Goal: Task Accomplishment & Management: Manage account settings

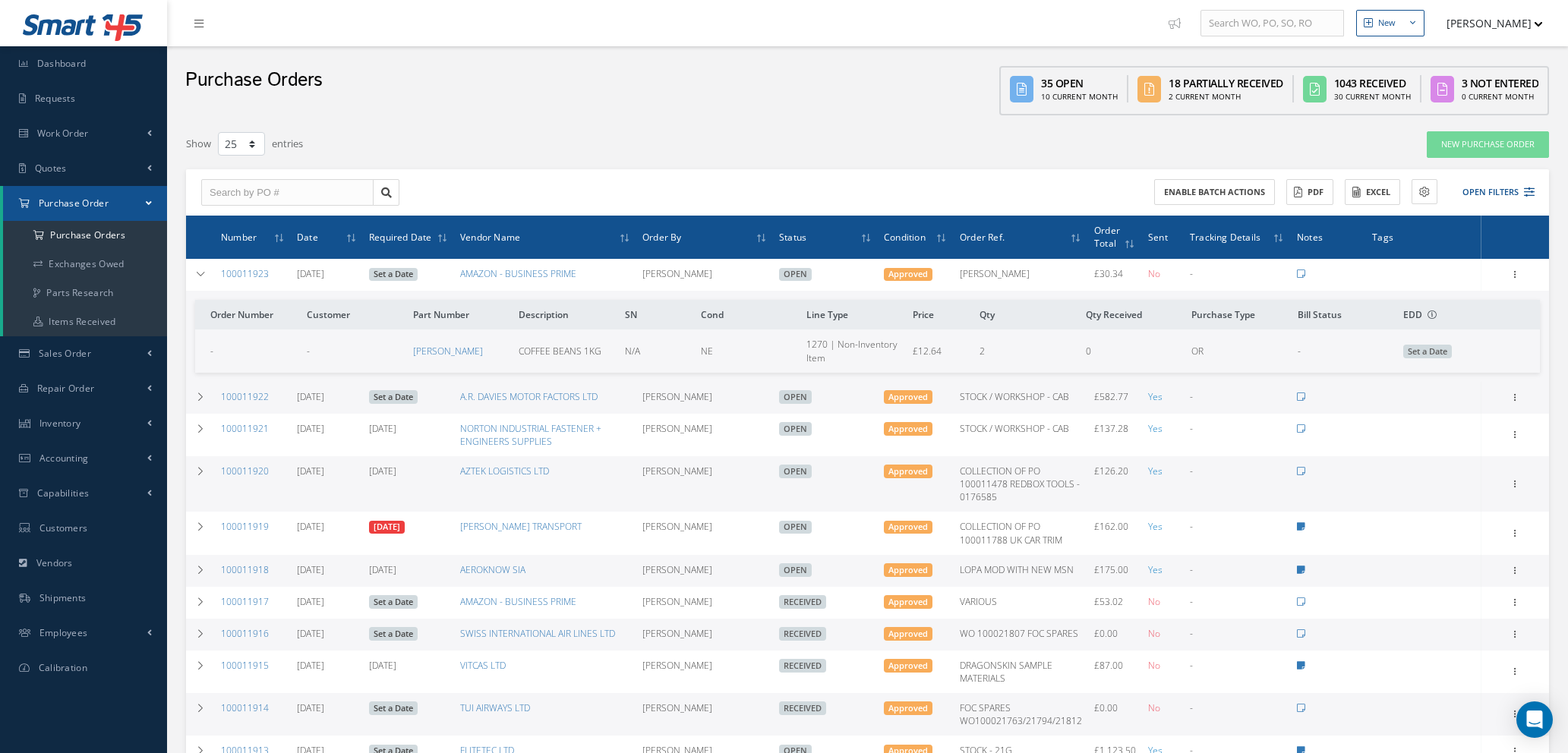
select select "25"
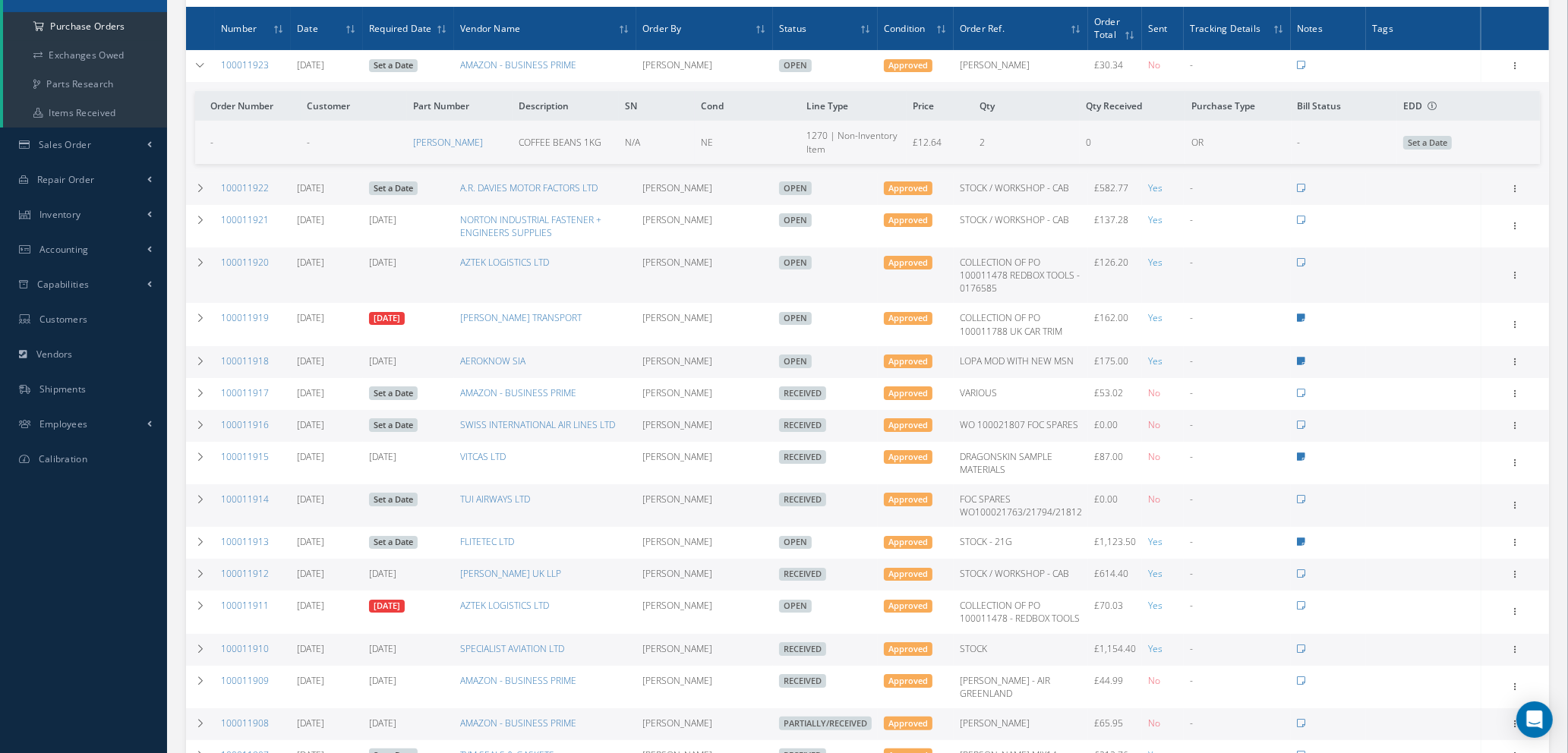
scroll to position [141, 0]
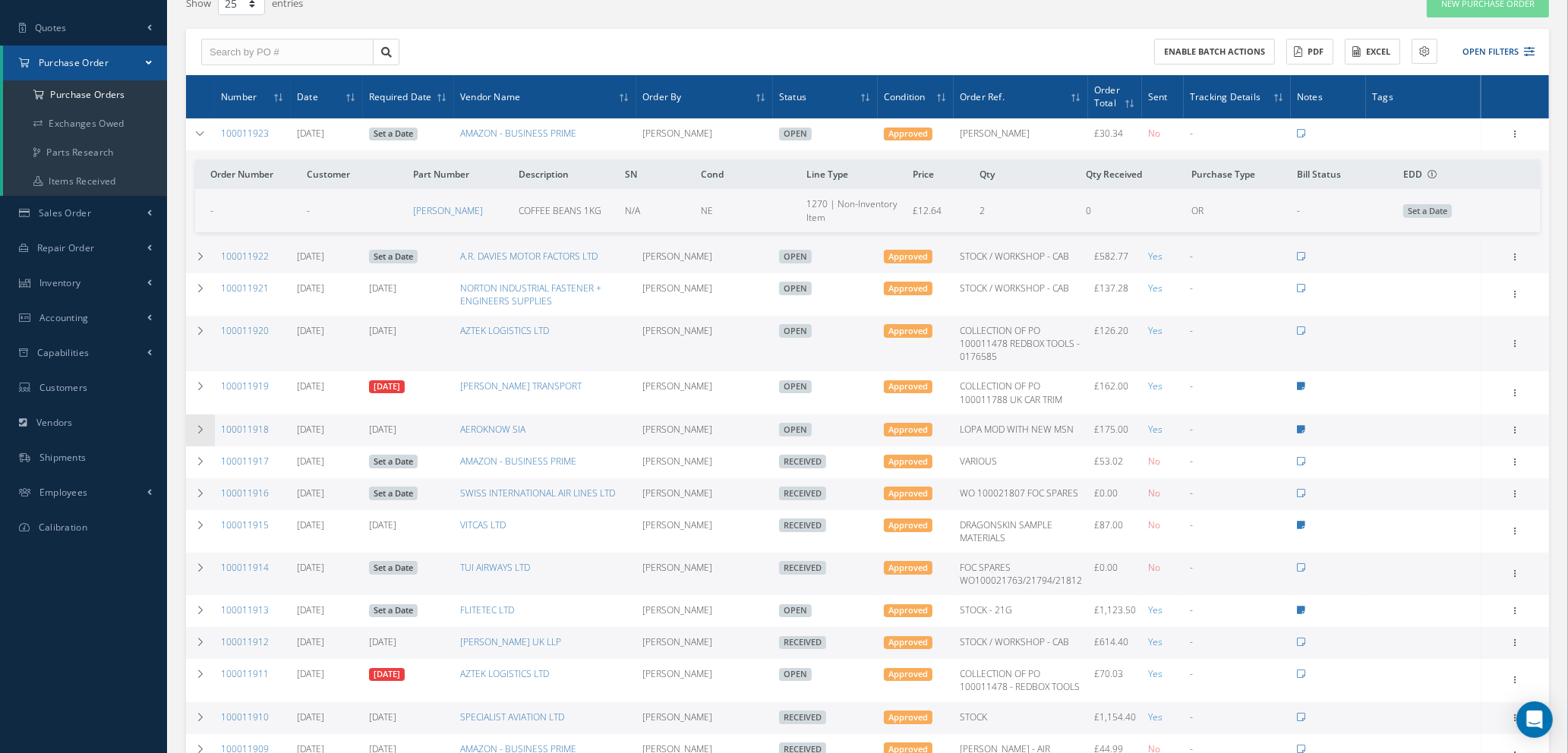
click at [200, 429] on icon at bounding box center [201, 430] width 11 height 9
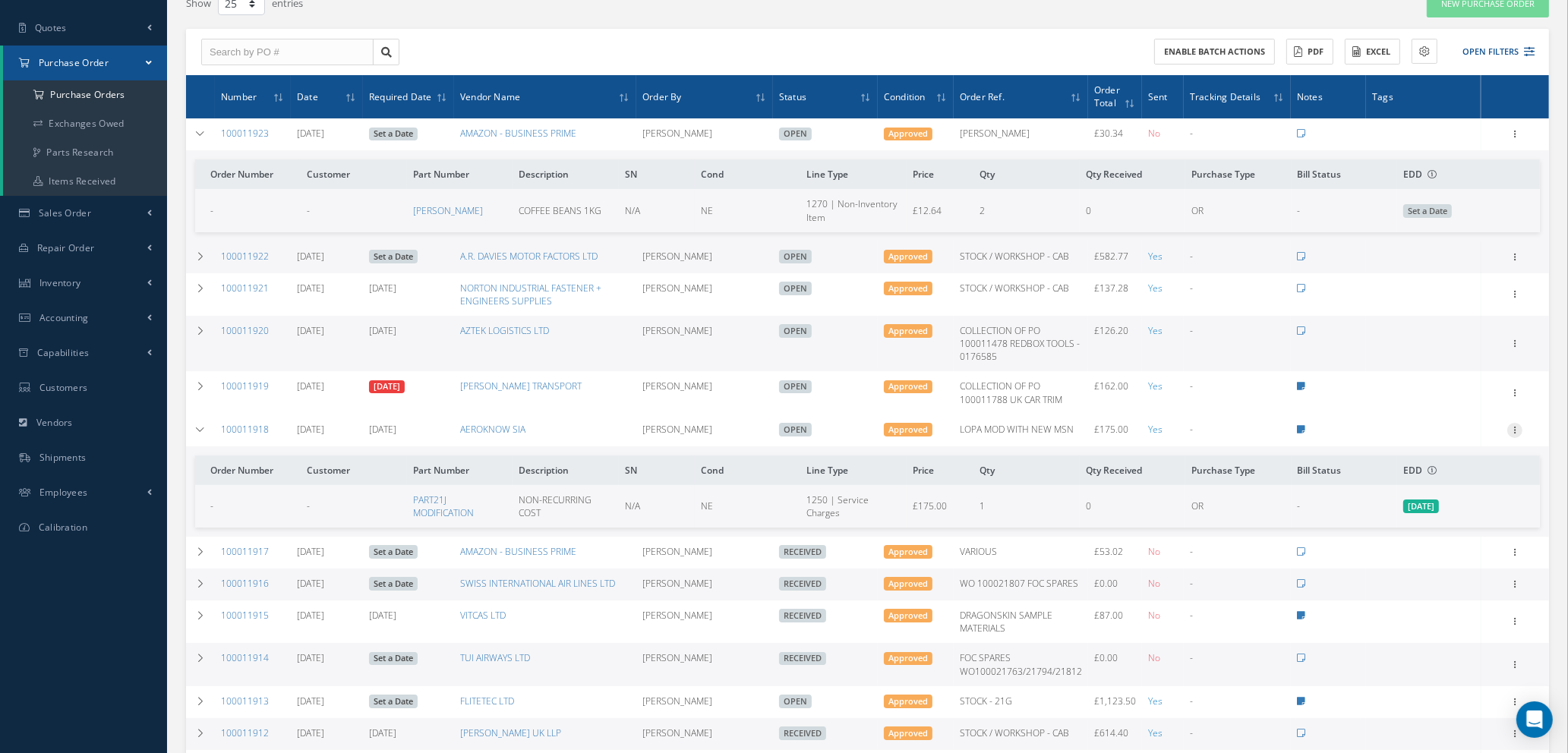
click at [1516, 426] on icon at bounding box center [1514, 428] width 15 height 12
click at [1413, 480] on link "Edit" at bounding box center [1446, 479] width 120 height 20
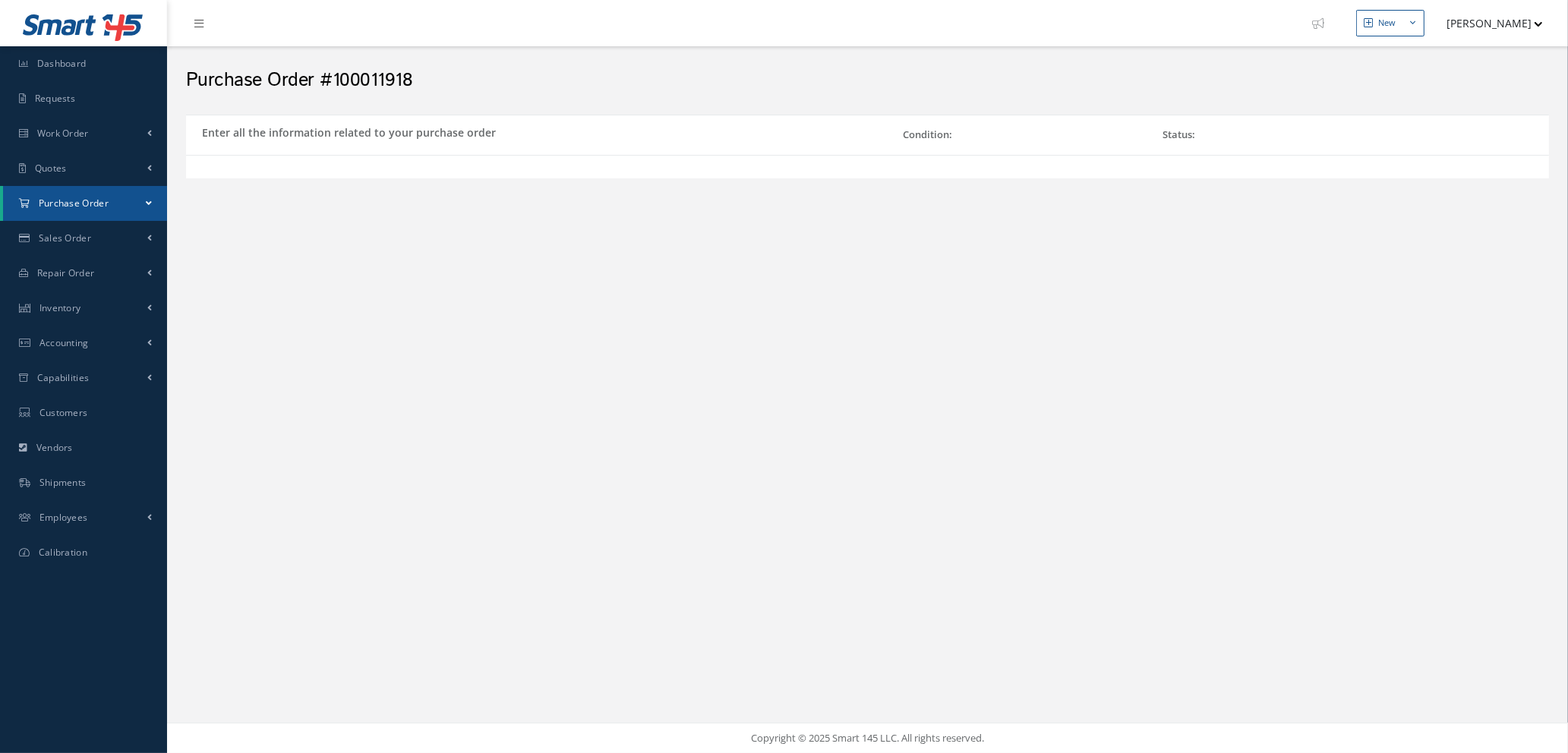
select select "1"
select select "5"
select select "112"
select select "1"
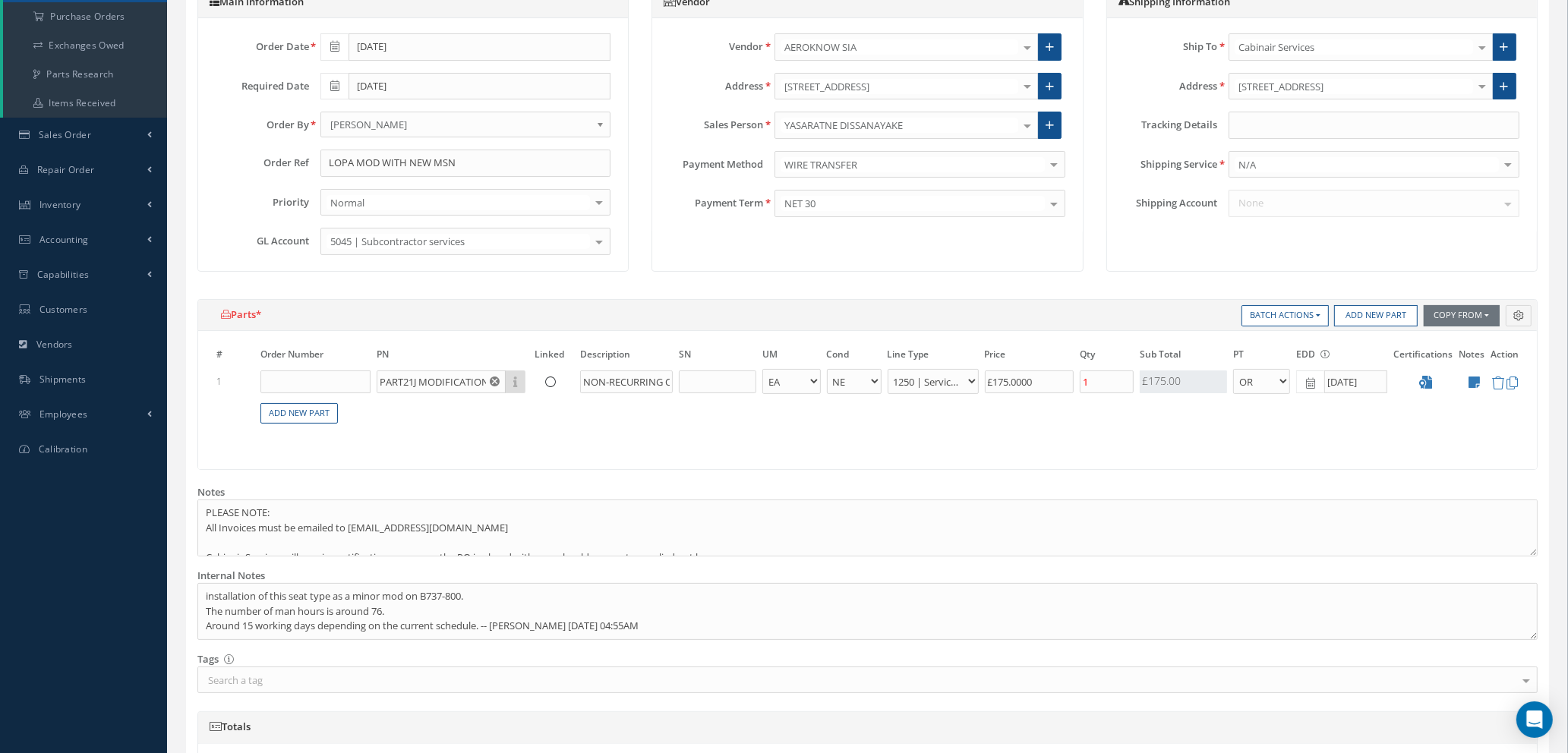
scroll to position [228, 0]
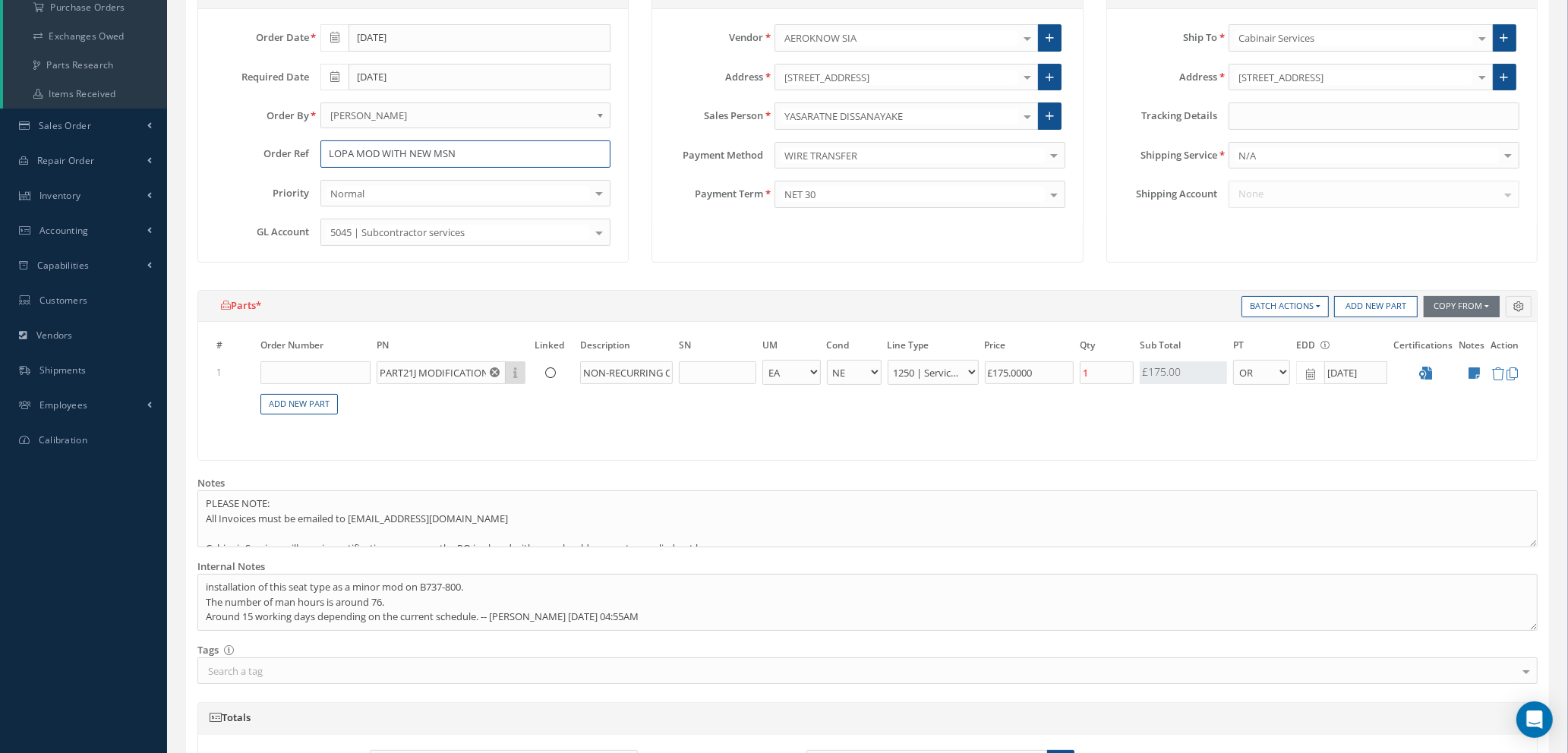
click at [328, 152] on input "LOPA MOD WITH NEW MSN" at bounding box center [466, 154] width 291 height 27
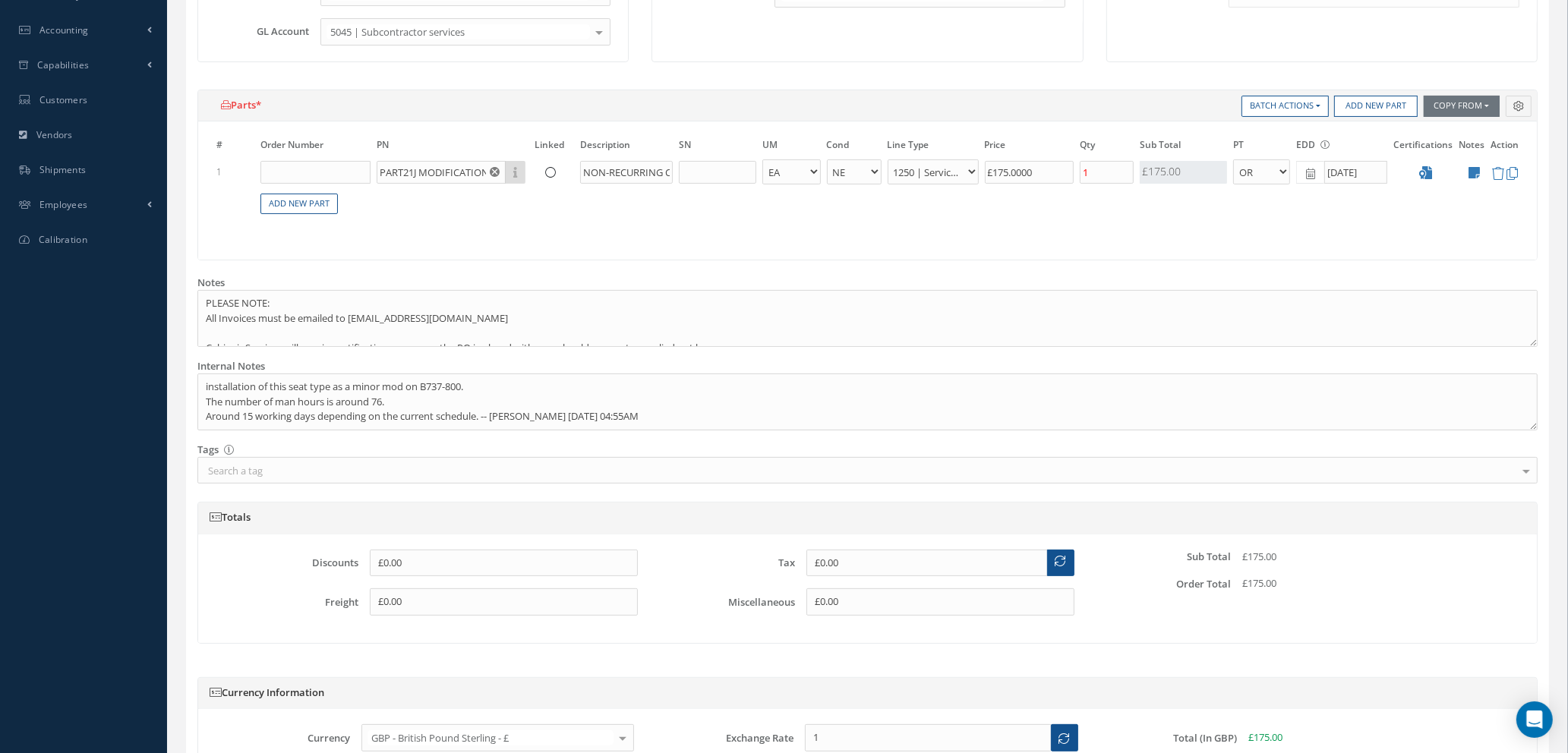
scroll to position [587, 0]
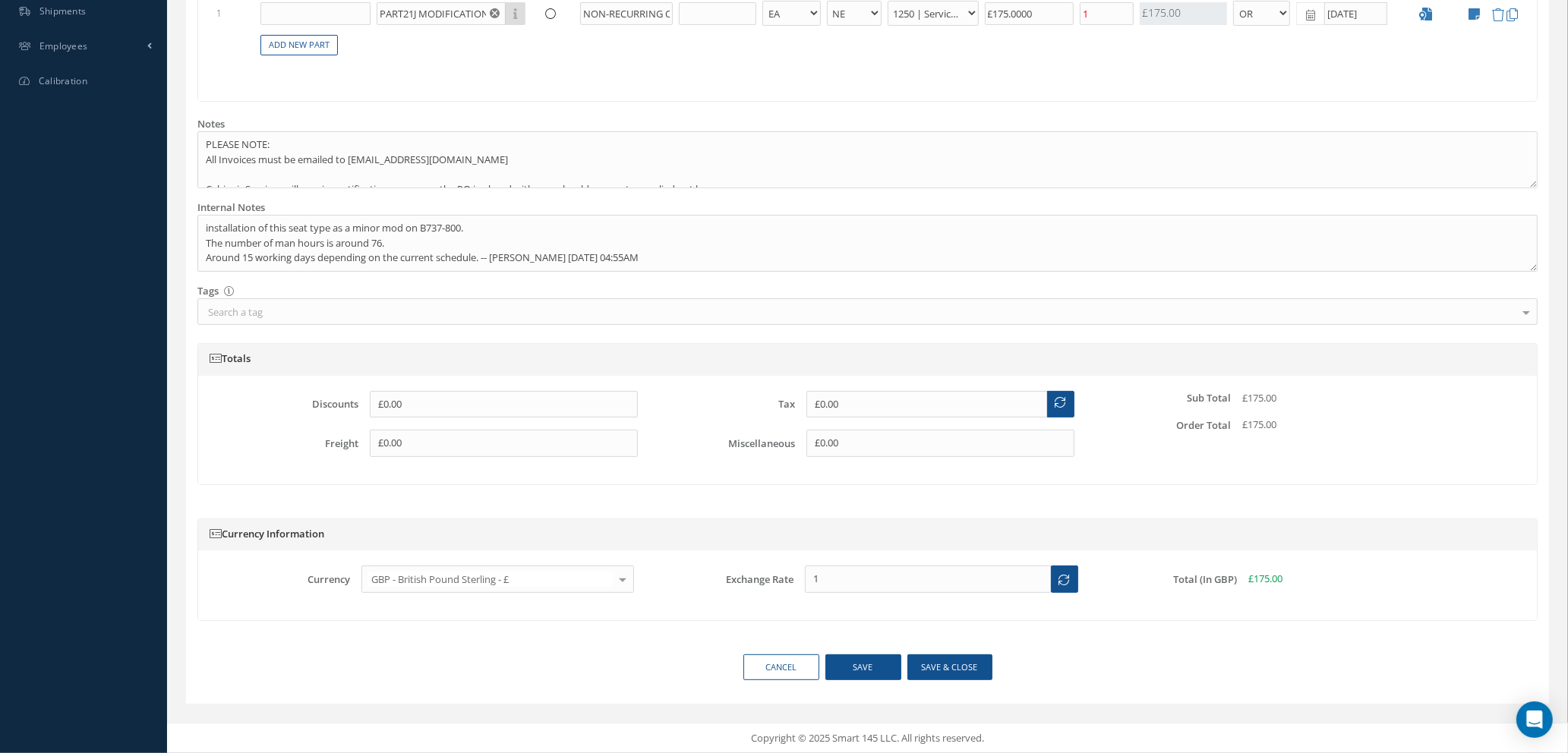
type input "PR00706 - LOPA MOD WITH NEW MSN"
click at [925, 669] on button "Save & close" at bounding box center [950, 667] width 85 height 26
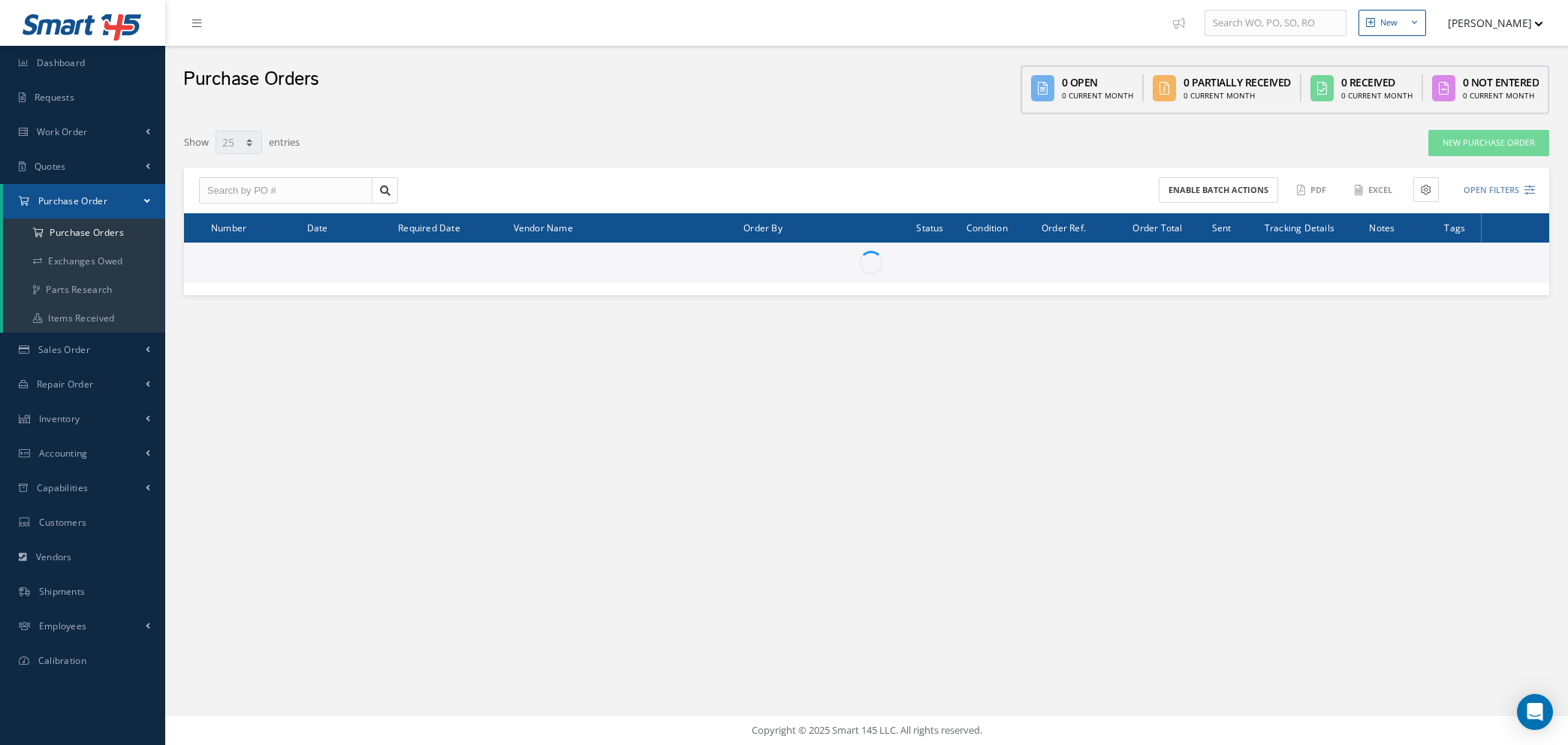
select select "25"
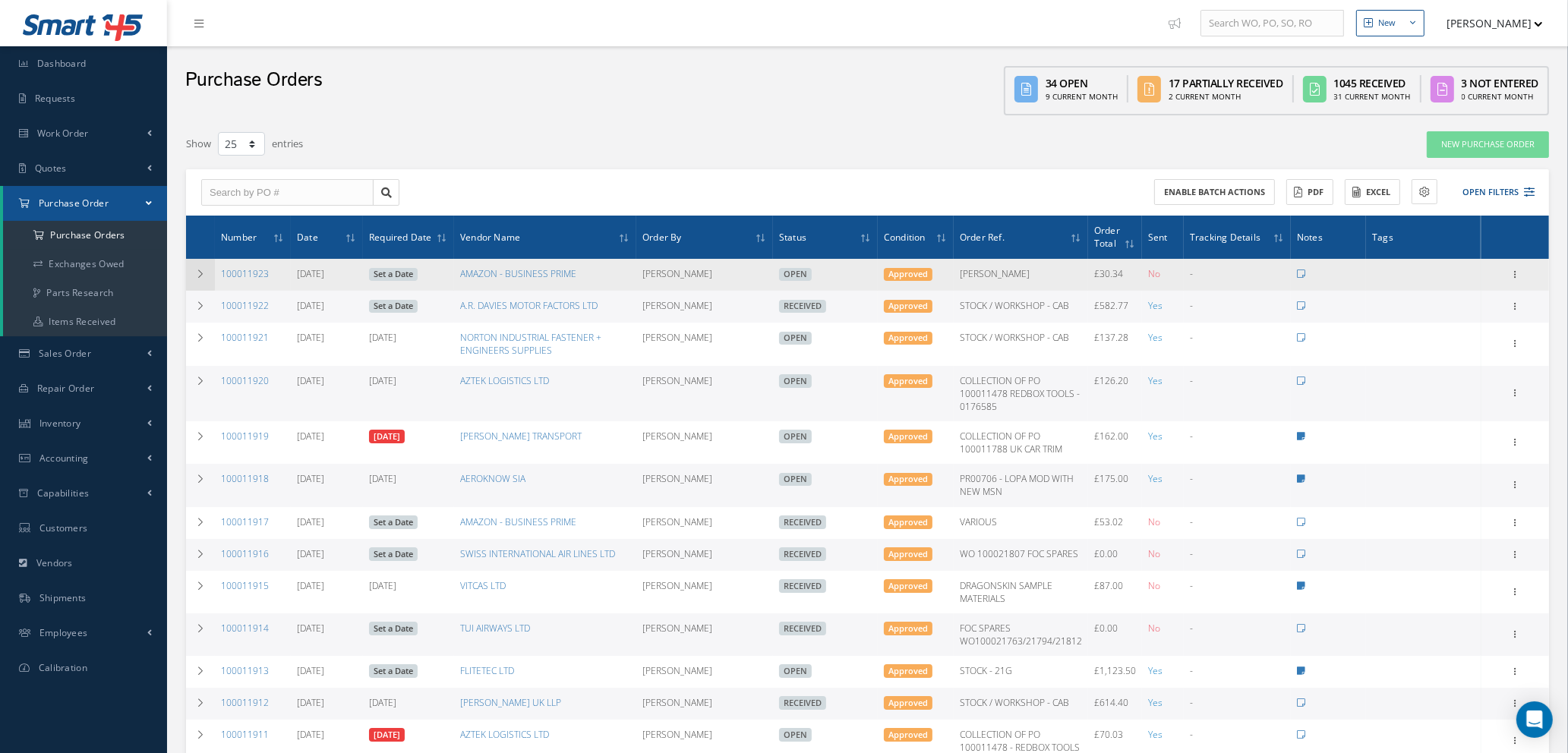
click at [200, 270] on icon at bounding box center [201, 274] width 11 height 9
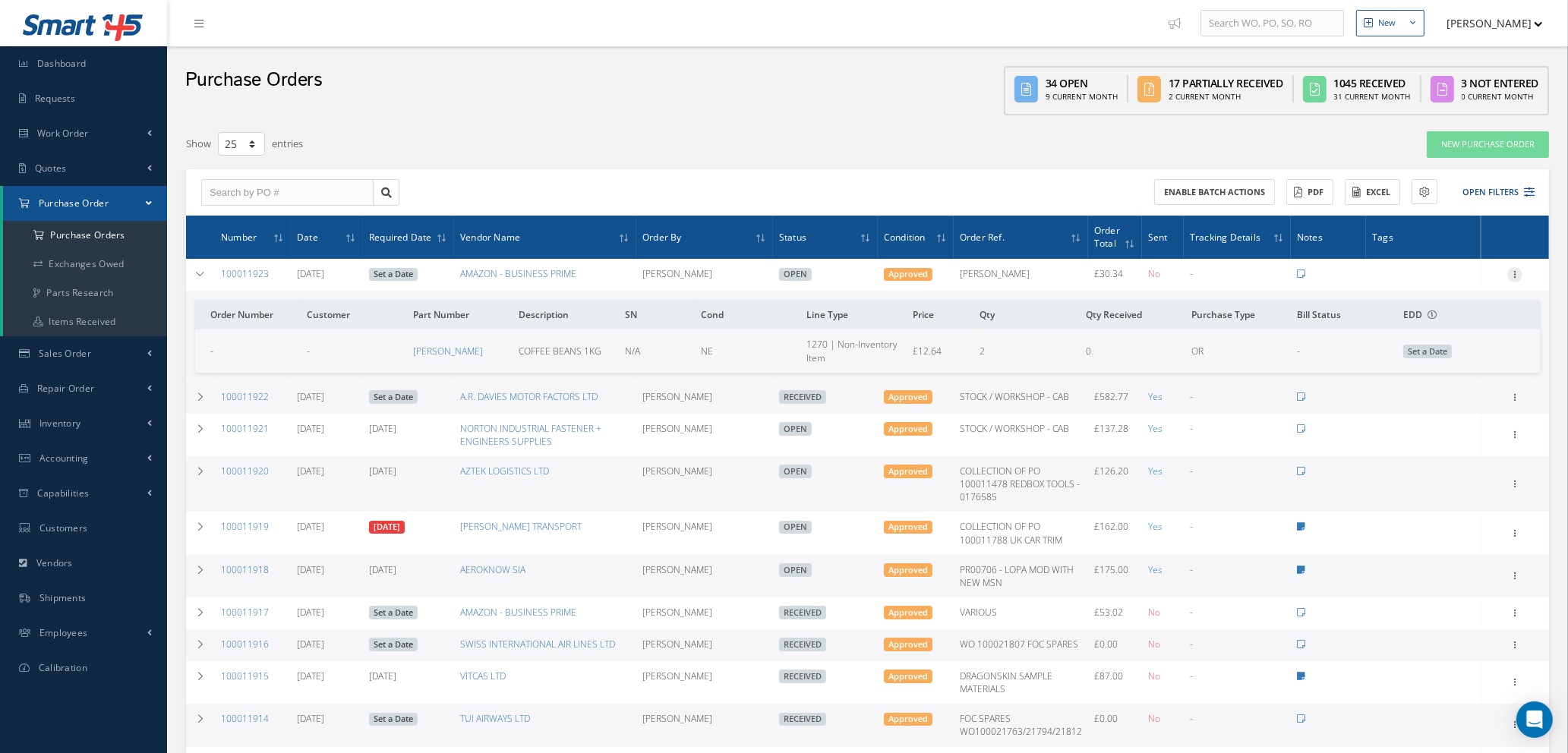
click at [1515, 272] on icon at bounding box center [1514, 273] width 15 height 12
click at [1450, 318] on link "Edit" at bounding box center [1446, 325] width 120 height 20
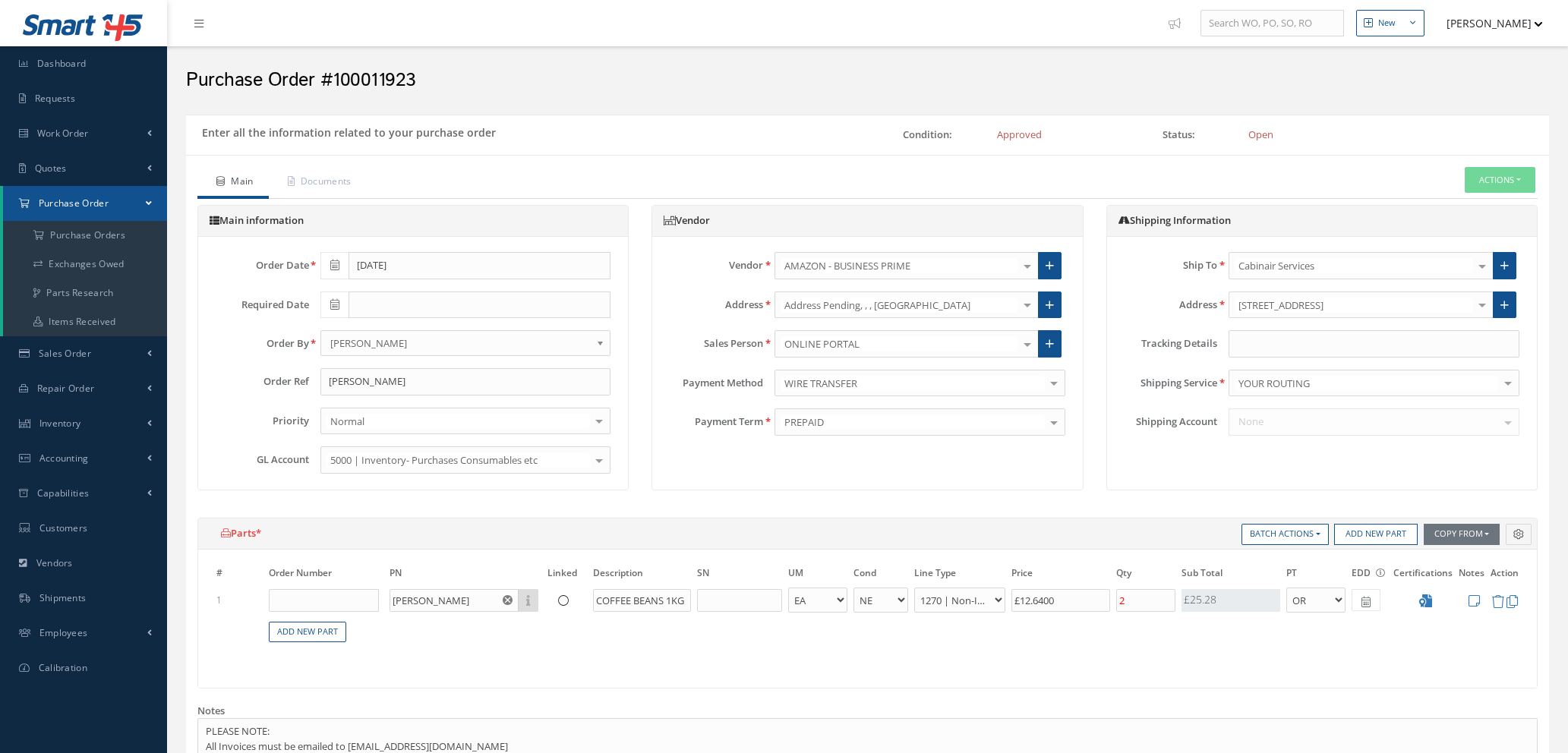
select select "1"
select select "5"
select select "114"
select select "1"
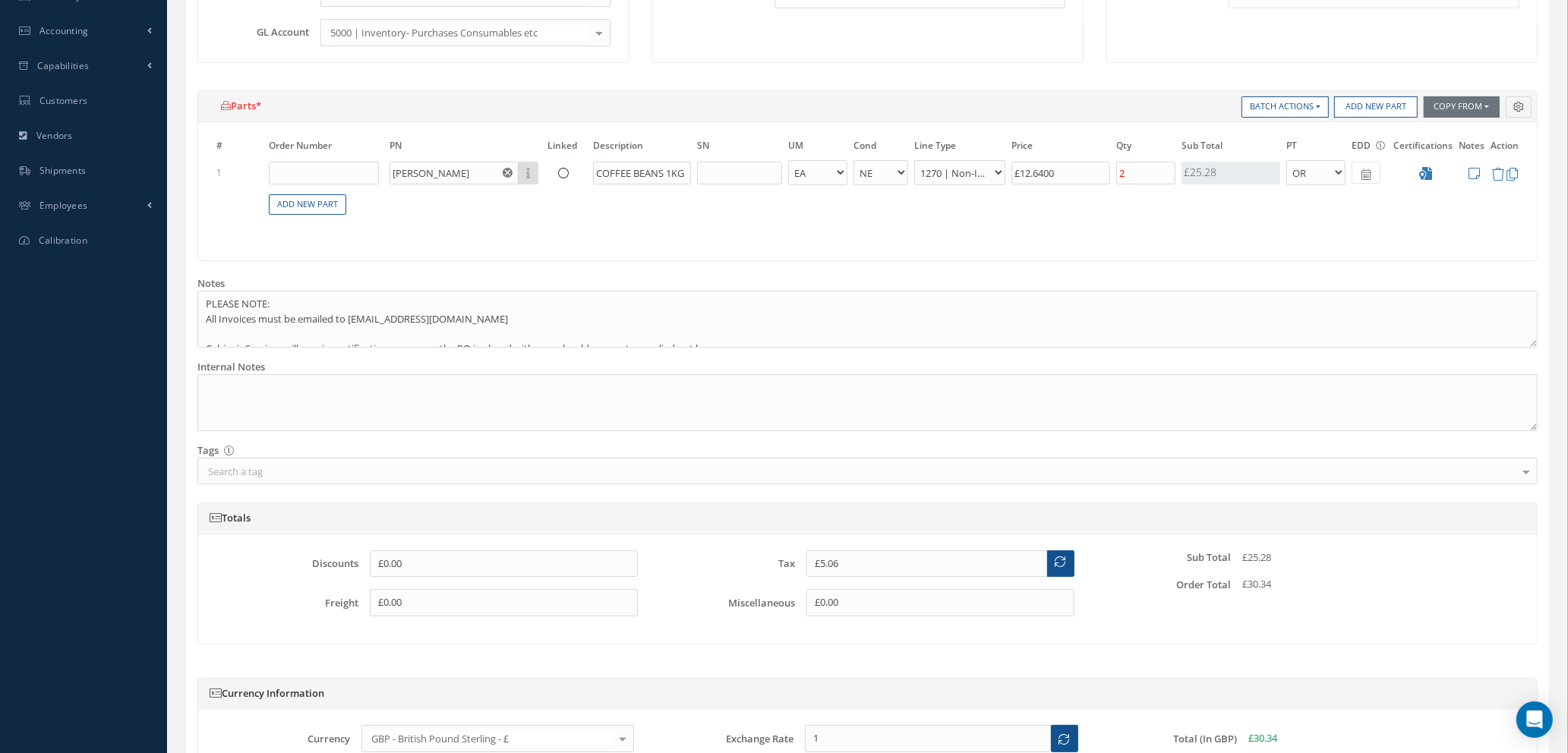
scroll to position [455, 0]
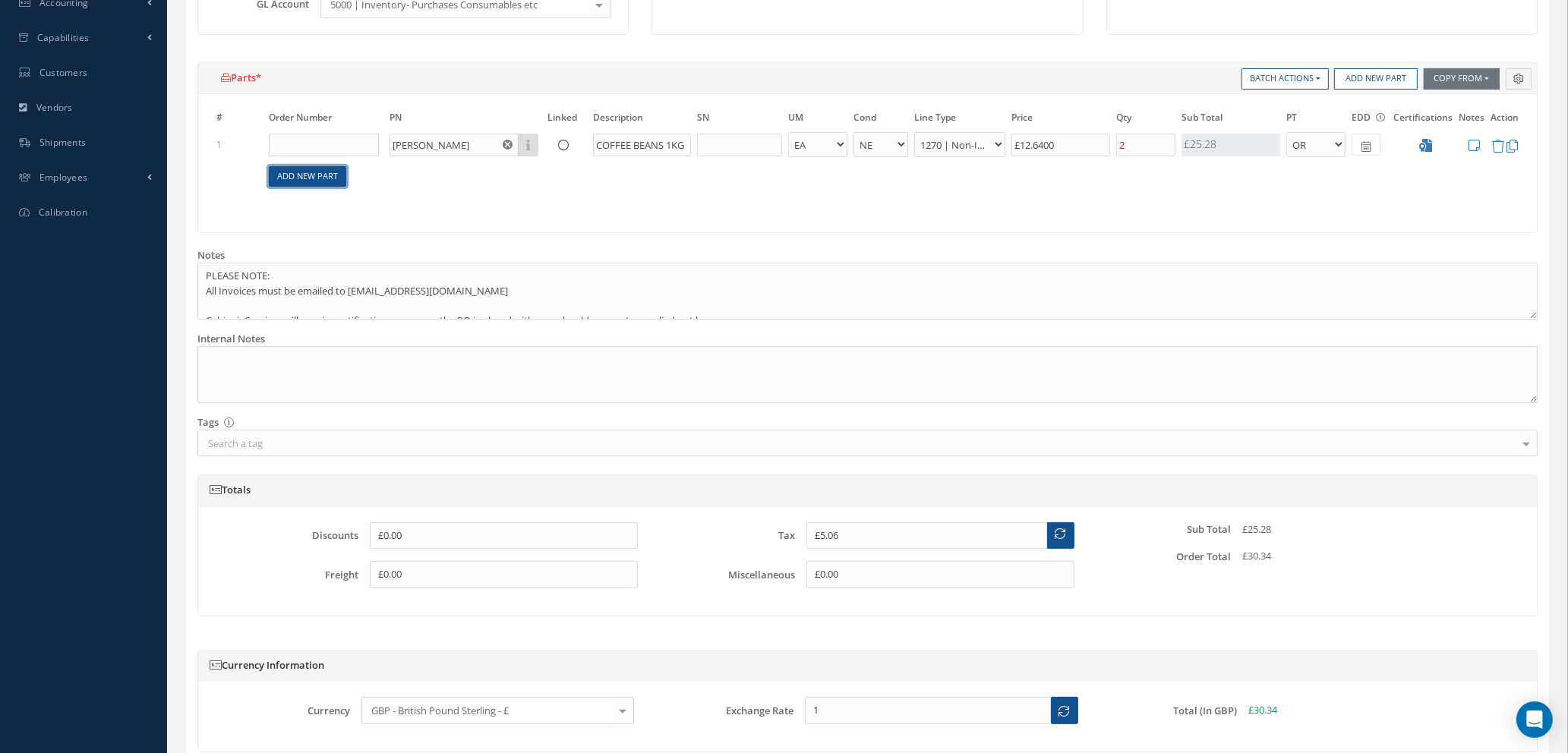
click at [289, 175] on link "Add New Part" at bounding box center [307, 176] width 77 height 21
select select "1"
select select "5"
select select "114"
select select "1"
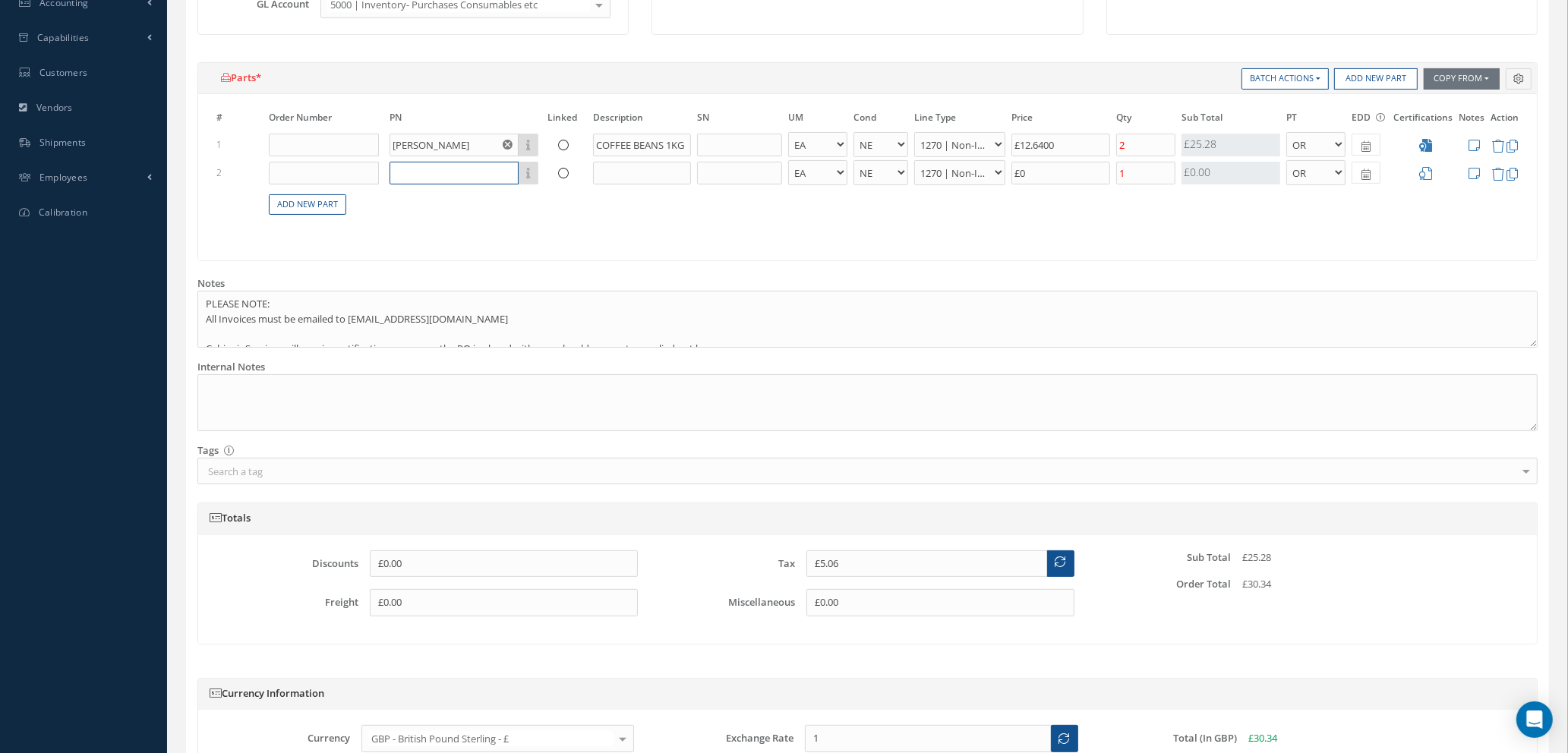
click at [439, 166] on input "text" at bounding box center [454, 172] width 129 height 23
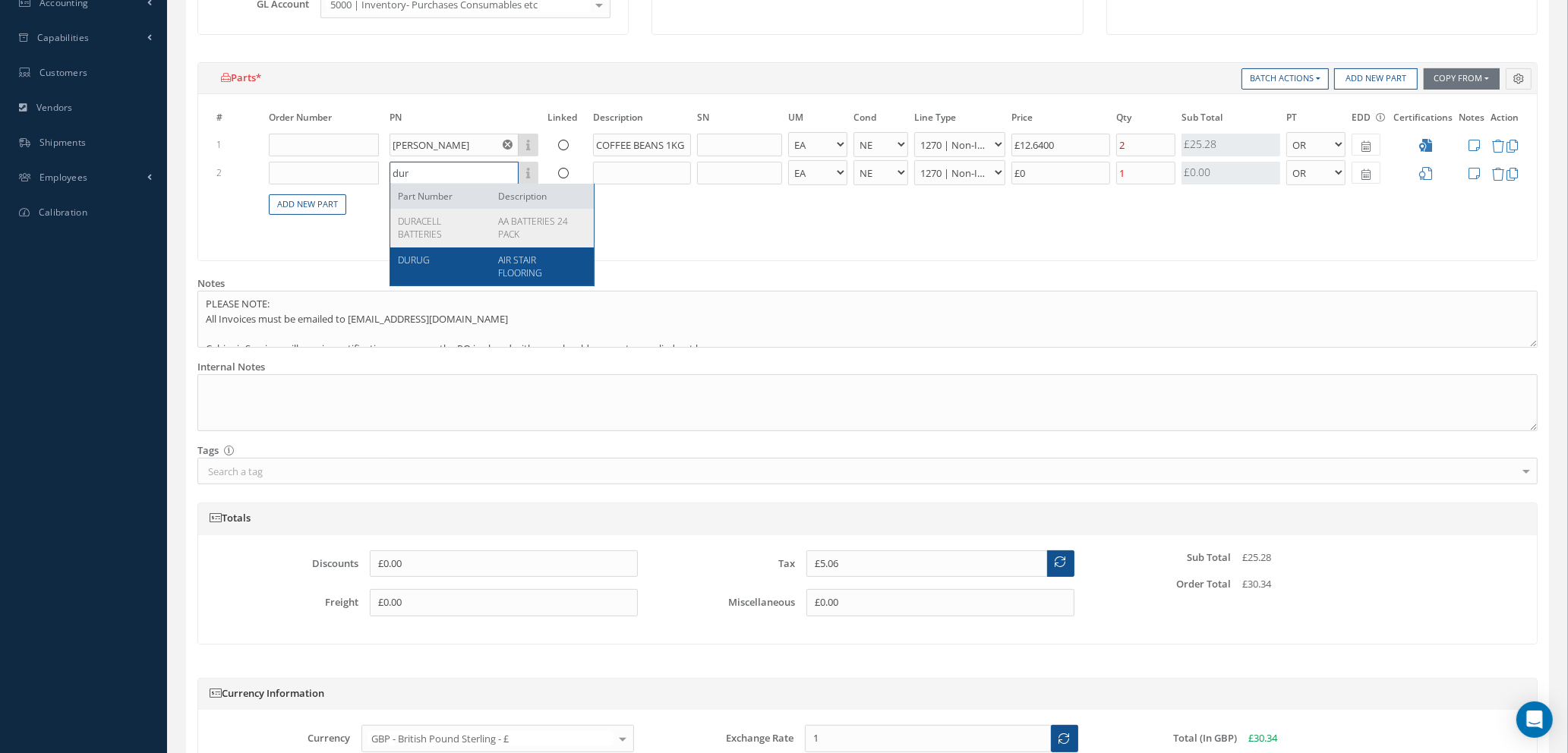
type input "dur"
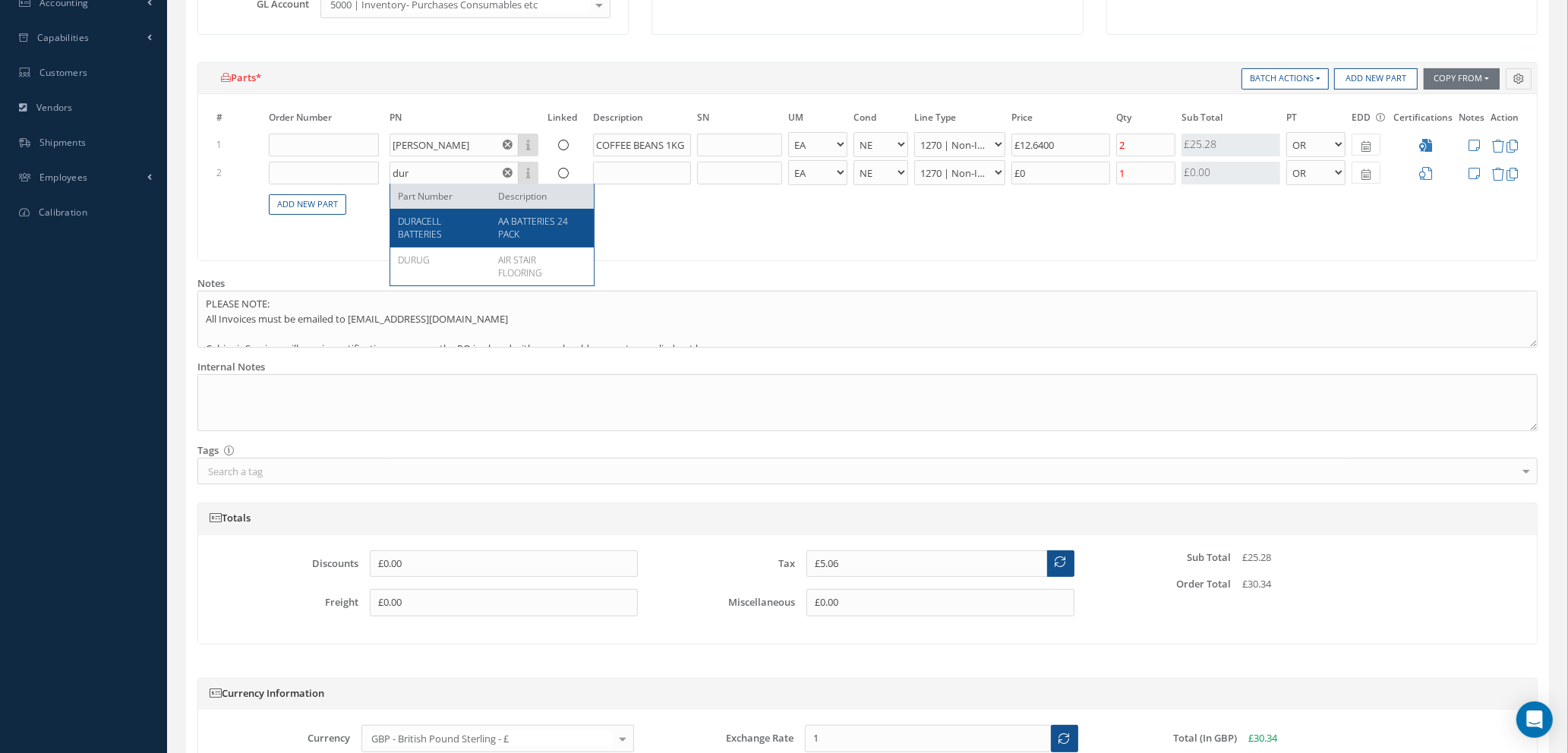
click at [505, 232] on span "AA BATTERIES 24 PACK" at bounding box center [533, 228] width 70 height 25
type input "£8.04"
type input "DURACELL BATTERIES"
type input "AA BATTERIES 24 PACK"
type input "£14.9"
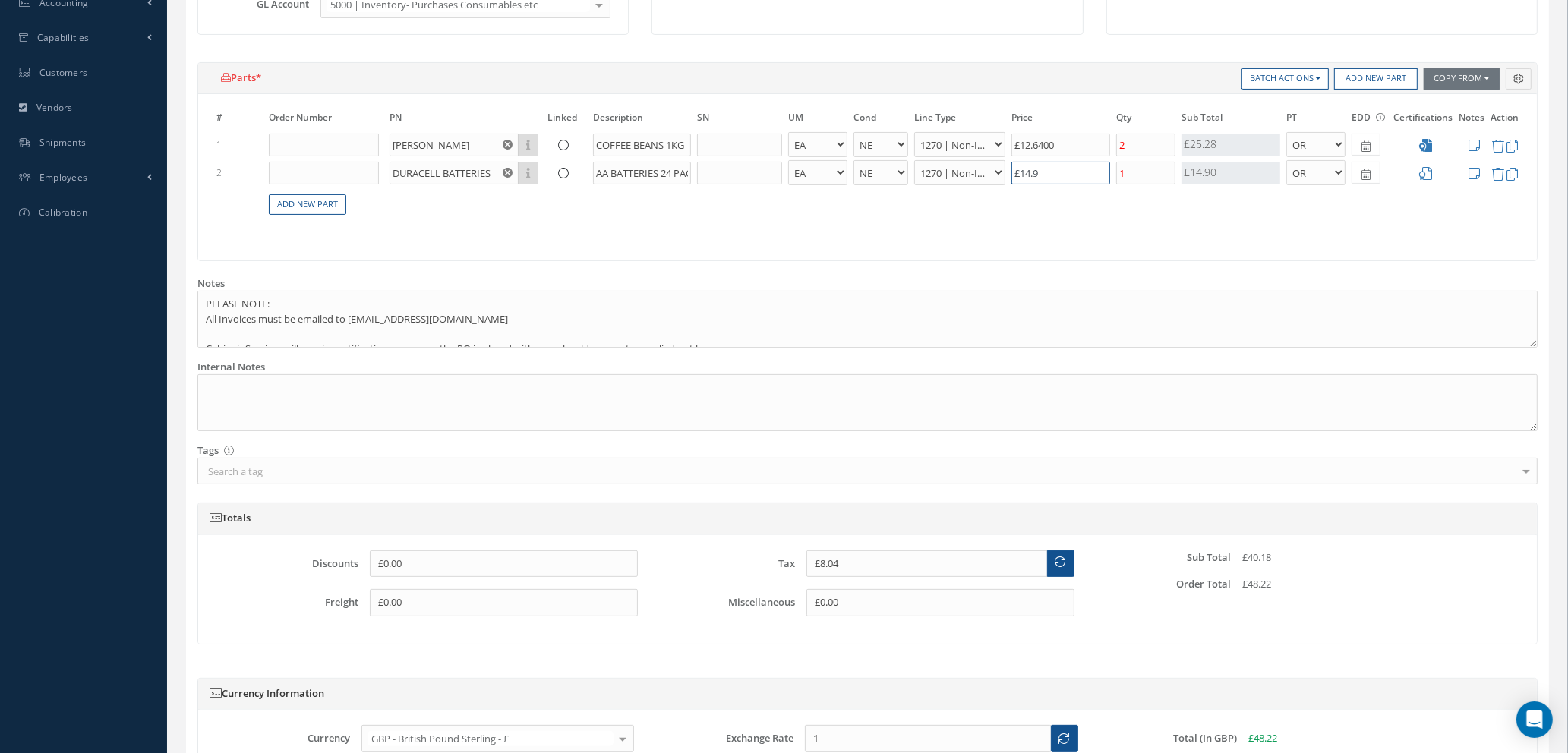
drag, startPoint x: 1055, startPoint y: 164, endPoint x: 917, endPoint y: 193, distance: 141.0
click at [917, 193] on table "# Order Number PN Linked Description SN UM Cond Line Type Price Qty Qty Receive…" at bounding box center [867, 171] width 1308 height 123
type input "£5.26"
type input "£1"
type input "£7.26"
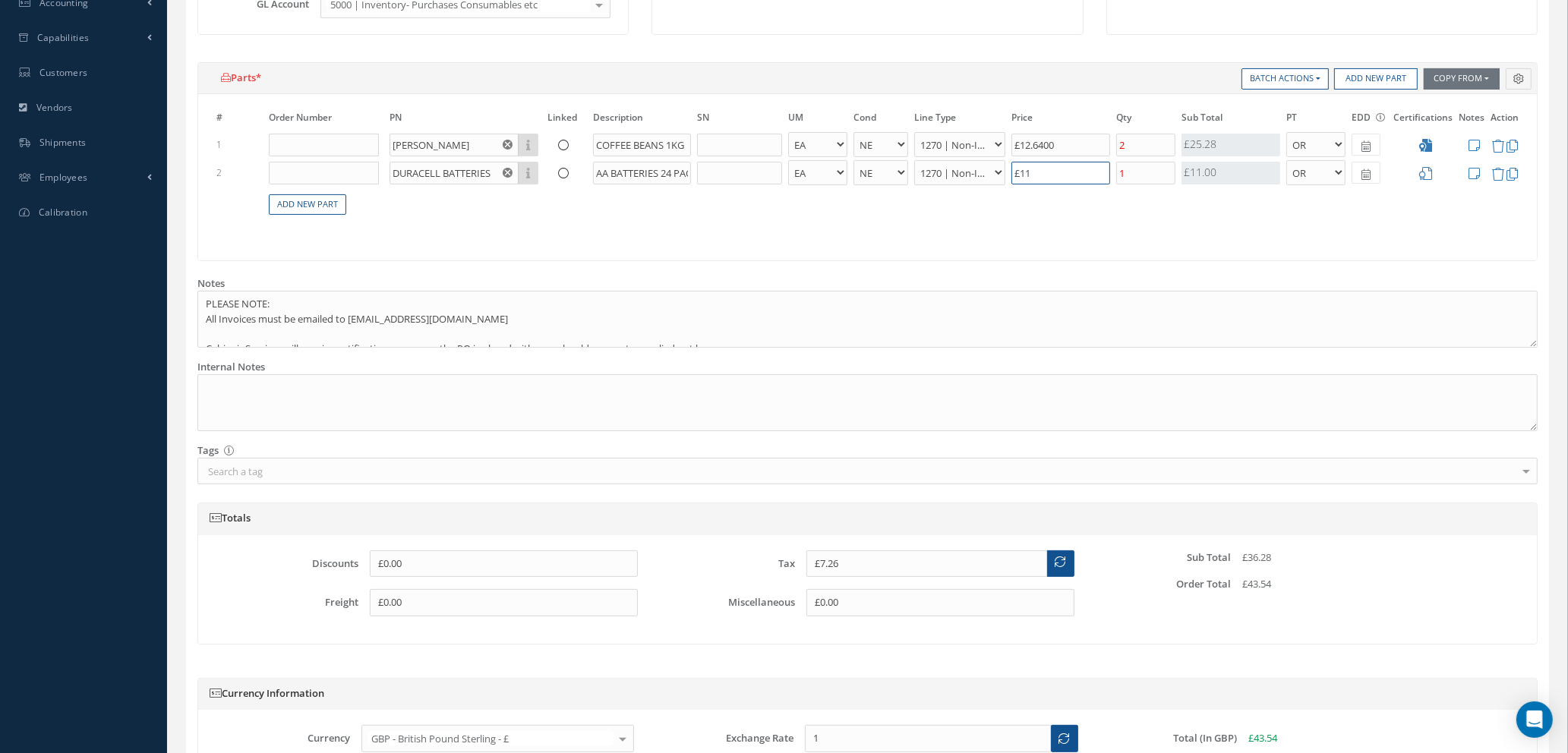
type input "£11."
type input "£7.38"
type input "£11.62"
click at [1427, 174] on icon at bounding box center [1426, 173] width 13 height 13
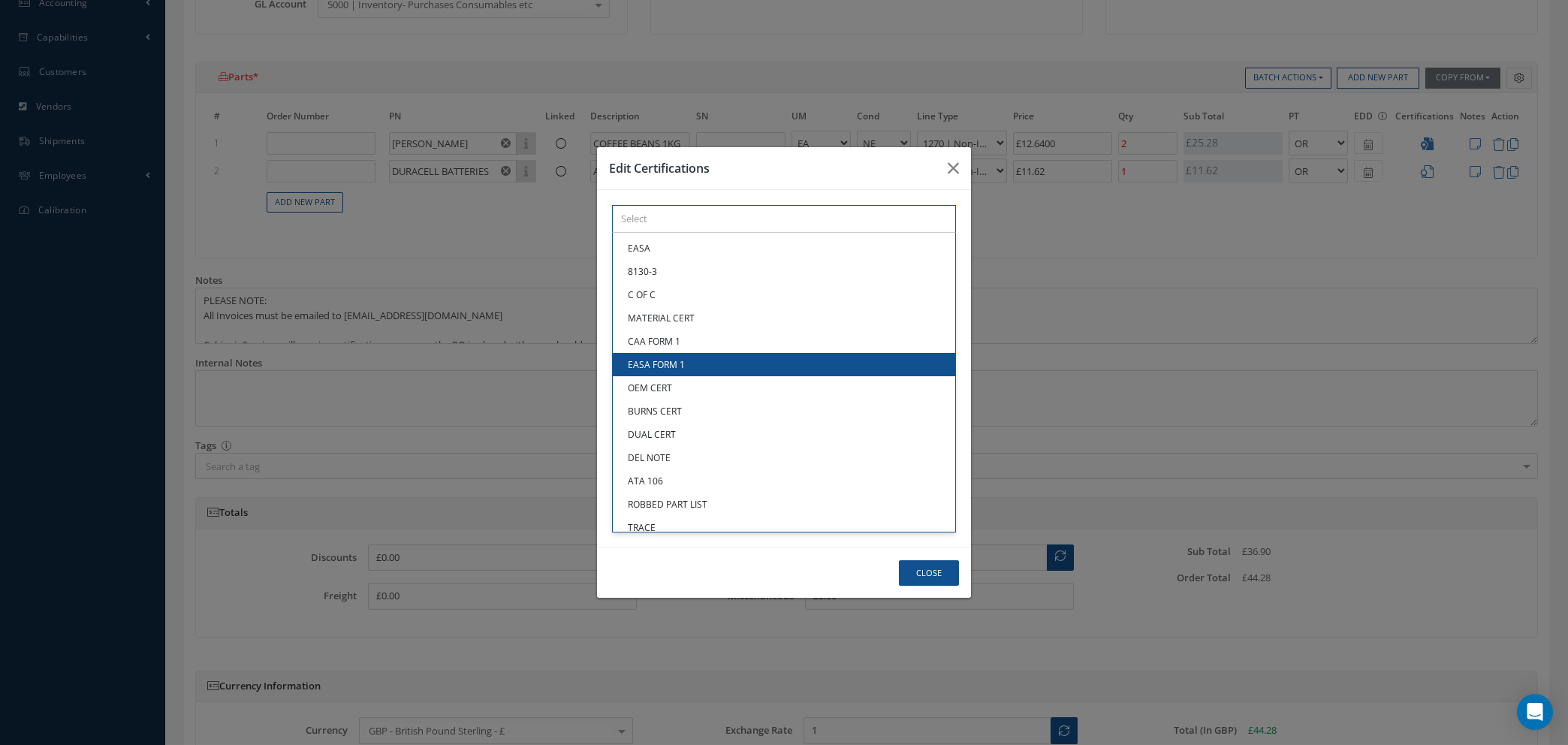
click at [637, 232] on div "× Loading... EASA 8130-3 C OF C MATERIAL CERT CAA FORM 1 EASA FORM 1 OEM CERT B…" at bounding box center [783, 218] width 344 height 28
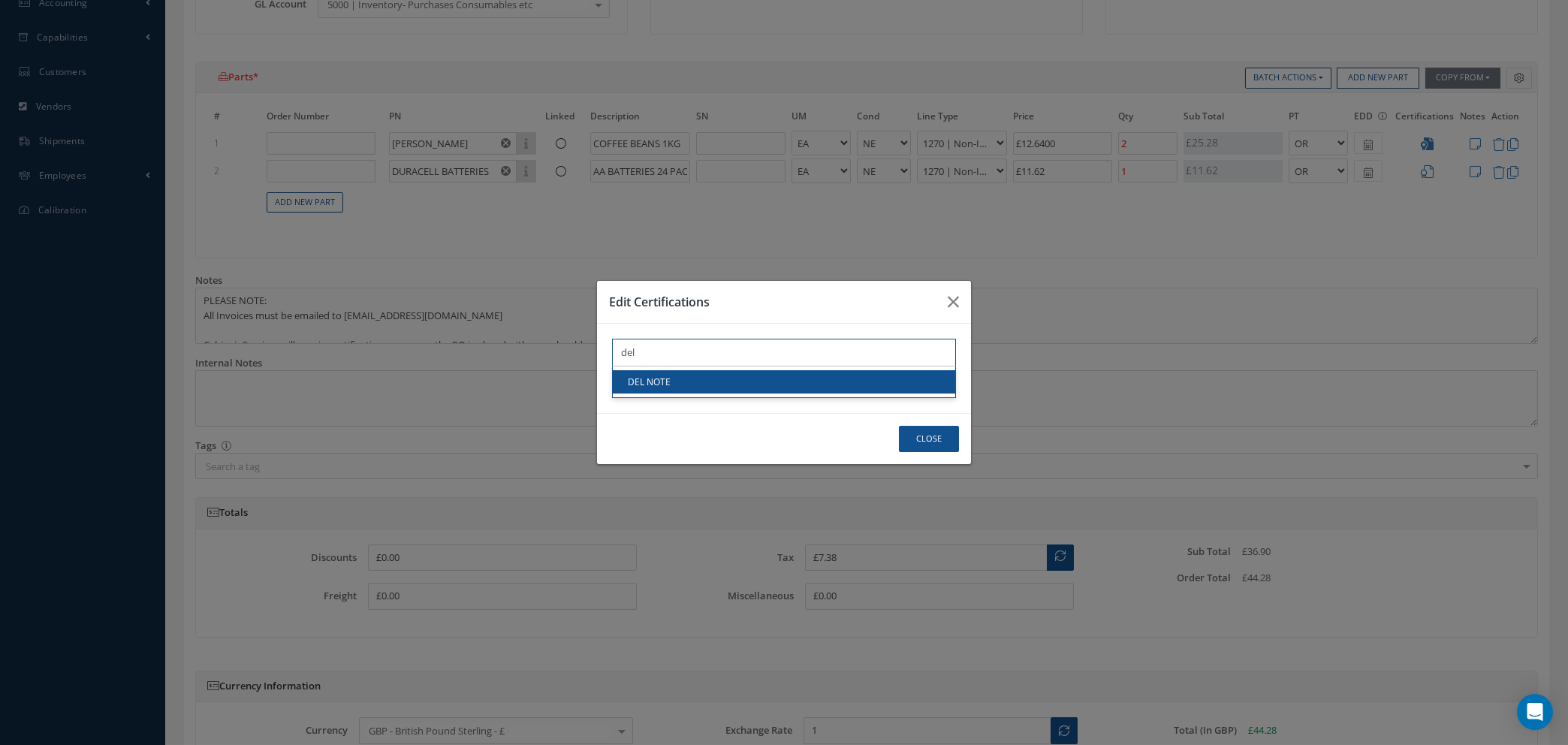
type input "del"
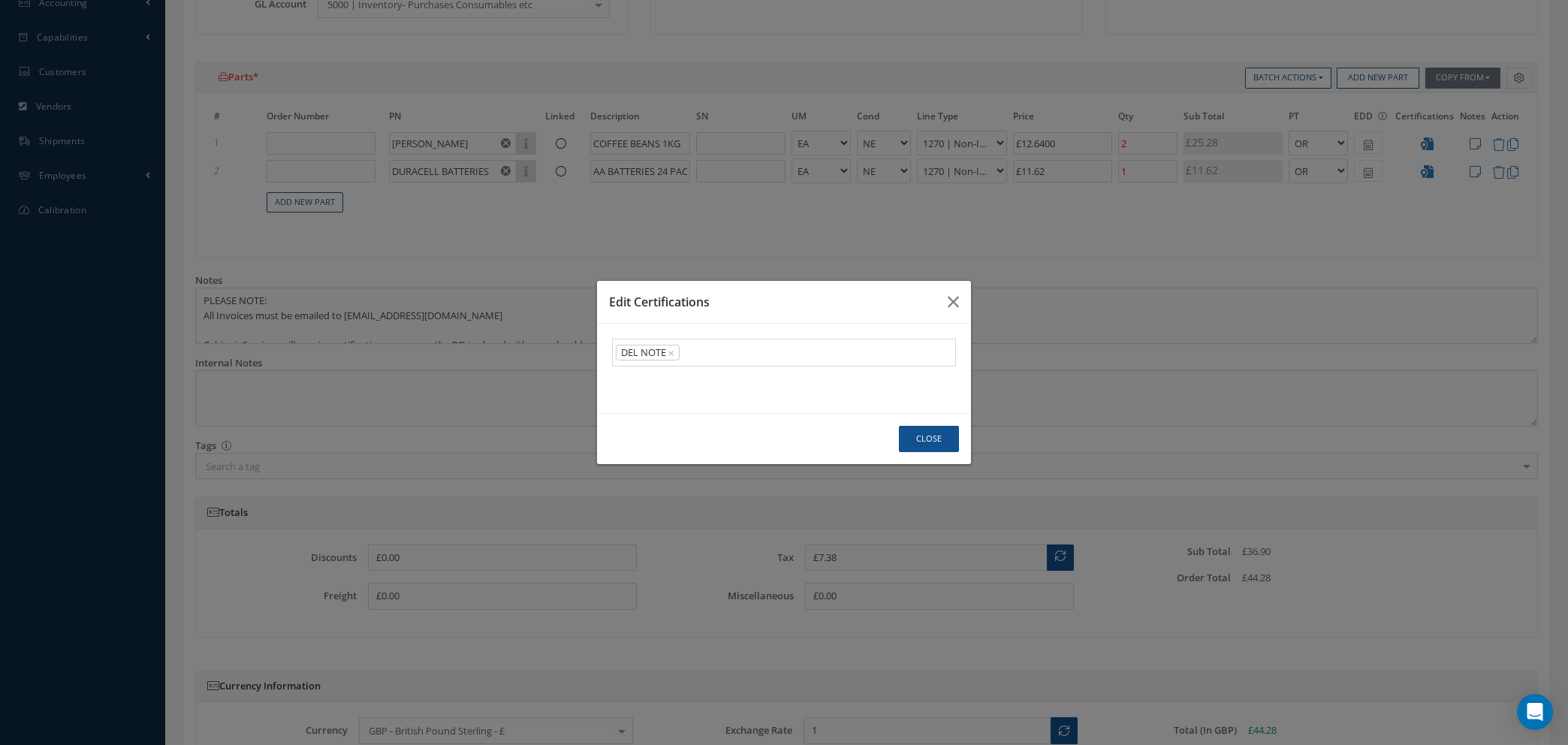
drag, startPoint x: 641, startPoint y: 381, endPoint x: 850, endPoint y: 426, distance: 213.8
click at [642, 382] on link "DEL NOTE" at bounding box center [784, 382] width 343 height 23
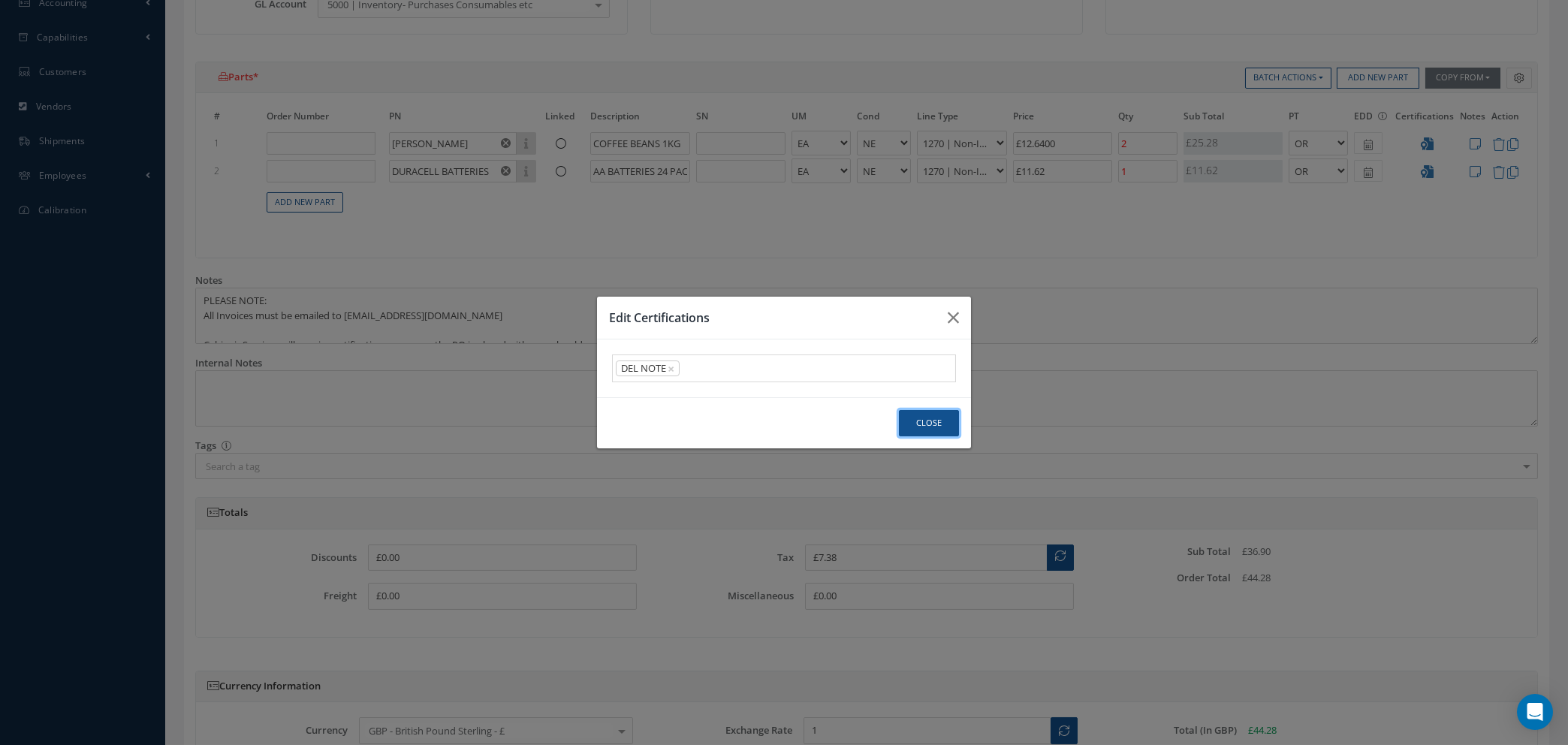
click at [928, 421] on button "Close" at bounding box center [928, 423] width 60 height 26
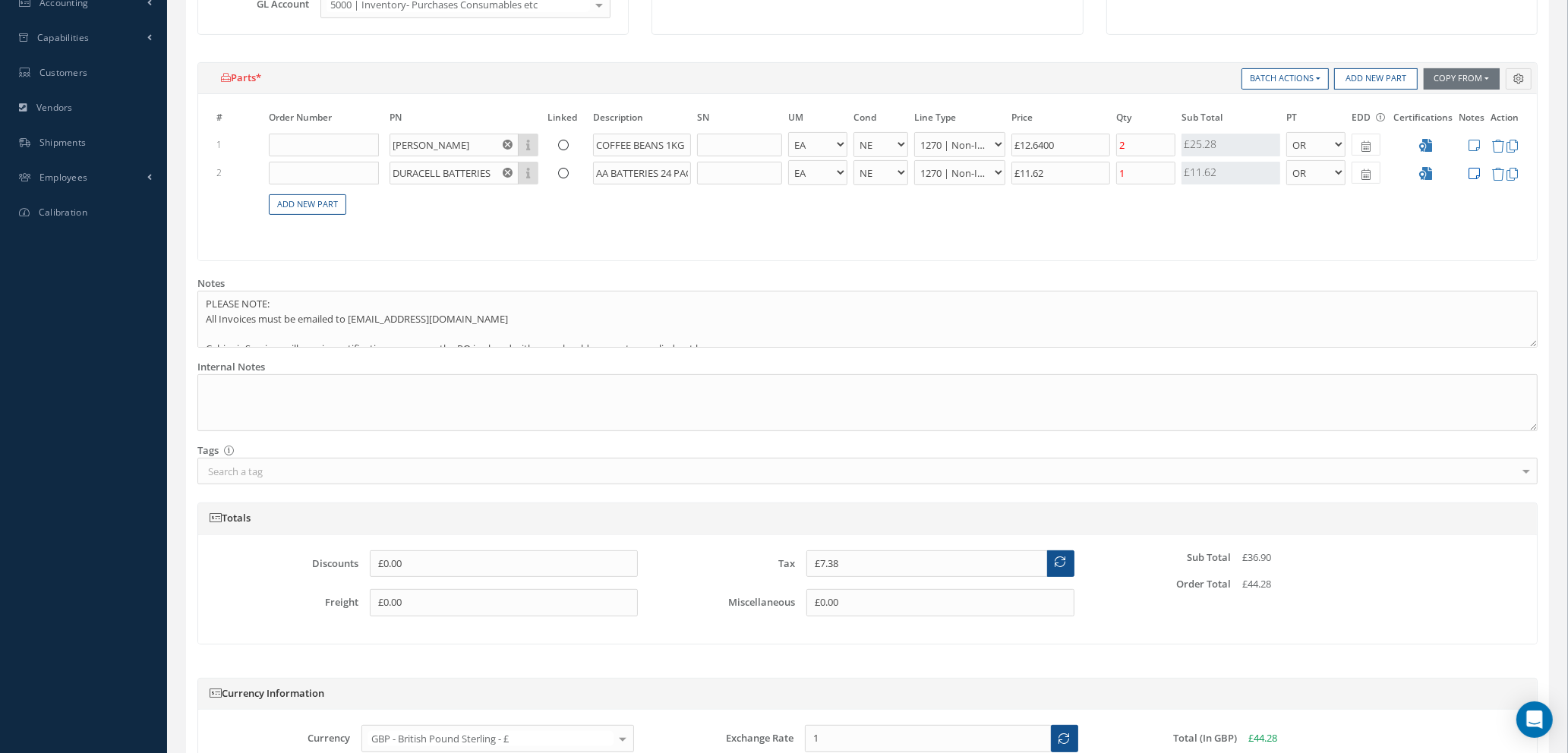
click at [1470, 170] on icon at bounding box center [1475, 173] width 12 height 13
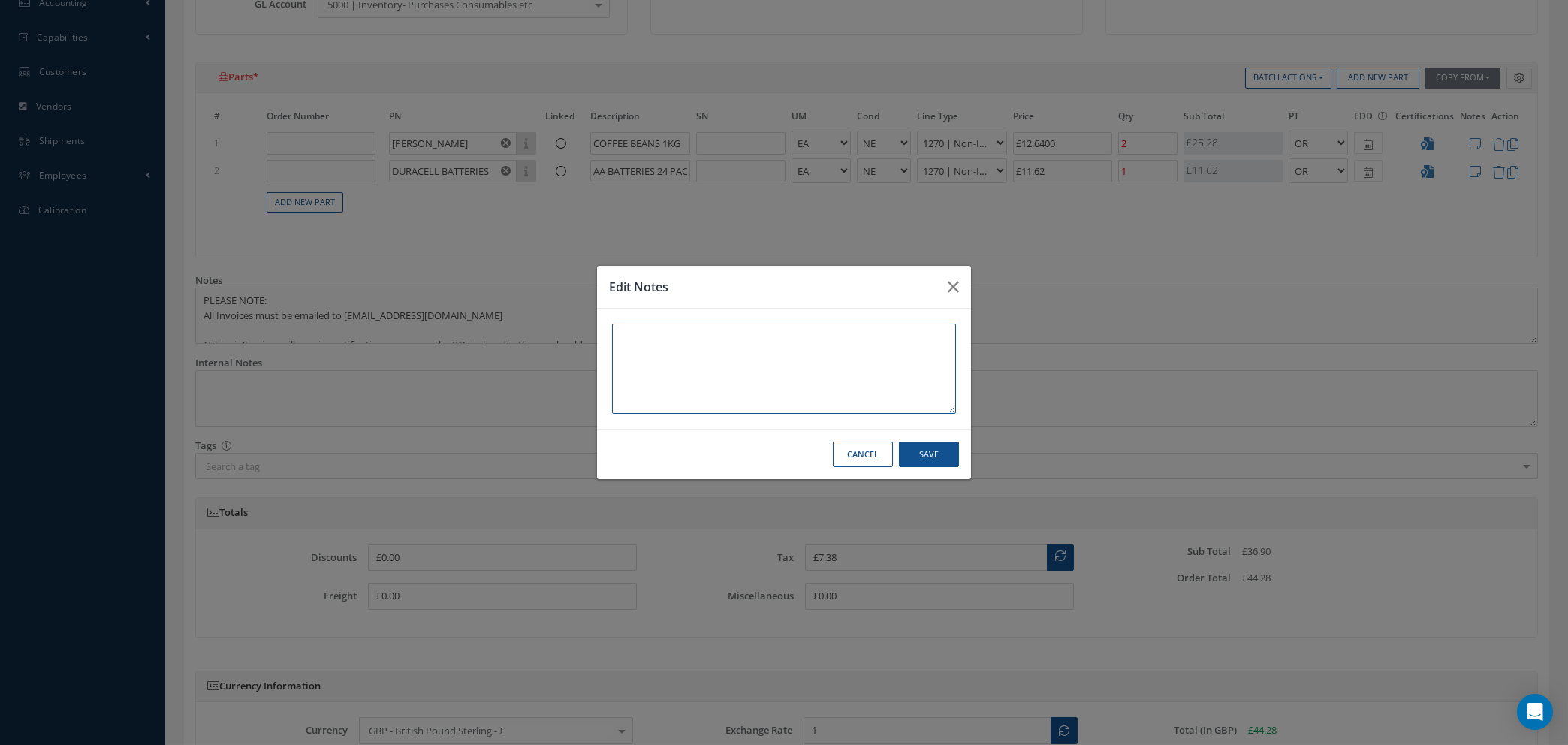
click at [795, 346] on textarea at bounding box center [783, 369] width 344 height 90
type textarea "t"
type textarea "TASHA"
click at [902, 434] on div "Cancel Save" at bounding box center [783, 454] width 374 height 51
click at [959, 472] on div "Cancel Save" at bounding box center [783, 454] width 374 height 51
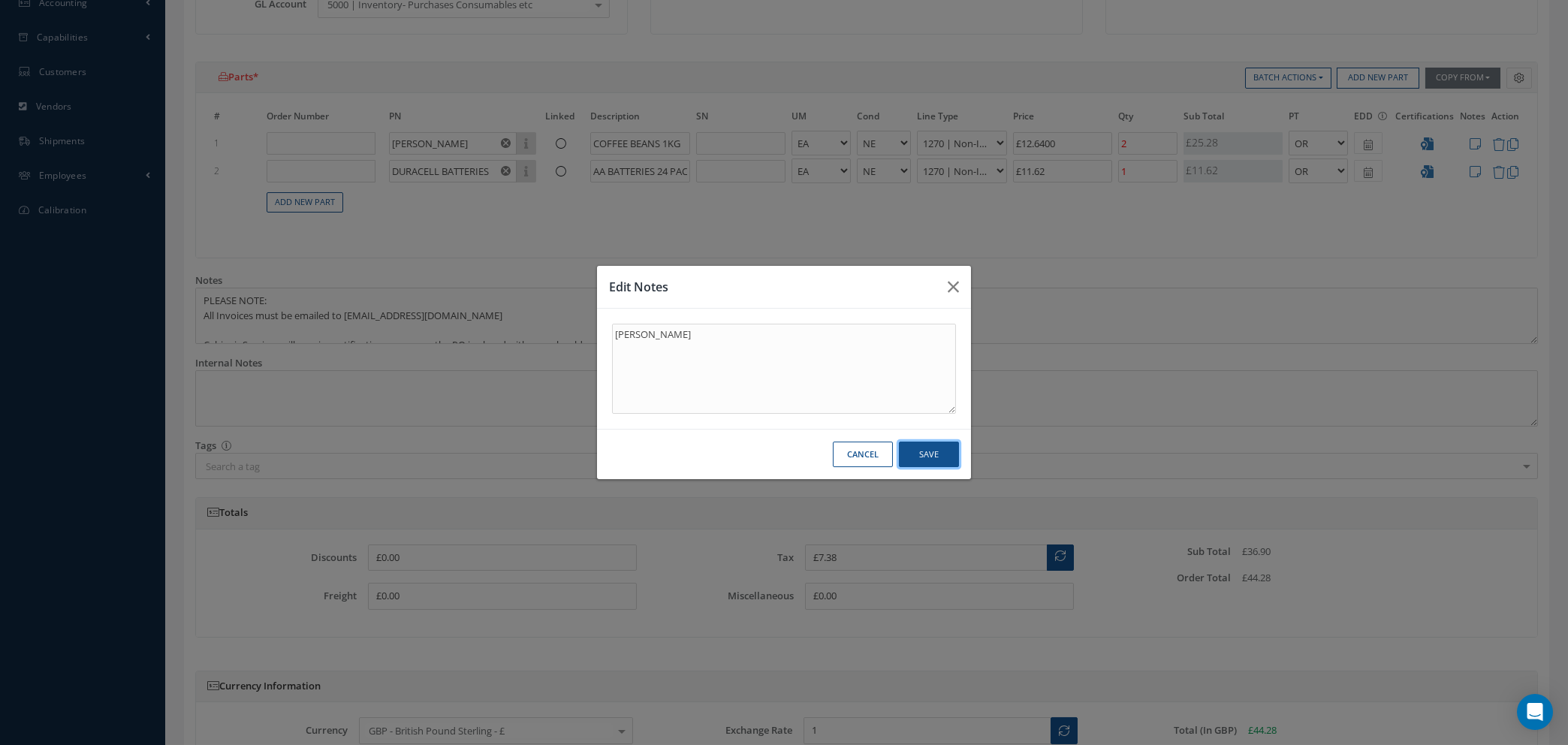
click at [937, 459] on button "Save" at bounding box center [928, 454] width 60 height 26
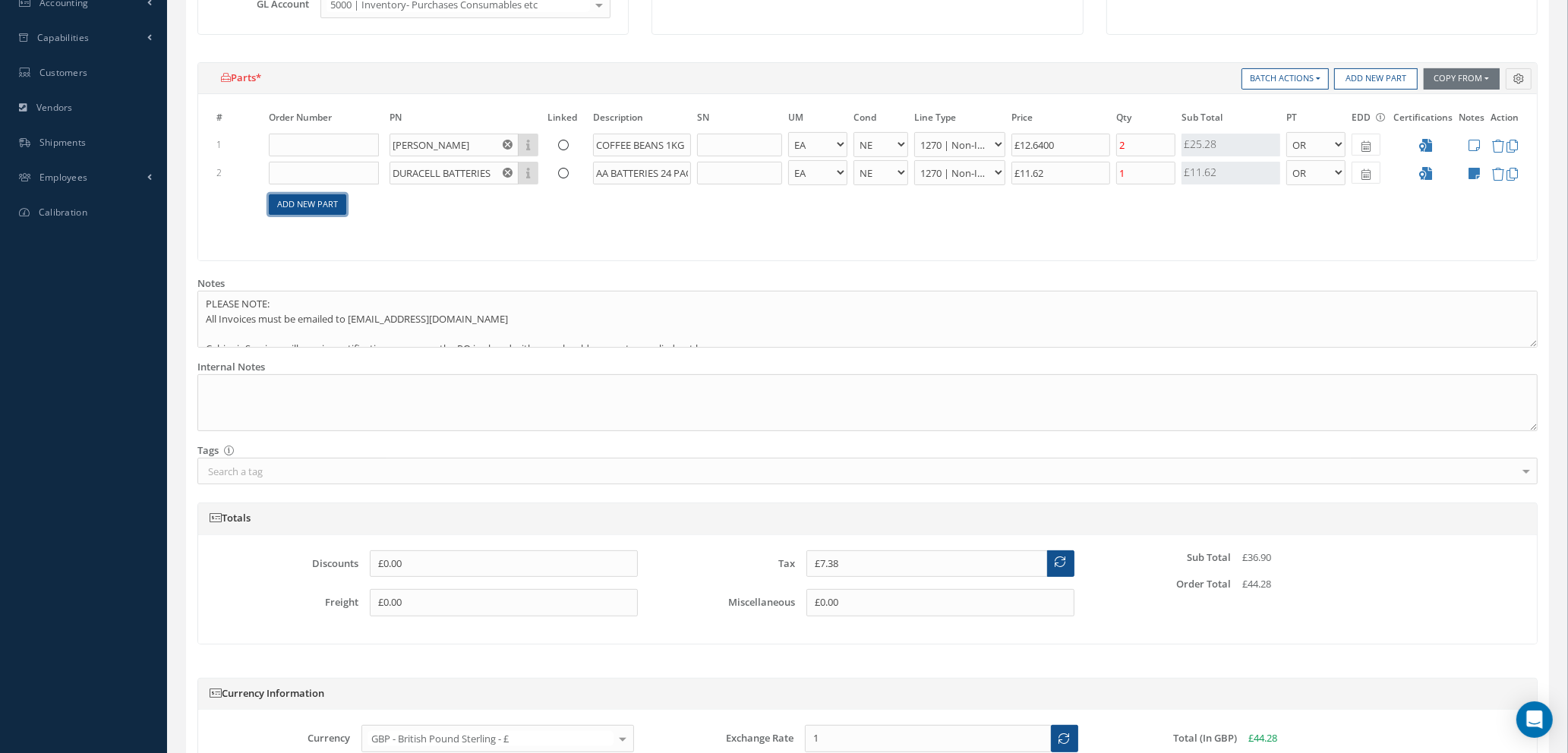
click at [333, 200] on link "Add New Part" at bounding box center [307, 204] width 77 height 21
select select "1"
select select "5"
select select "114"
select select "1"
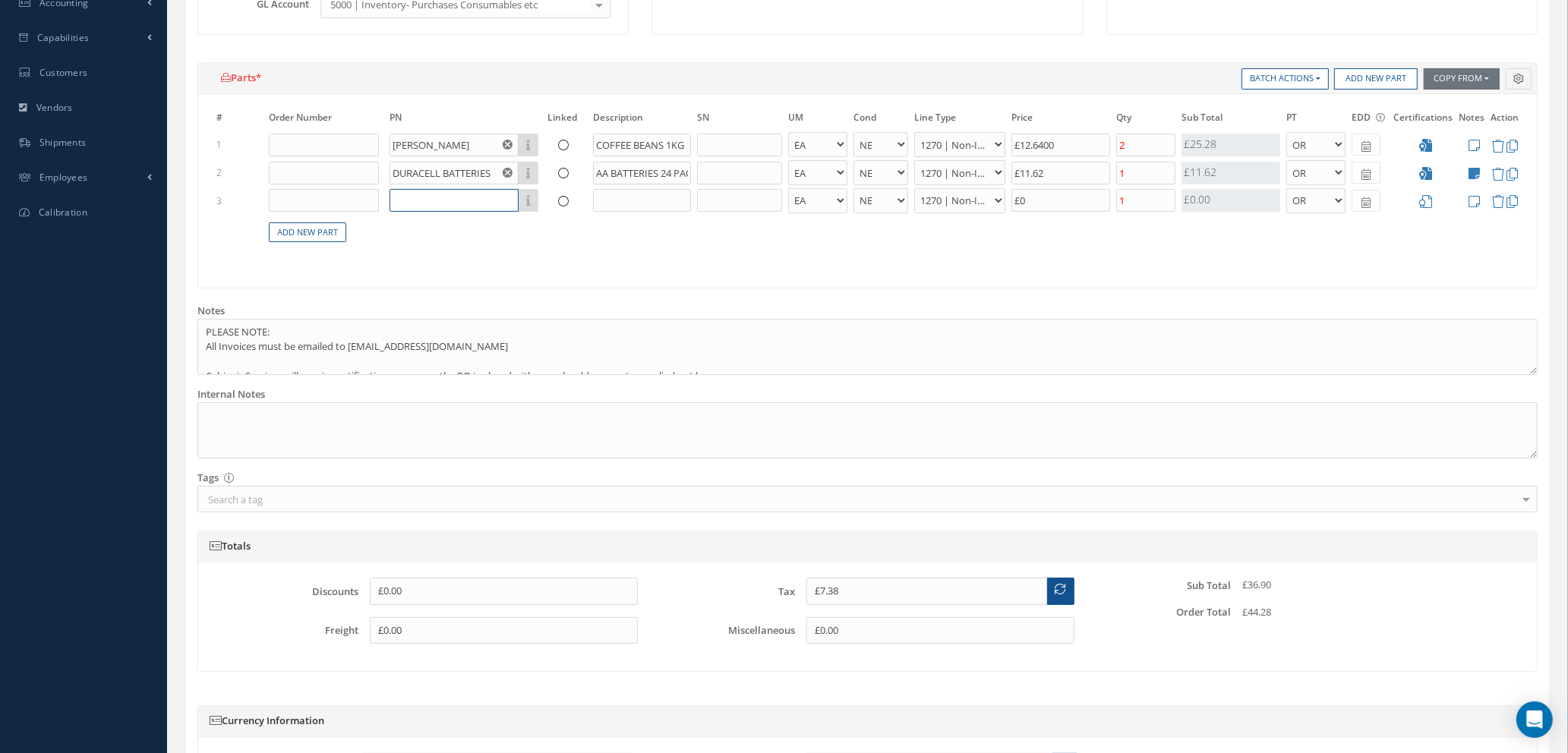
click at [401, 194] on input "text" at bounding box center [454, 200] width 129 height 23
type input "DURACELL BATTERIES"
click at [626, 201] on input "text" at bounding box center [642, 200] width 98 height 23
type input "AAA BATTERIES 24 PACK"
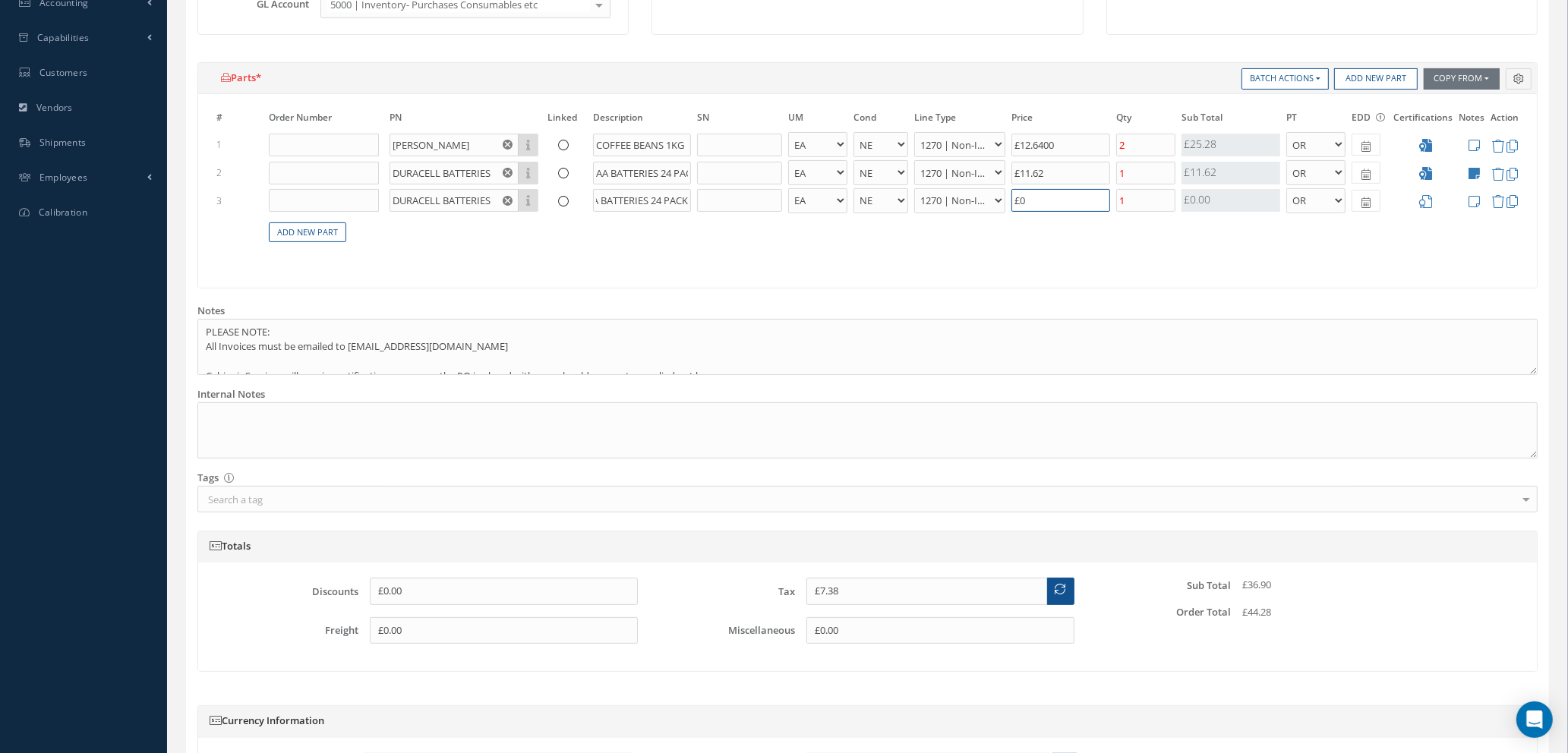
scroll to position [0, 0]
drag, startPoint x: 1060, startPoint y: 204, endPoint x: 985, endPoint y: 196, distance: 75.4
click at [985, 196] on tr "3 DURACELL BATTERIES Part Number Description AAA BATTERIES 24 PACK - BAG BX CA …" at bounding box center [867, 200] width 1308 height 28
type input "£7.58"
type input "£1"
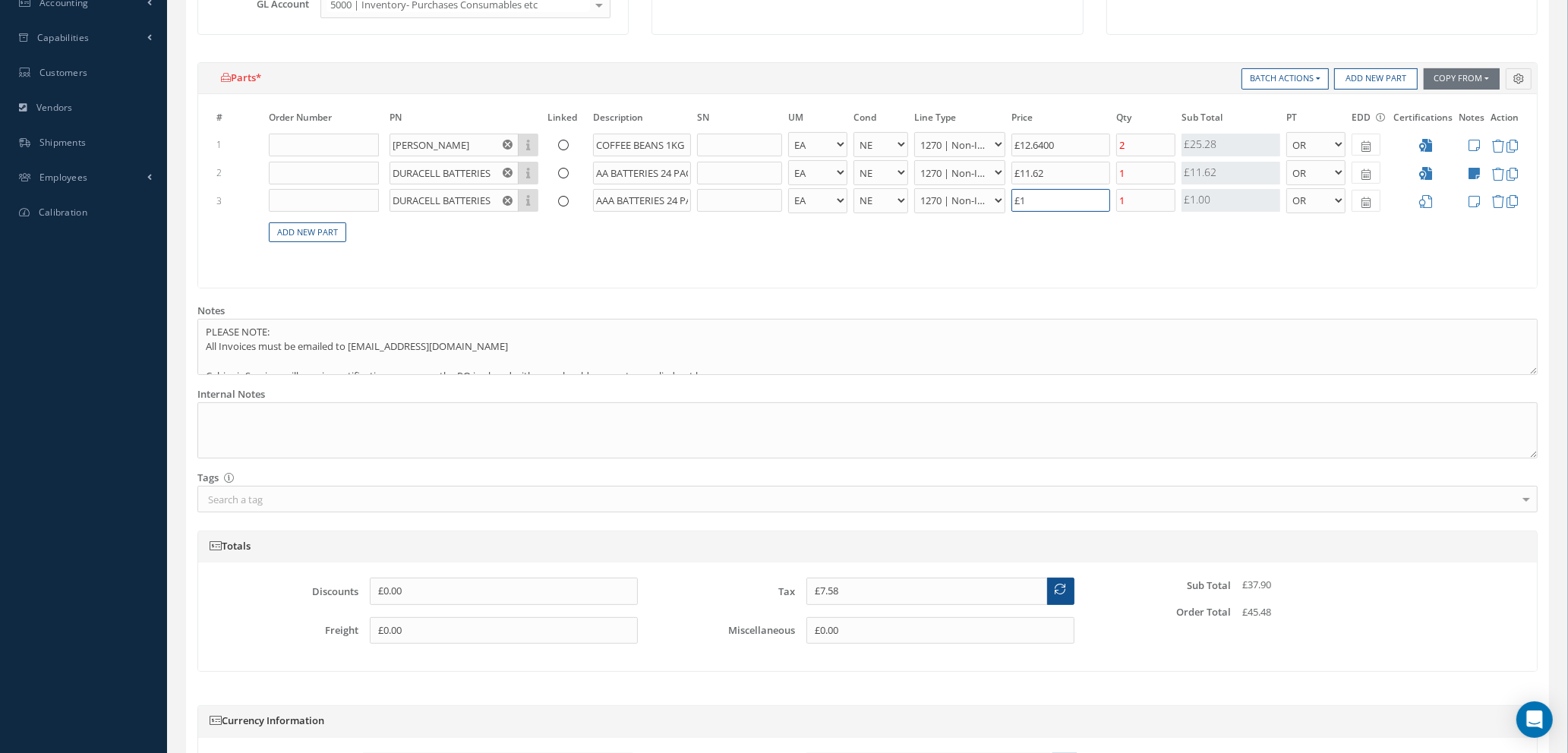
type input "£9.58"
type input "£11."
type input "£9.7"
type input "£11.62"
click at [1427, 200] on icon at bounding box center [1426, 201] width 13 height 13
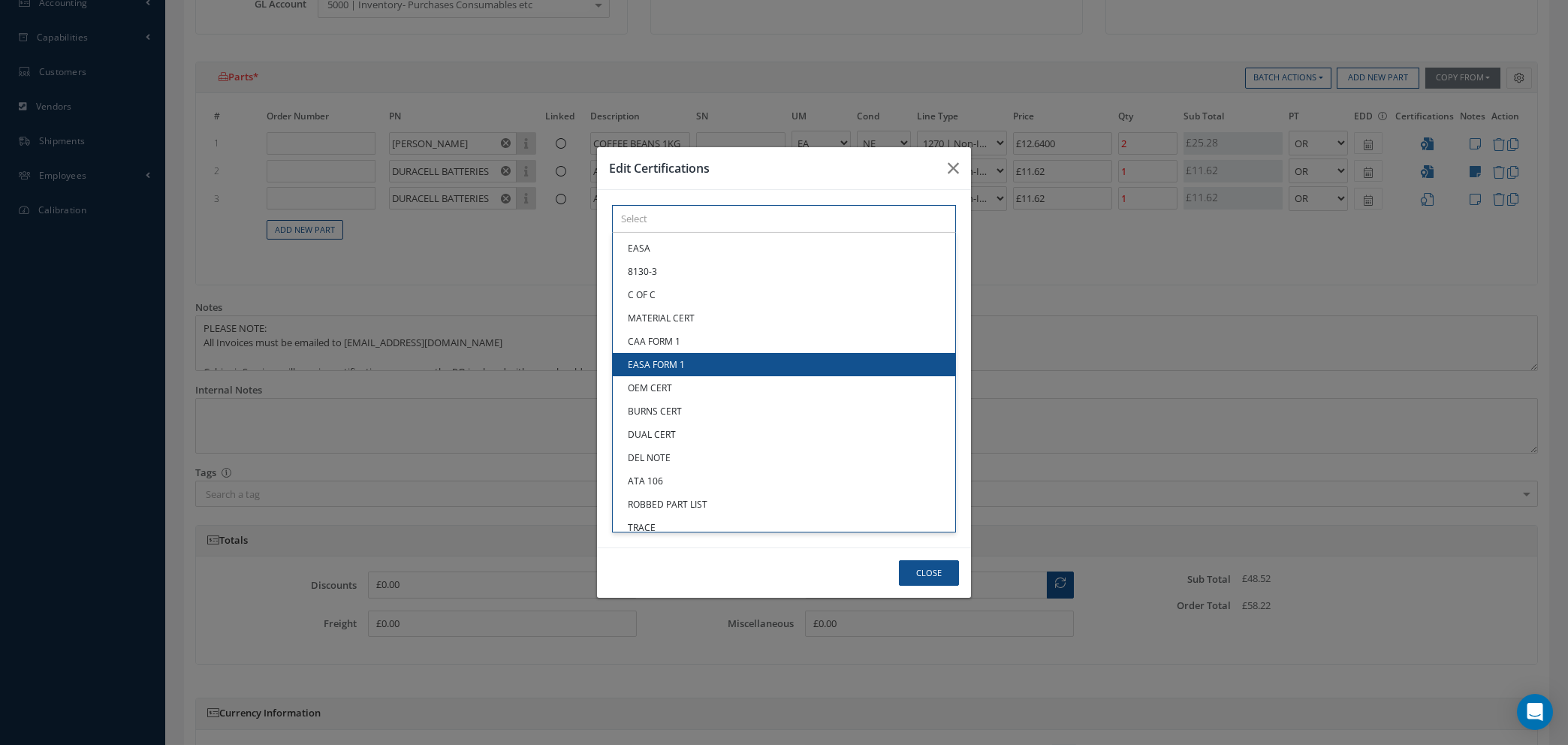
click at [777, 232] on div "× Loading... EASA 8130-3 C OF C MATERIAL CERT CAA FORM 1 EASA FORM 1 OEM CERT B…" at bounding box center [783, 218] width 344 height 28
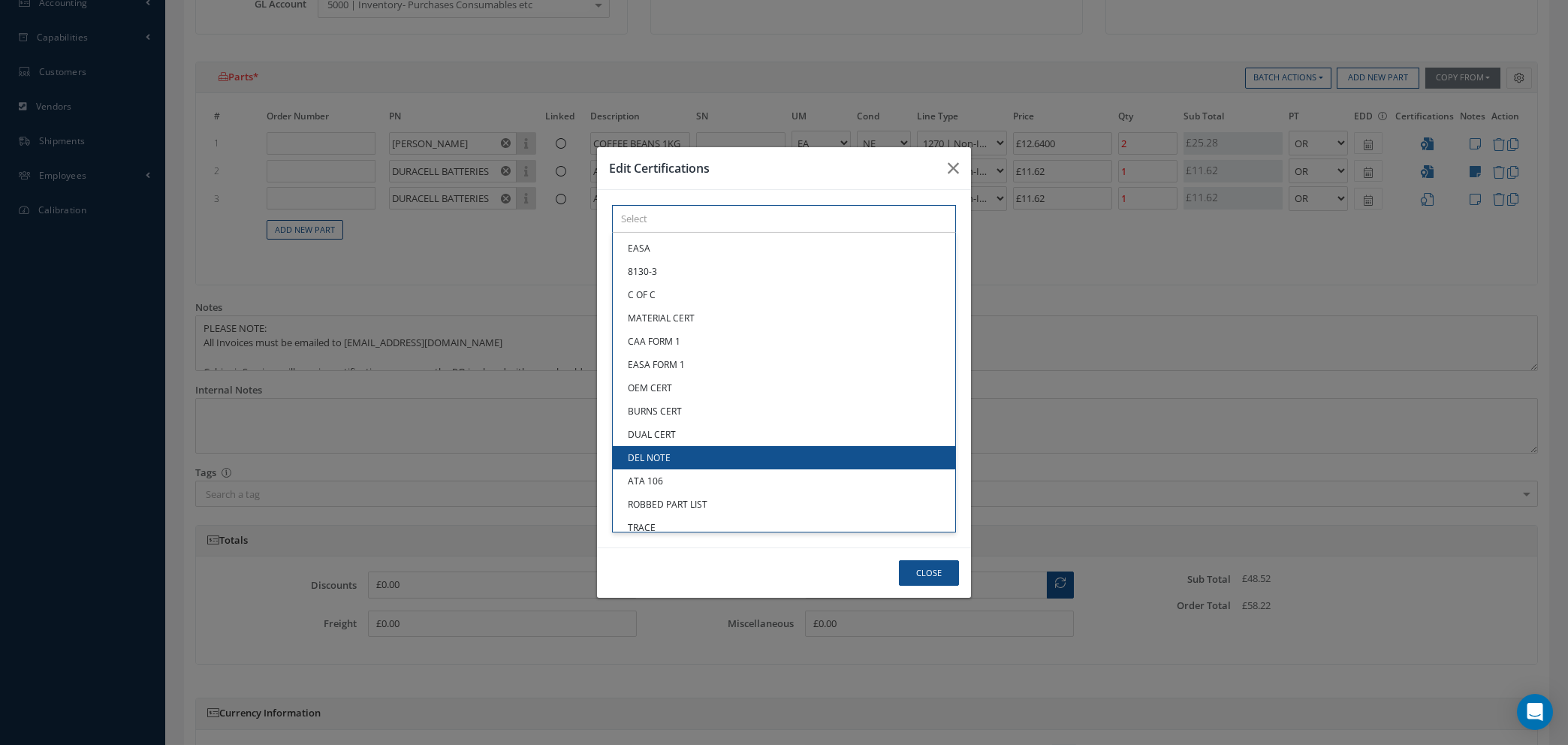
click at [700, 458] on link "DEL NOTE" at bounding box center [784, 458] width 343 height 23
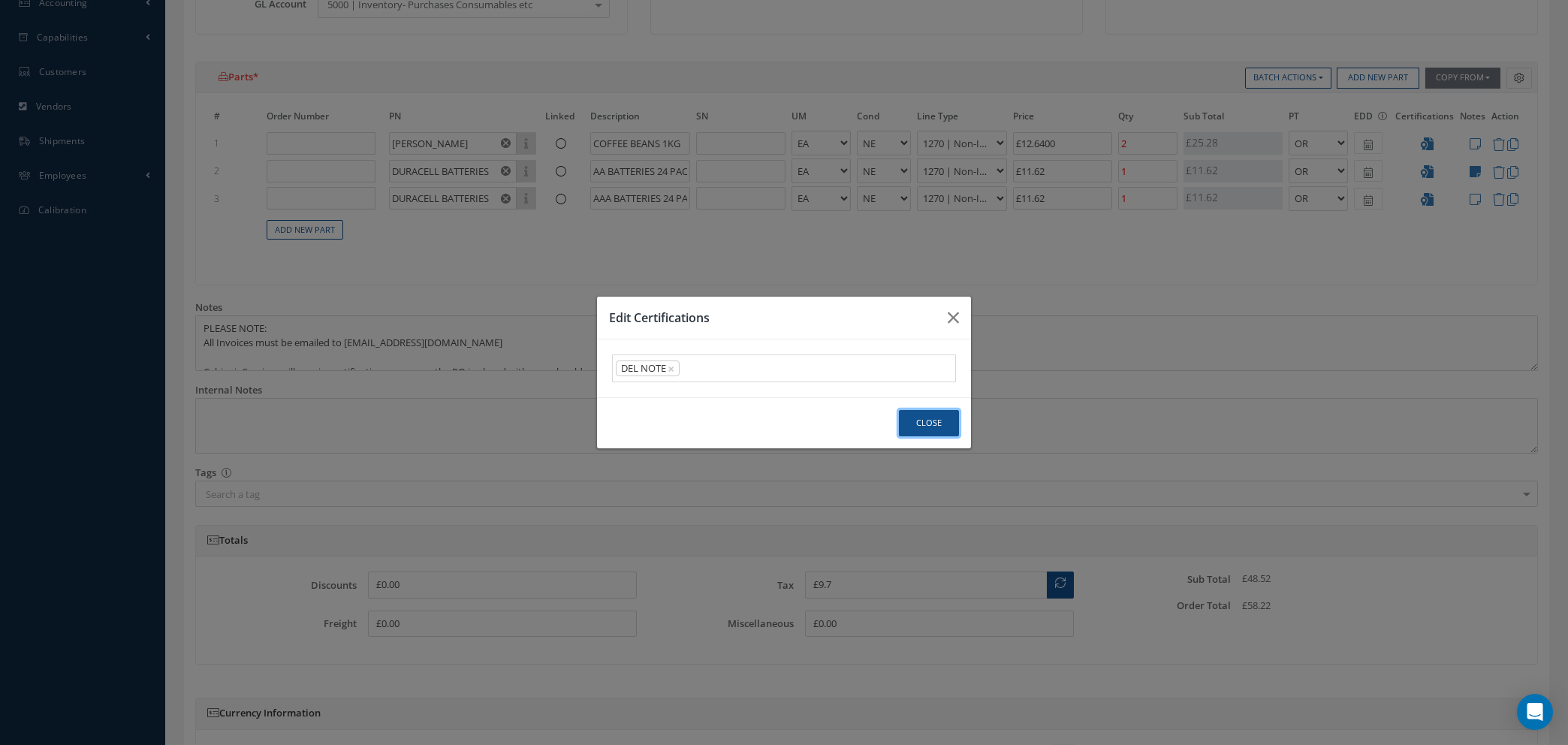
click at [919, 428] on button "Close" at bounding box center [928, 423] width 60 height 26
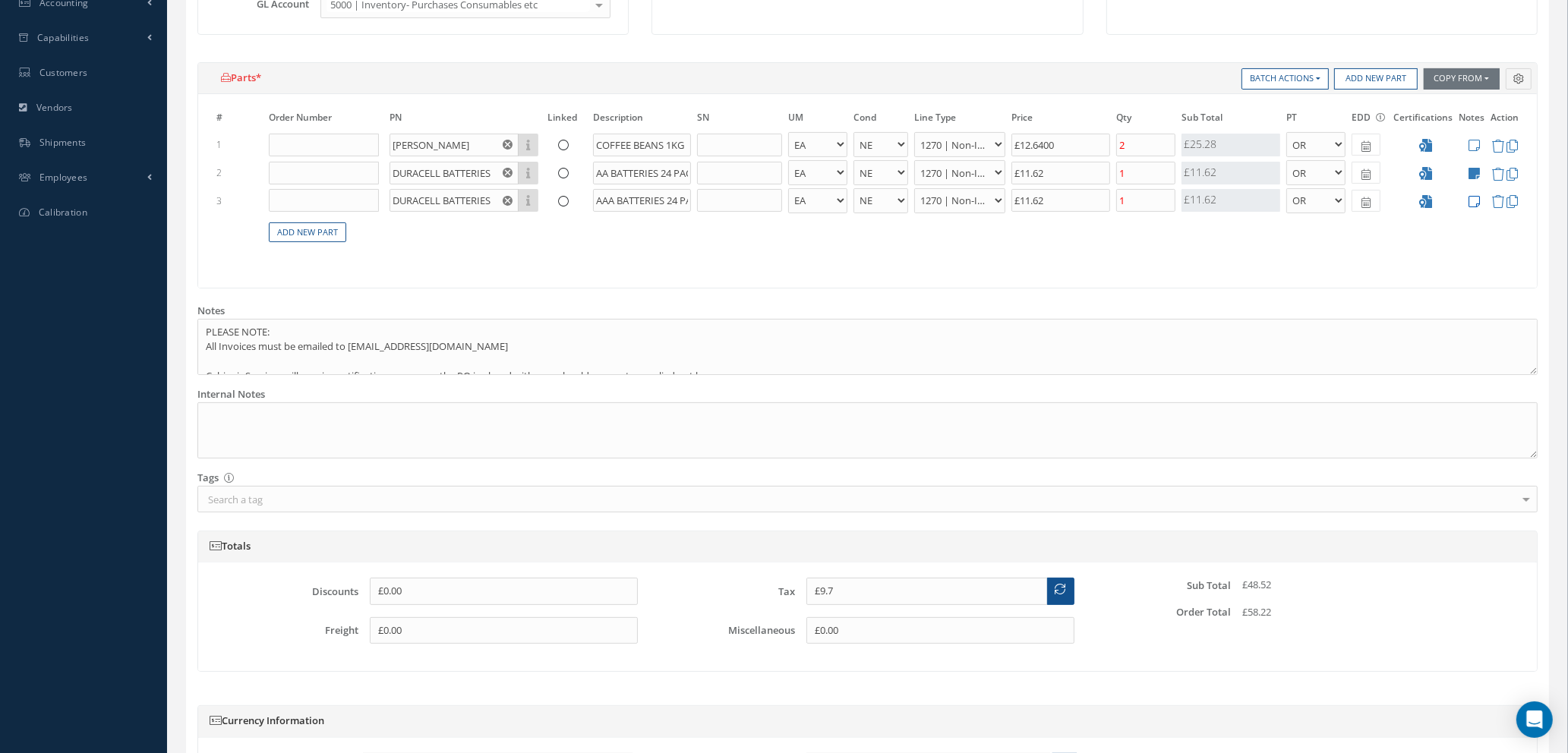
click at [1473, 202] on icon at bounding box center [1475, 201] width 12 height 13
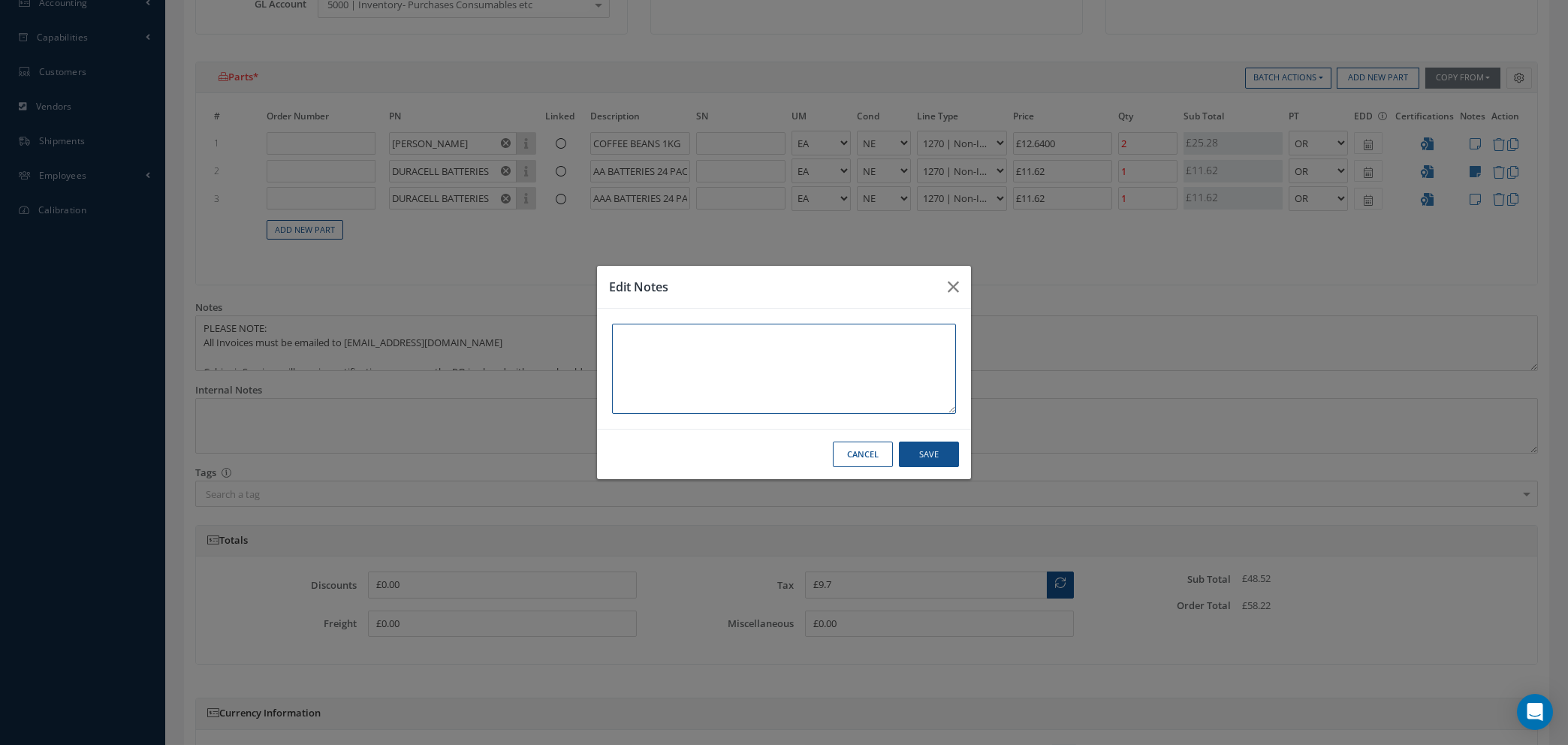
click at [828, 349] on textarea at bounding box center [783, 369] width 344 height 90
type textarea "TASHA"
click at [921, 459] on button "Save" at bounding box center [928, 454] width 60 height 26
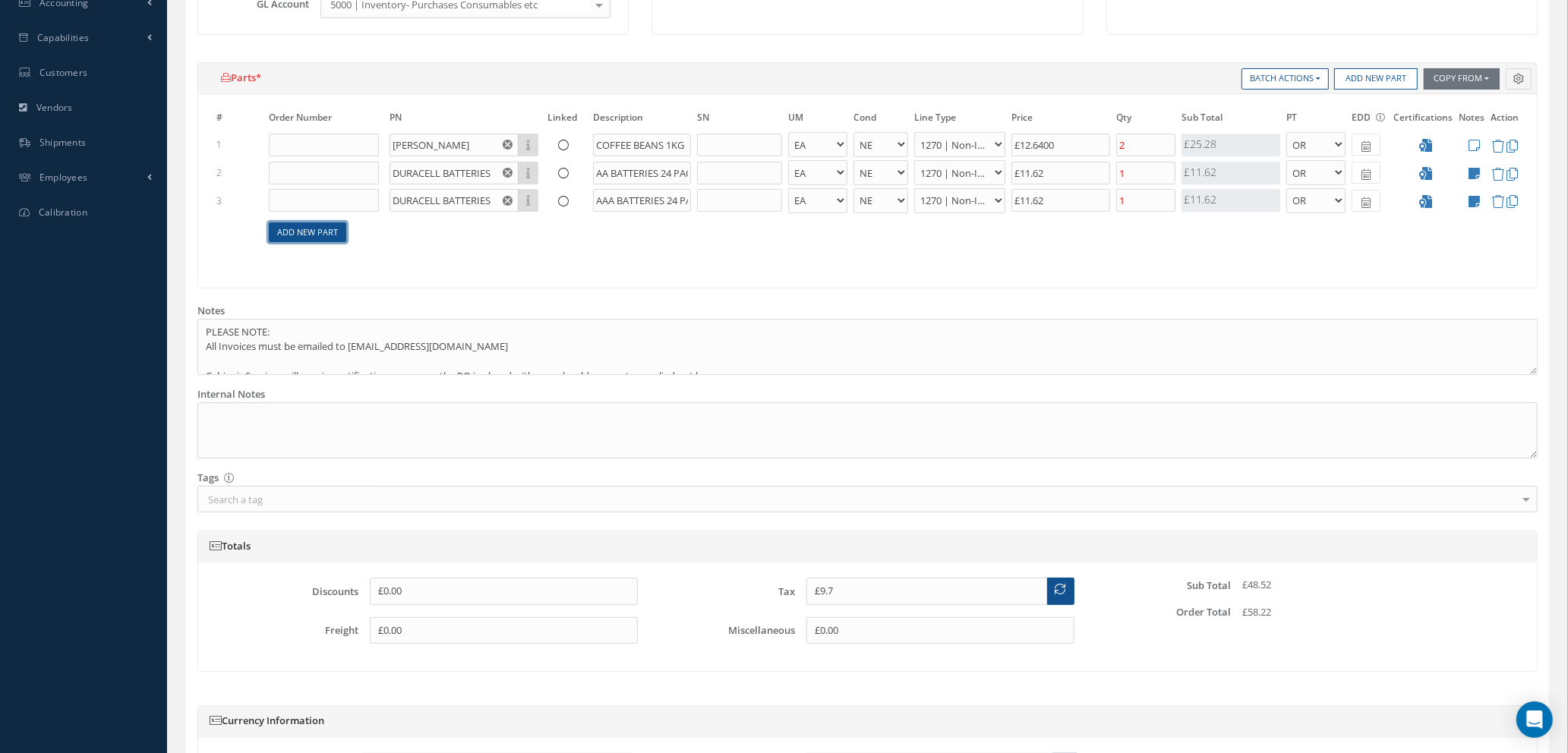
click at [307, 241] on link "Add New Part" at bounding box center [307, 232] width 77 height 21
select select "1"
select select "5"
select select "114"
select select "1"
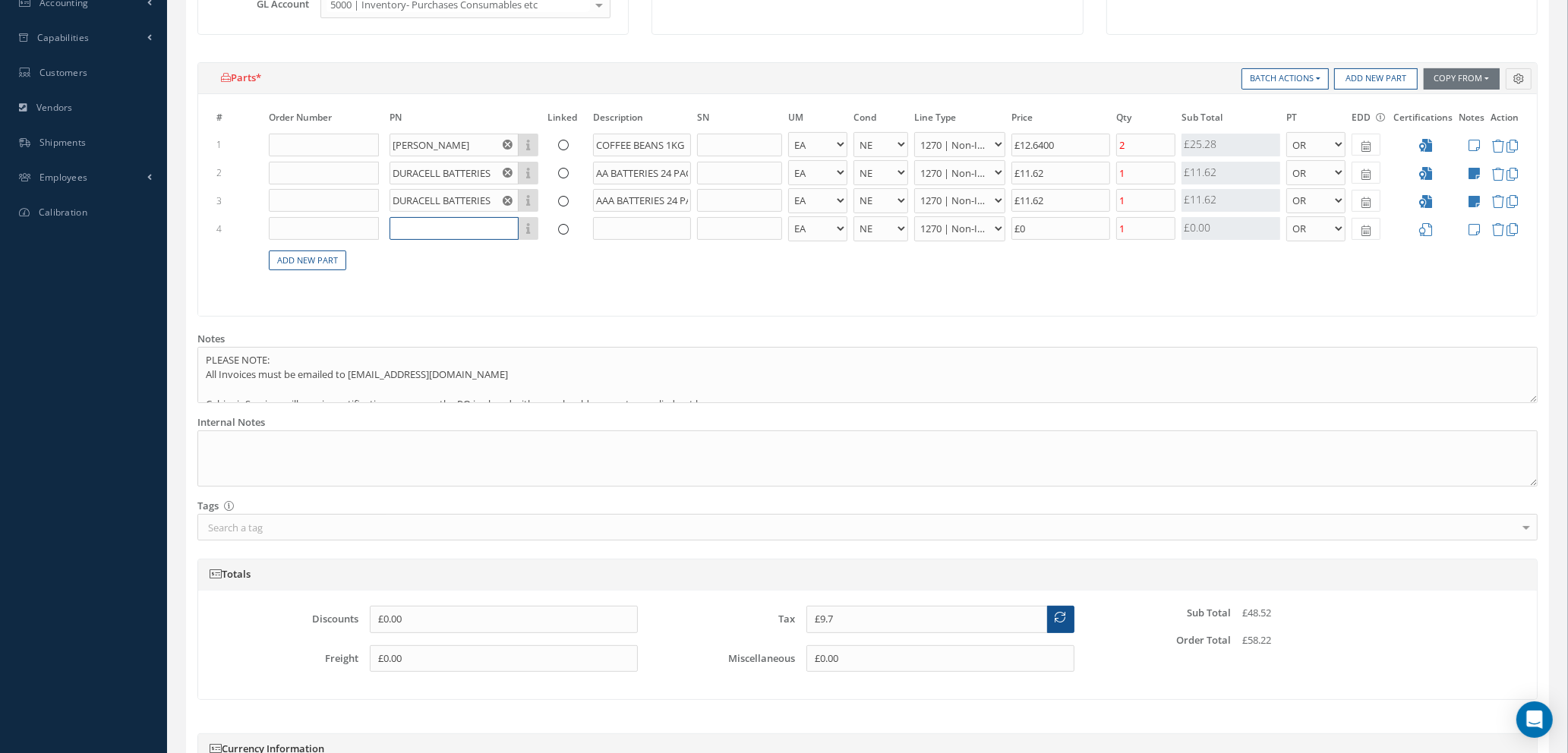
click at [449, 229] on input "text" at bounding box center [454, 228] width 129 height 23
type input "DURACELL BATTERIES"
click at [611, 229] on input "text" at bounding box center [642, 228] width 98 height 23
type input "LR44 BATTERY 8 PACK"
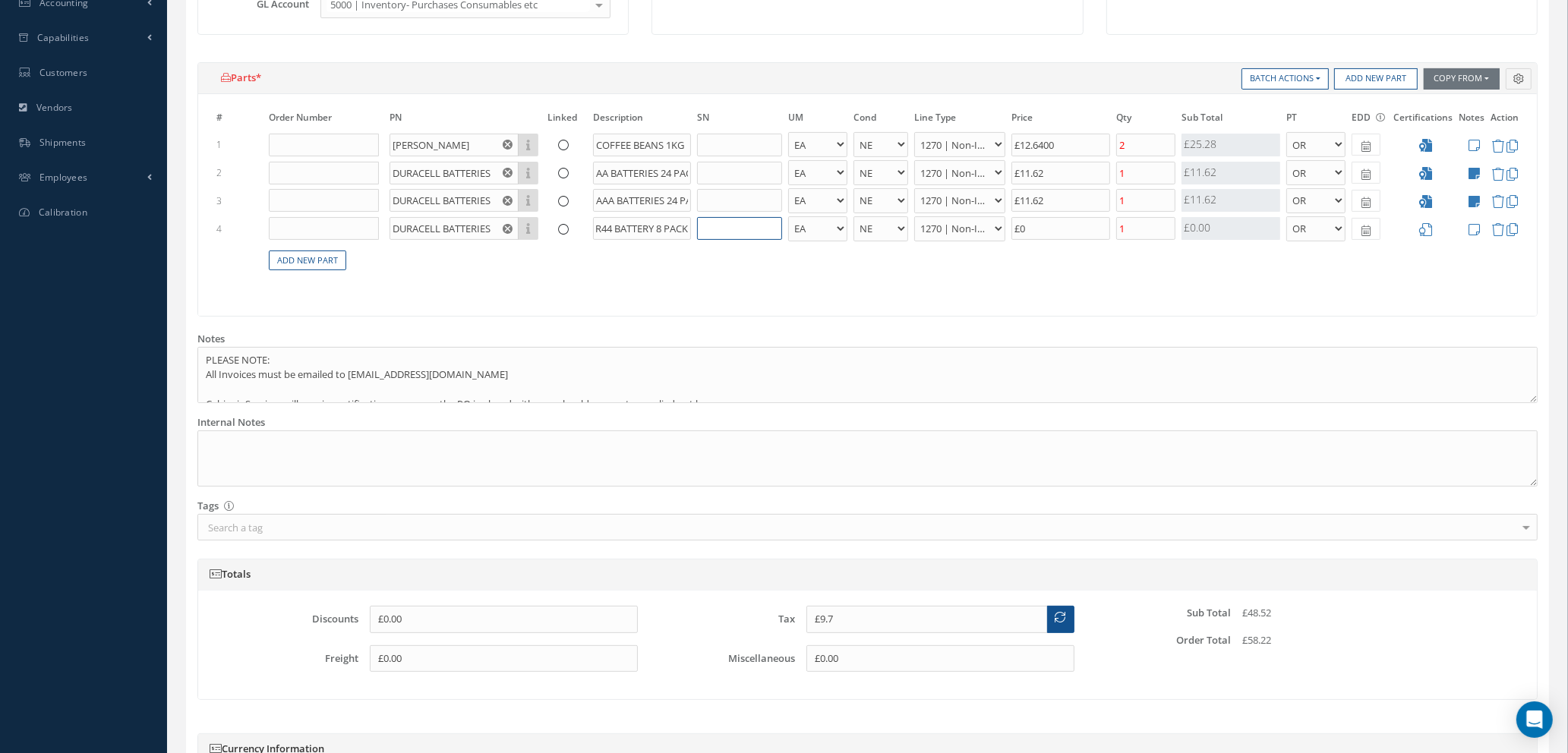
scroll to position [0, 0]
type input "£10.5"
type input "£4."
type input "£10.62"
type input "£4.6"
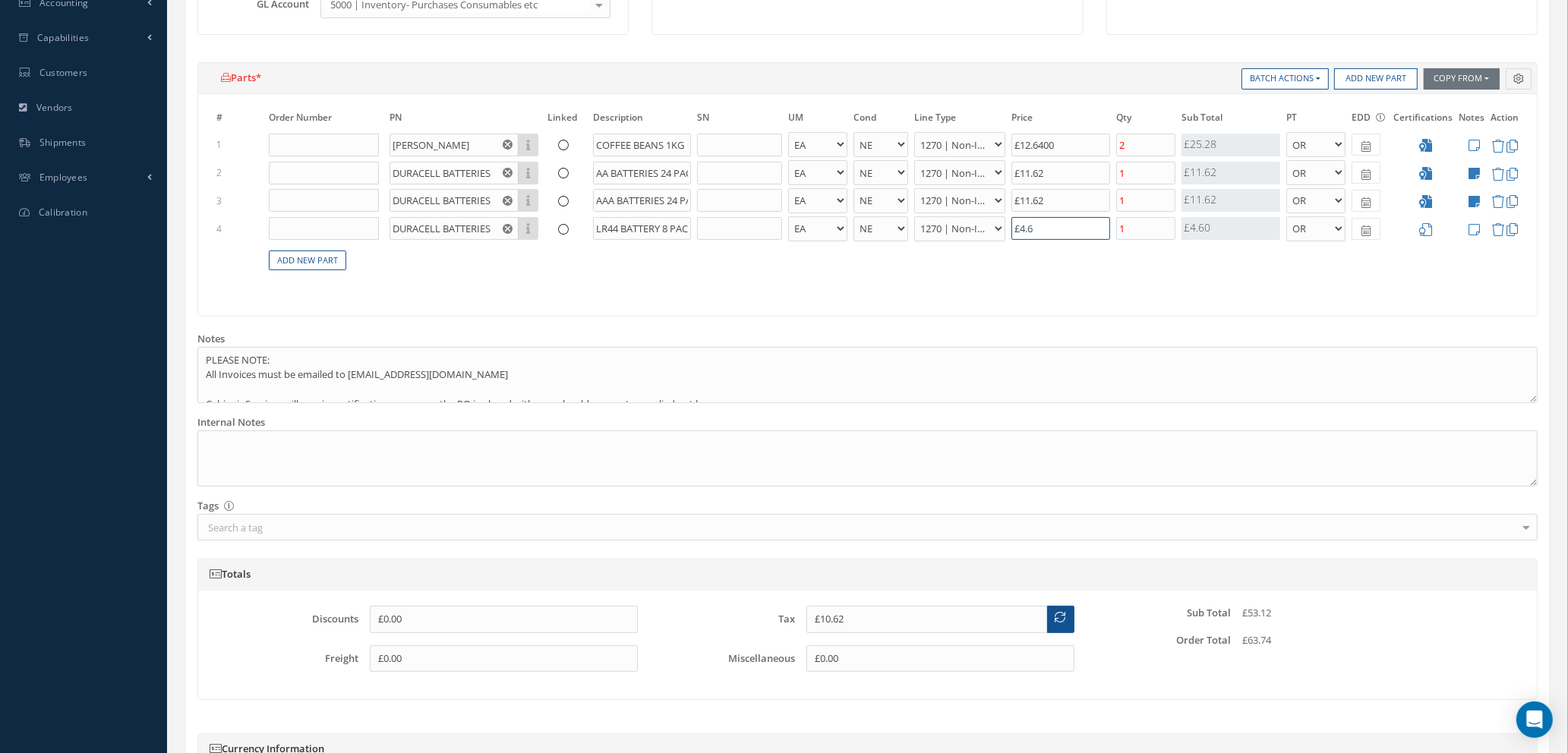
type input "£10.63"
type input "£4.62"
click at [319, 260] on link "Add New Part" at bounding box center [307, 260] width 77 height 21
select select "1"
select select "5"
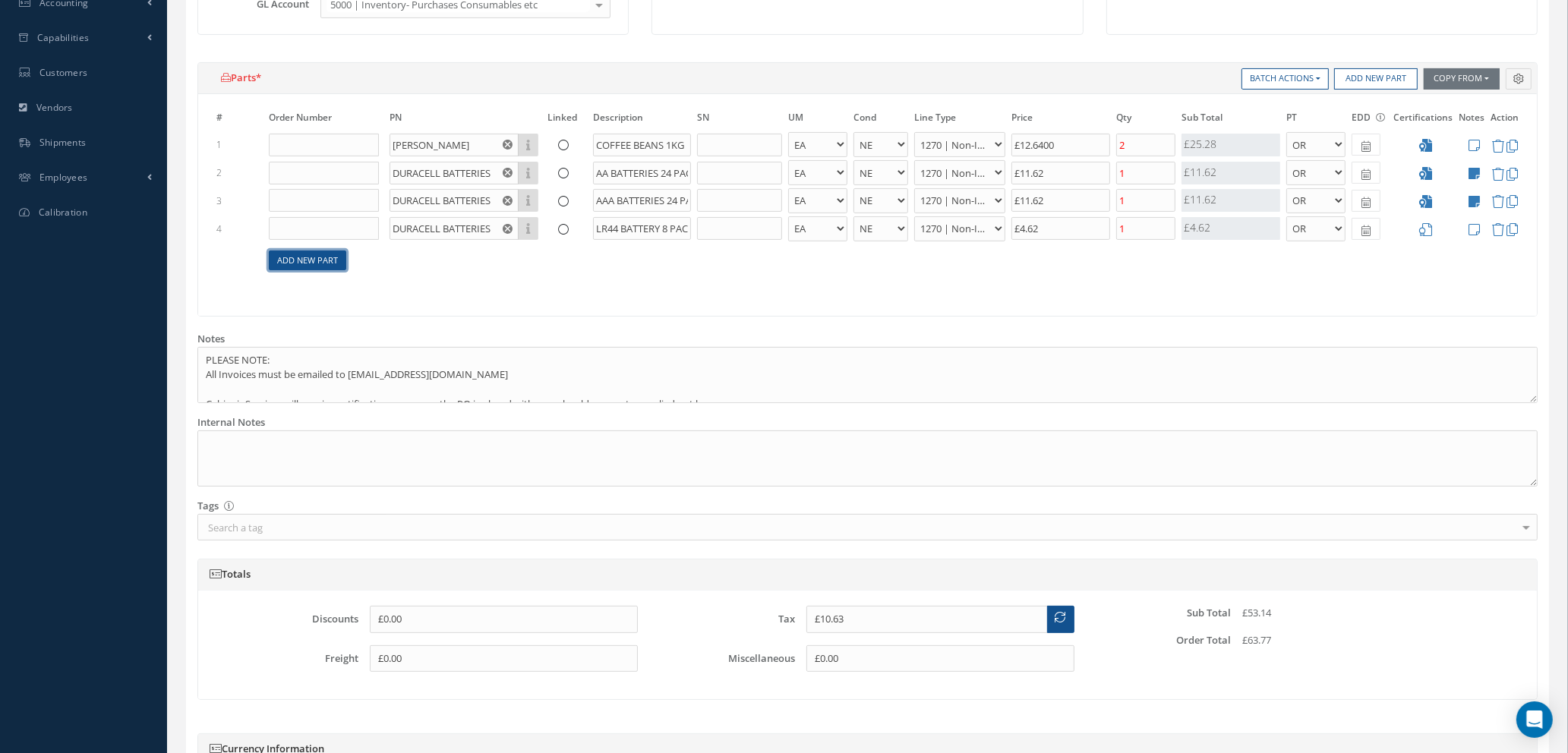
select select "114"
select select "1"
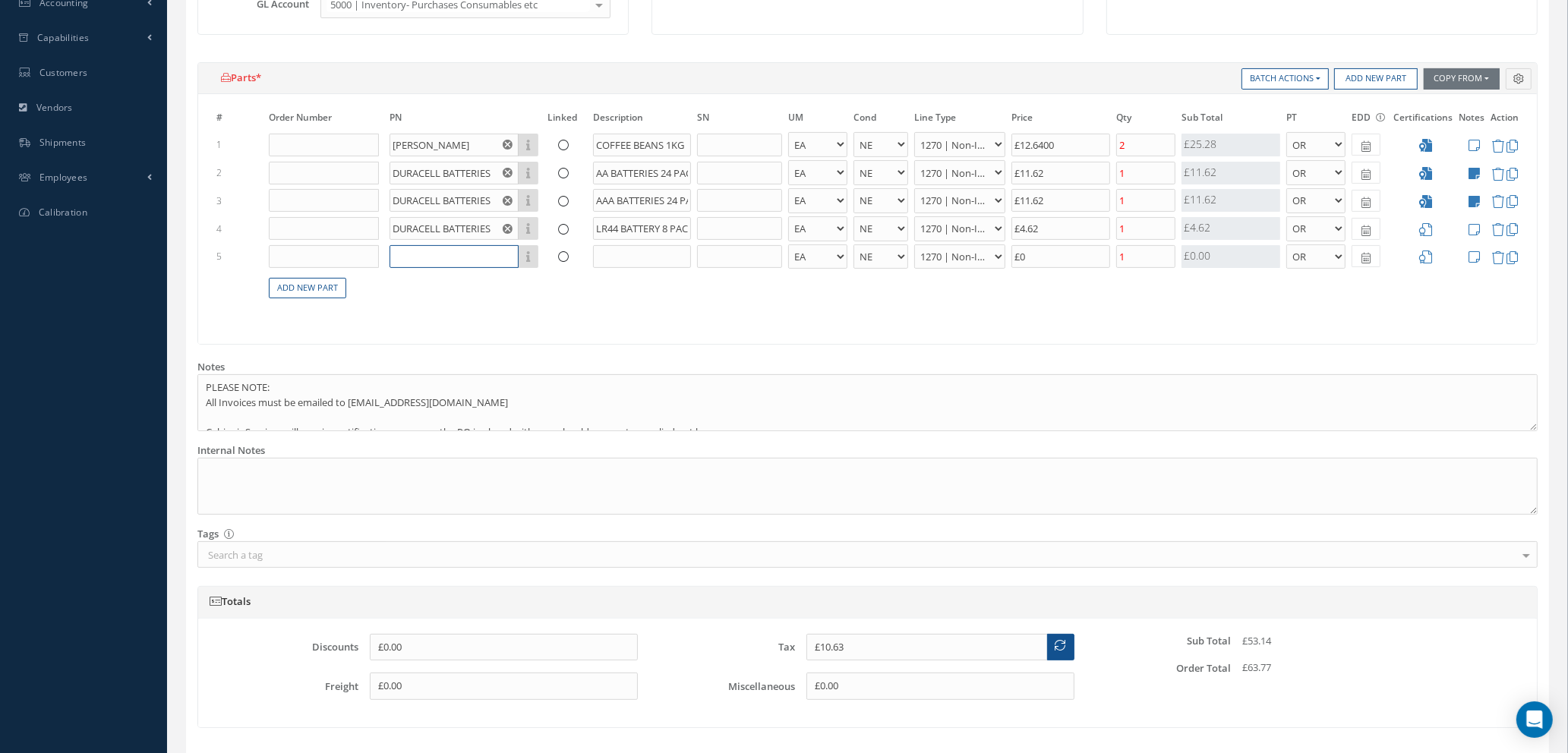
click at [436, 259] on input "text" at bounding box center [454, 256] width 129 height 23
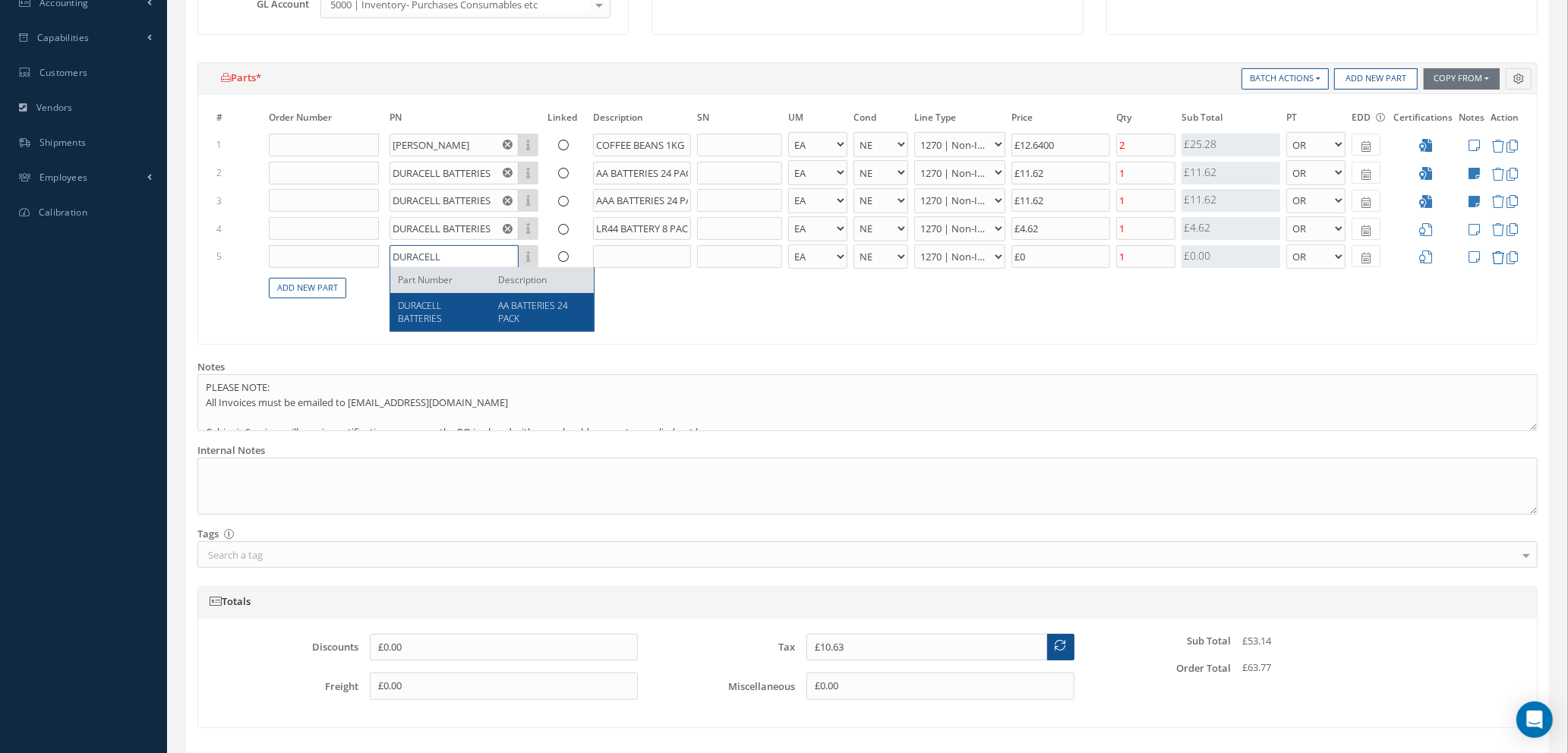
type input "DURACELL"
click at [1501, 255] on icon at bounding box center [1498, 258] width 13 height 13
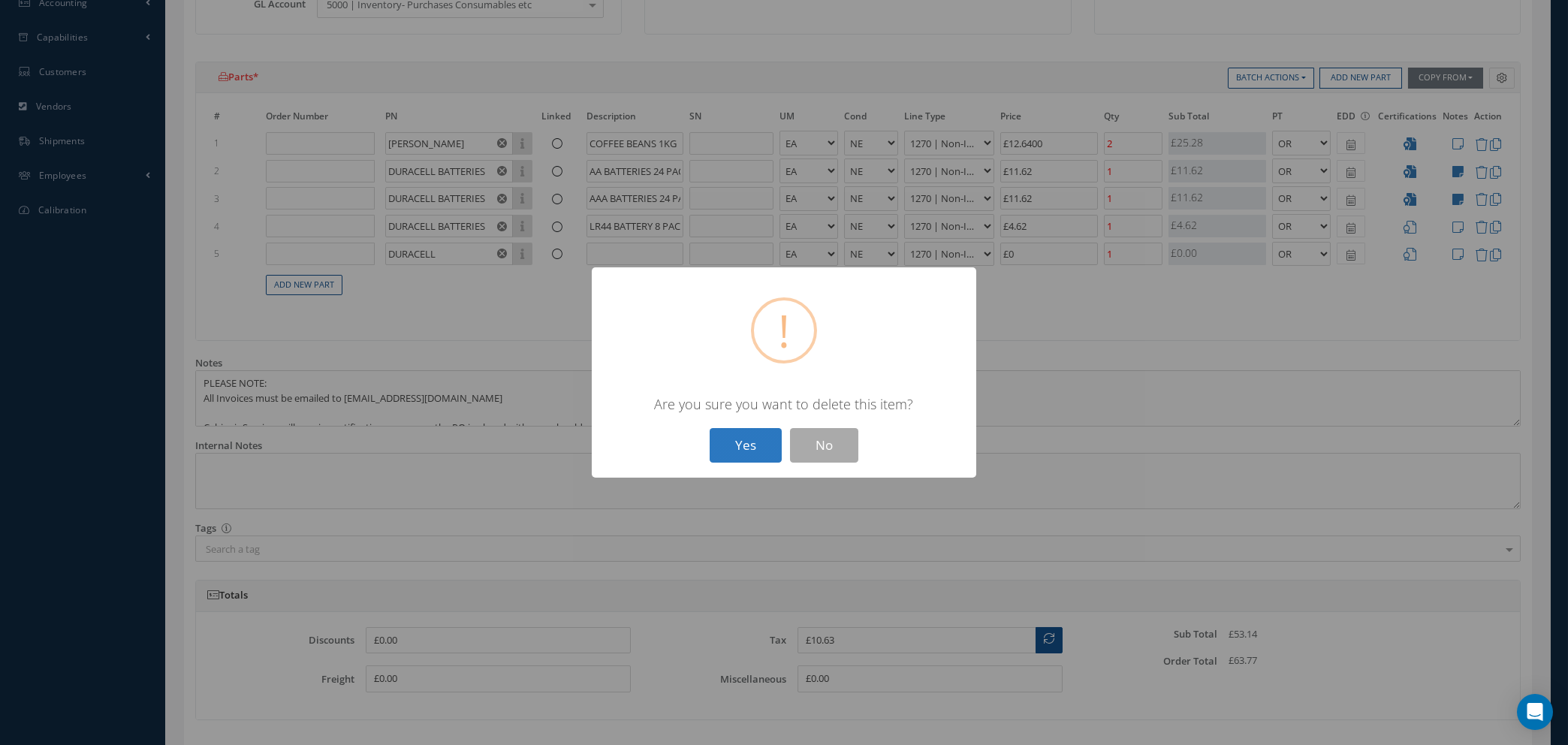
click at [726, 444] on button "Yes" at bounding box center [745, 445] width 72 height 35
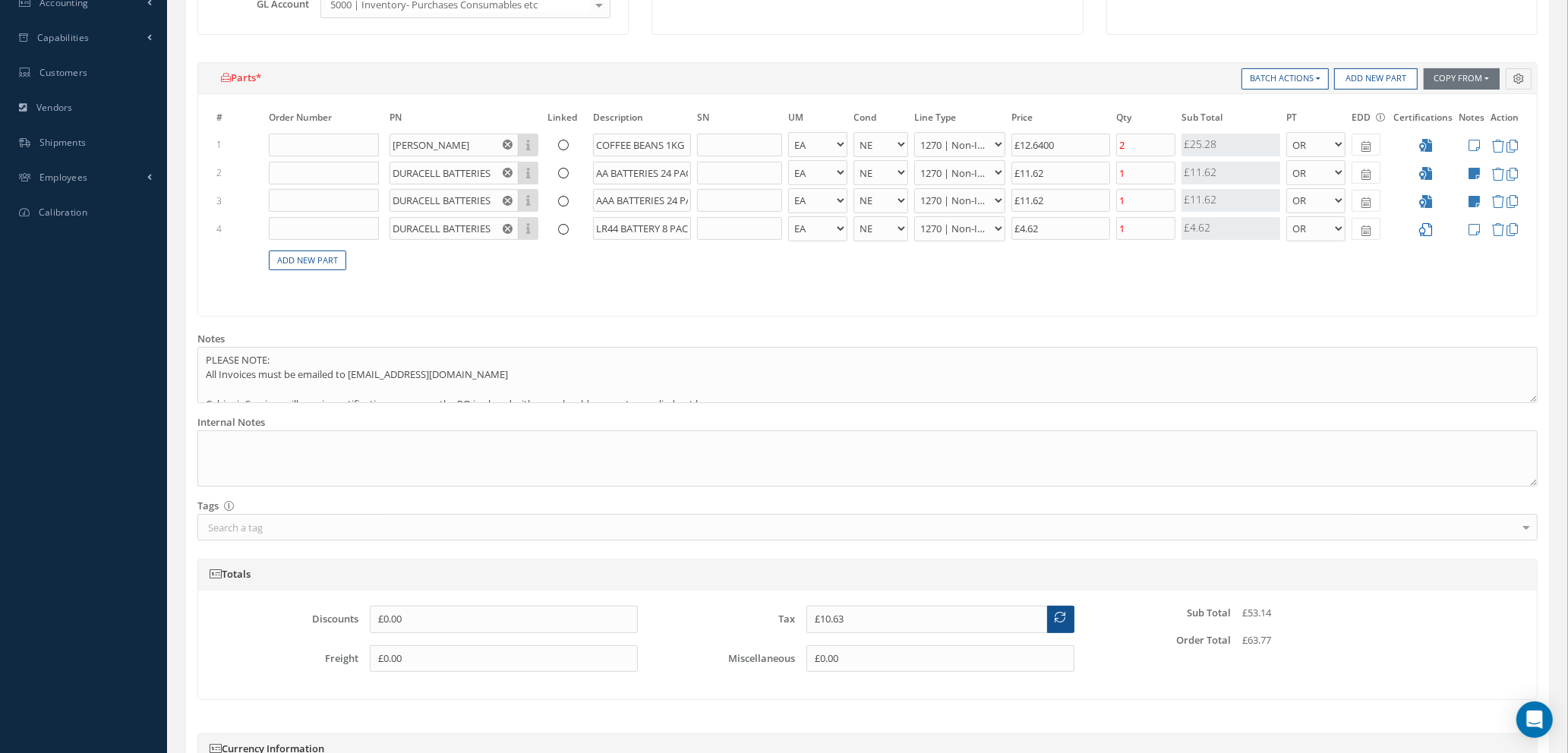
click at [1423, 230] on icon at bounding box center [1426, 230] width 13 height 13
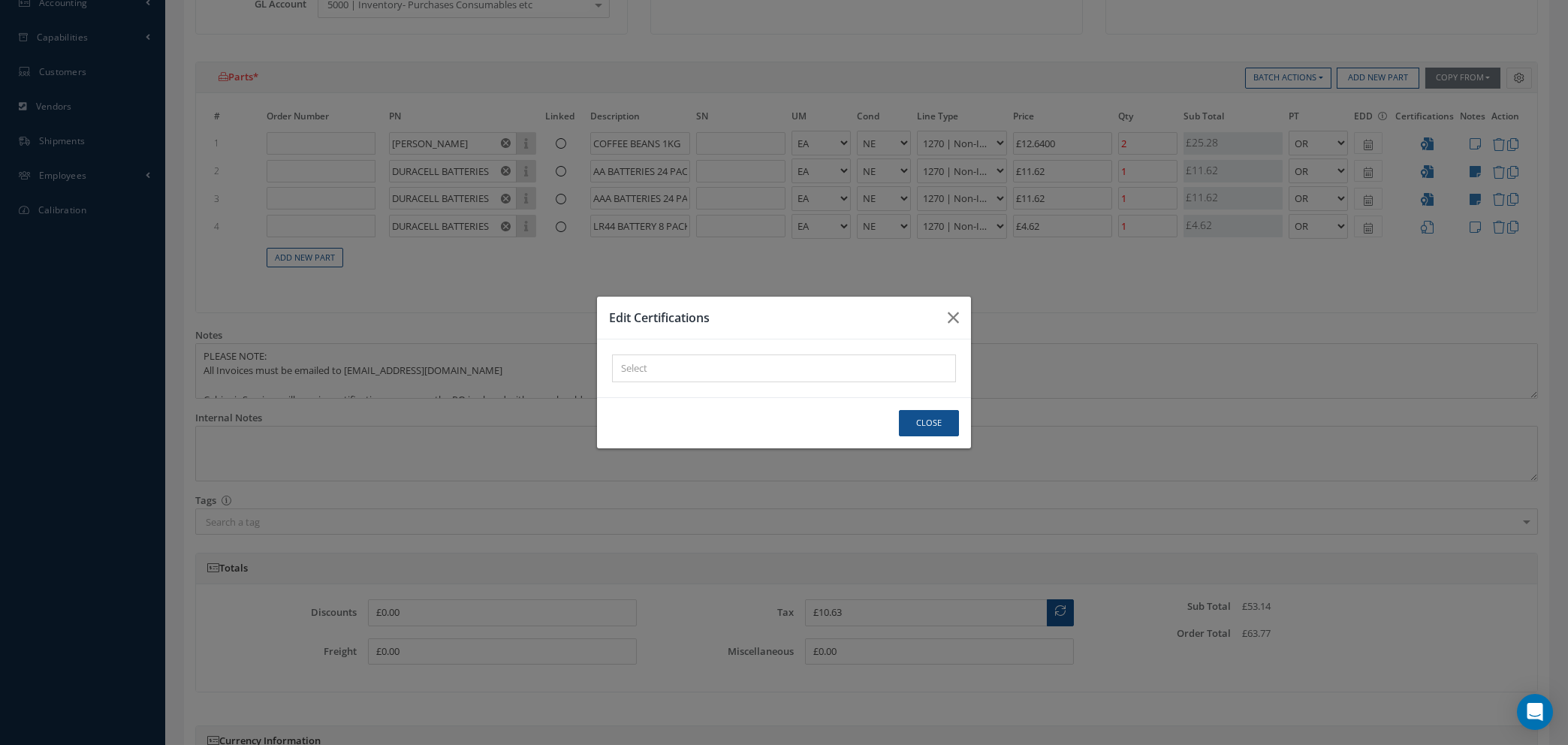
click at [705, 371] on div "× Loading..." at bounding box center [783, 368] width 344 height 28
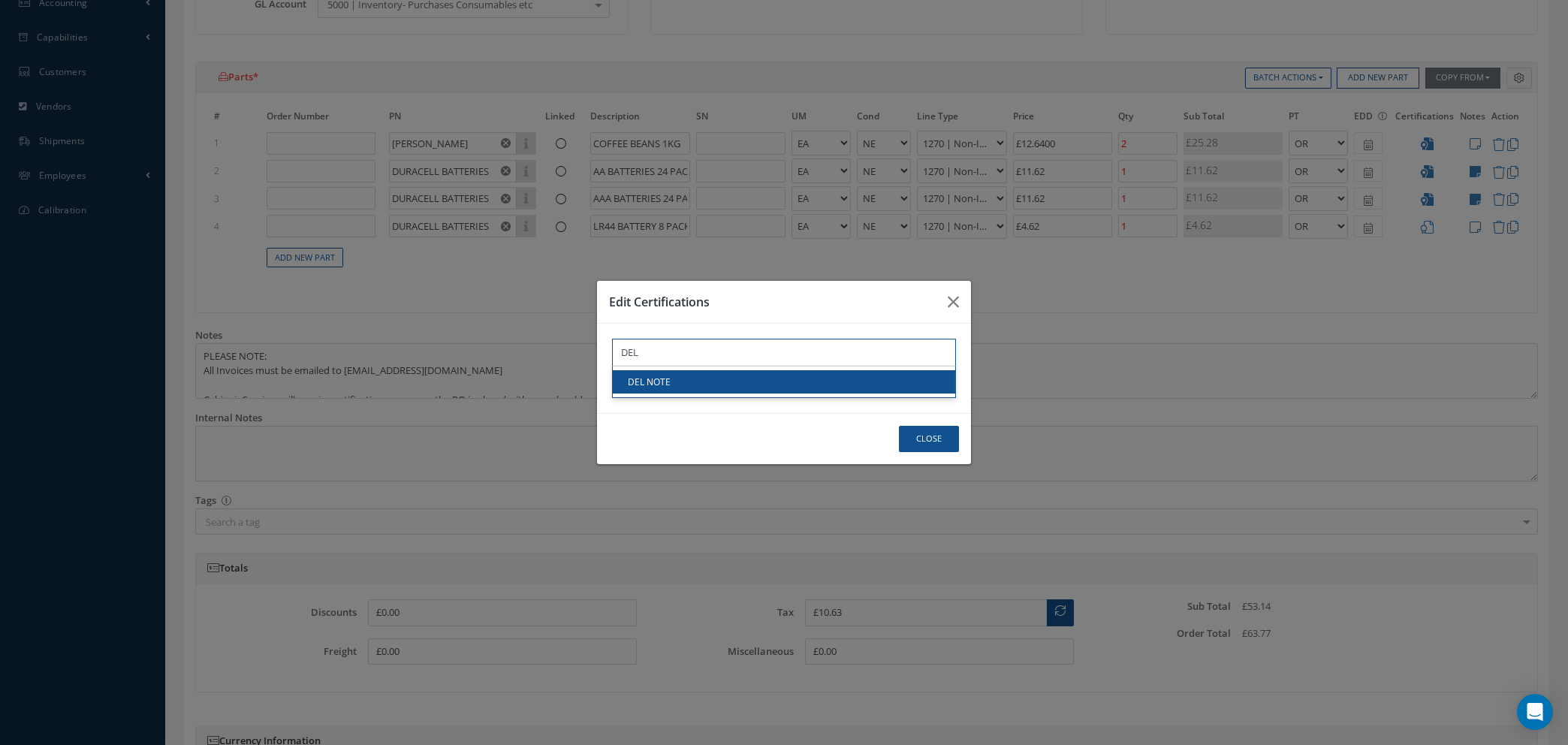
type input "DEL"
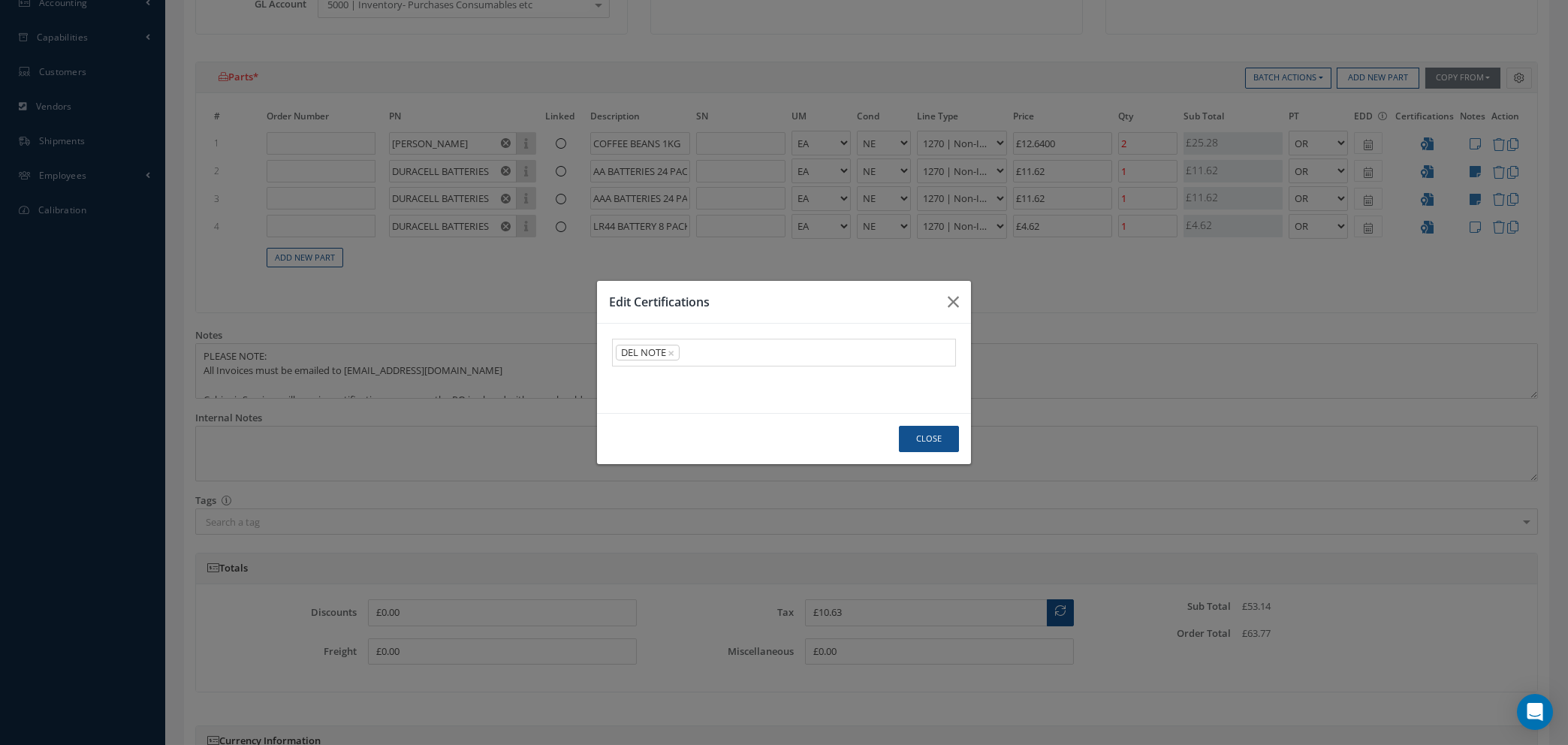
click at [707, 383] on link "DEL NOTE" at bounding box center [784, 382] width 343 height 23
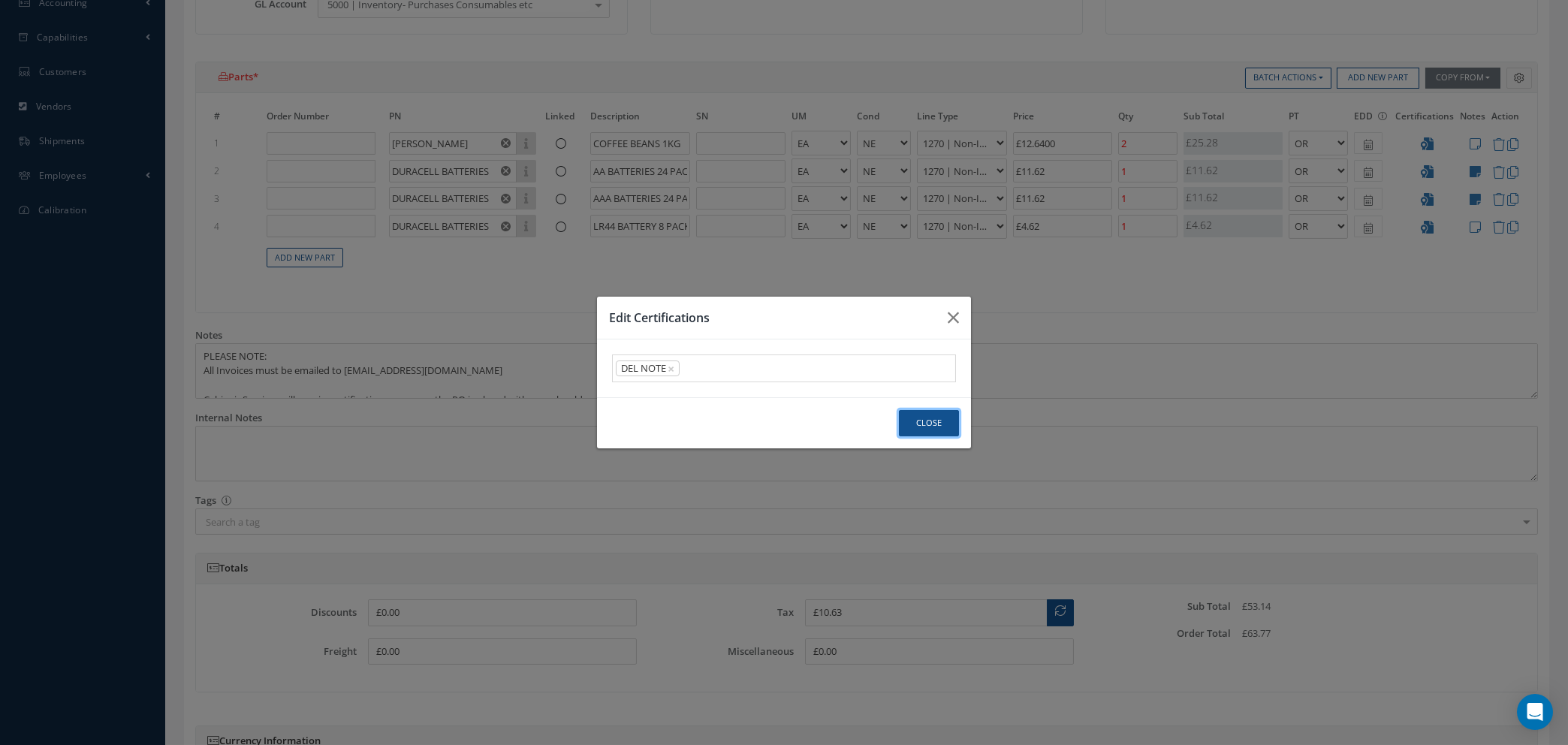
drag, startPoint x: 919, startPoint y: 422, endPoint x: 1143, endPoint y: 417, distance: 224.1
click at [921, 420] on button "Close" at bounding box center [928, 423] width 60 height 26
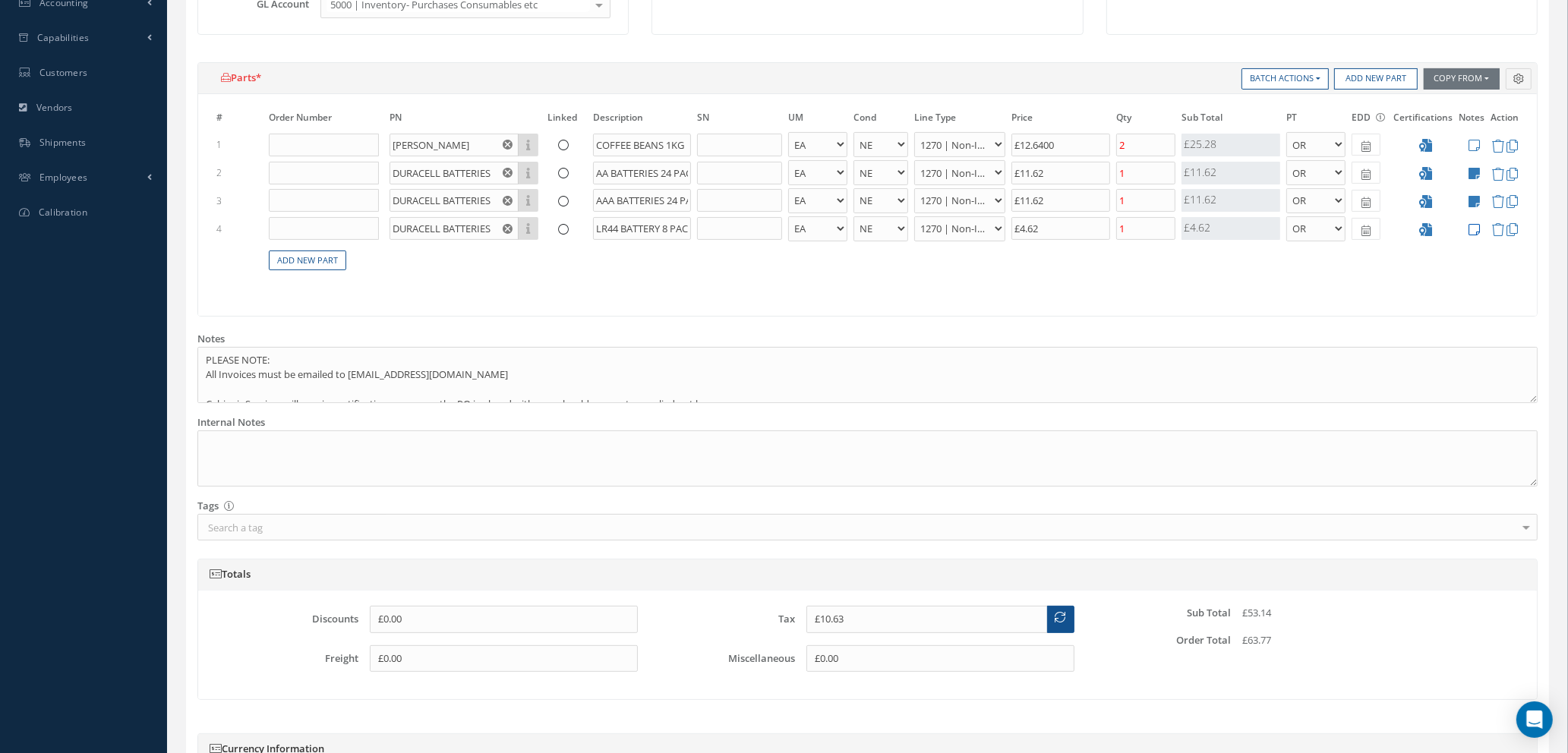
click at [1475, 226] on icon at bounding box center [1475, 230] width 12 height 13
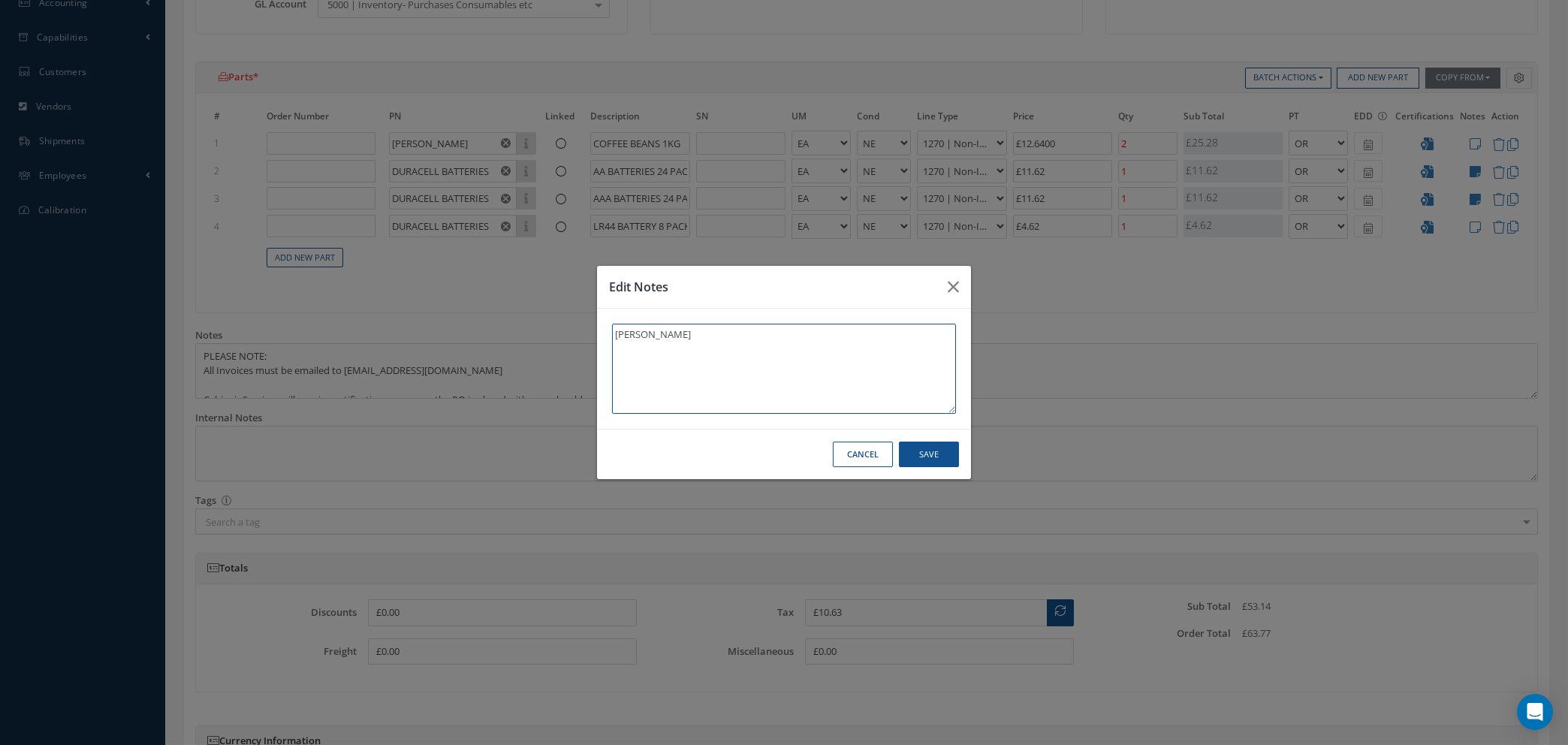
type textarea "TASHA"
click at [914, 452] on button "Save" at bounding box center [928, 454] width 60 height 26
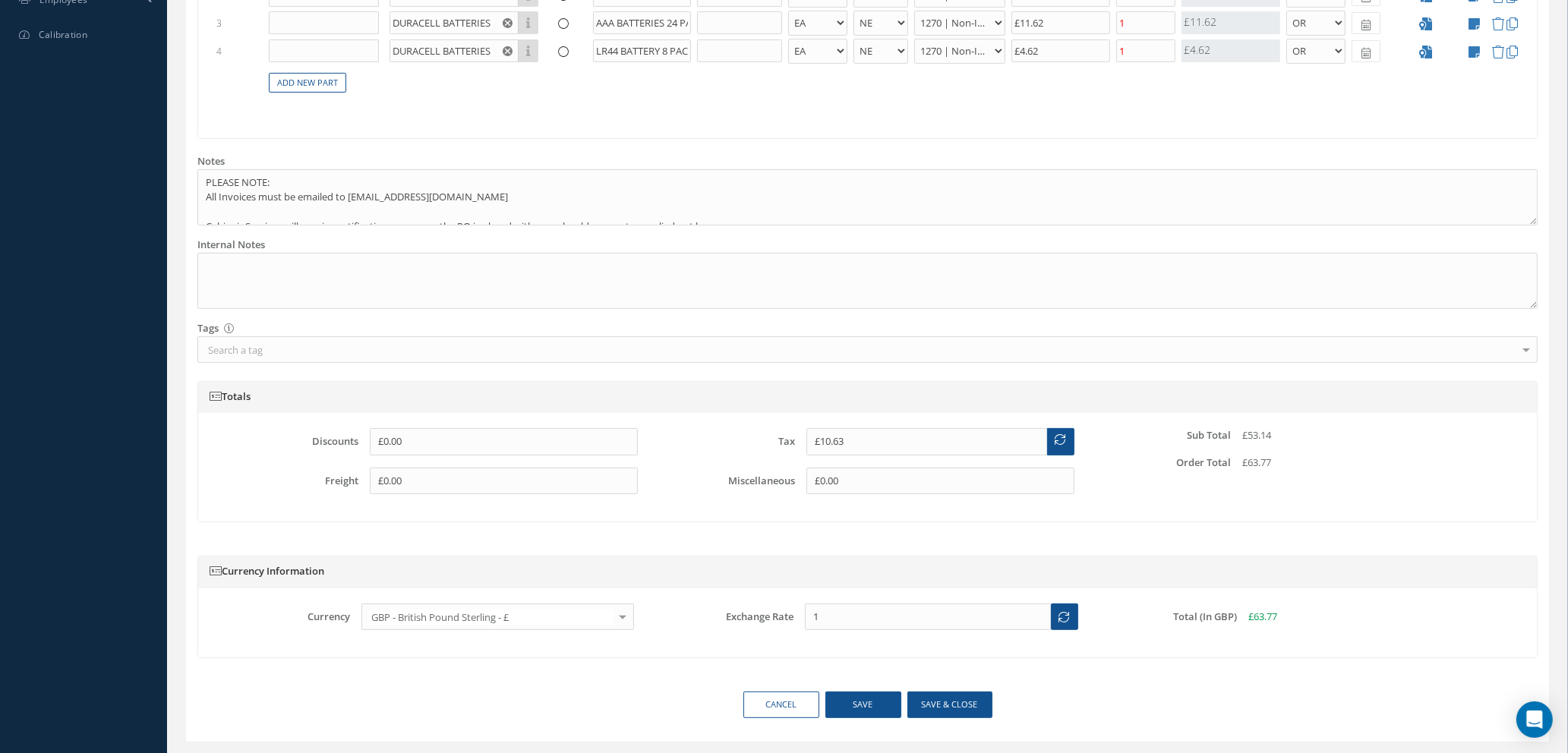
scroll to position [670, 0]
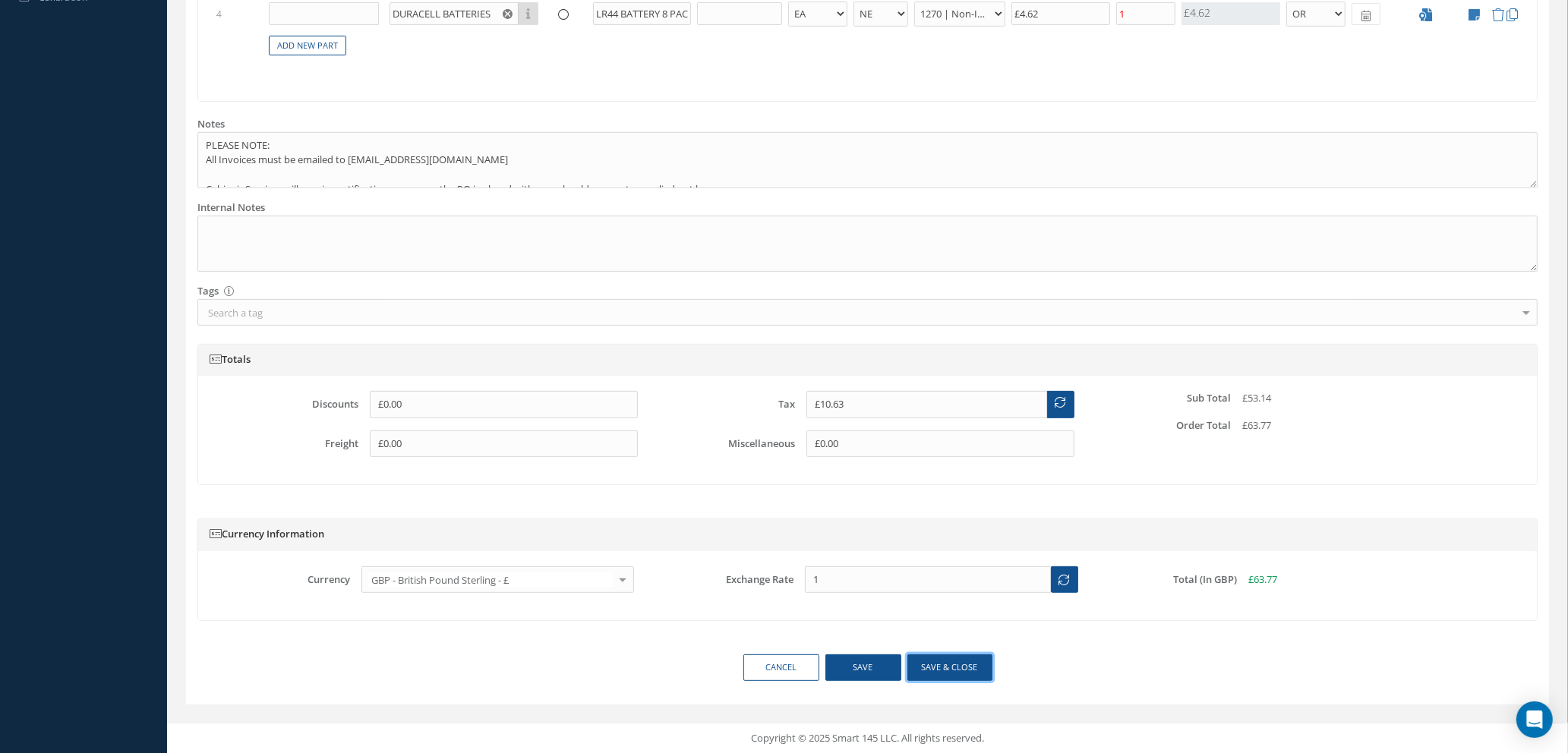
click at [938, 670] on button "Save & close" at bounding box center [950, 667] width 85 height 26
select select "1"
select select "5"
select select "114"
select select "1"
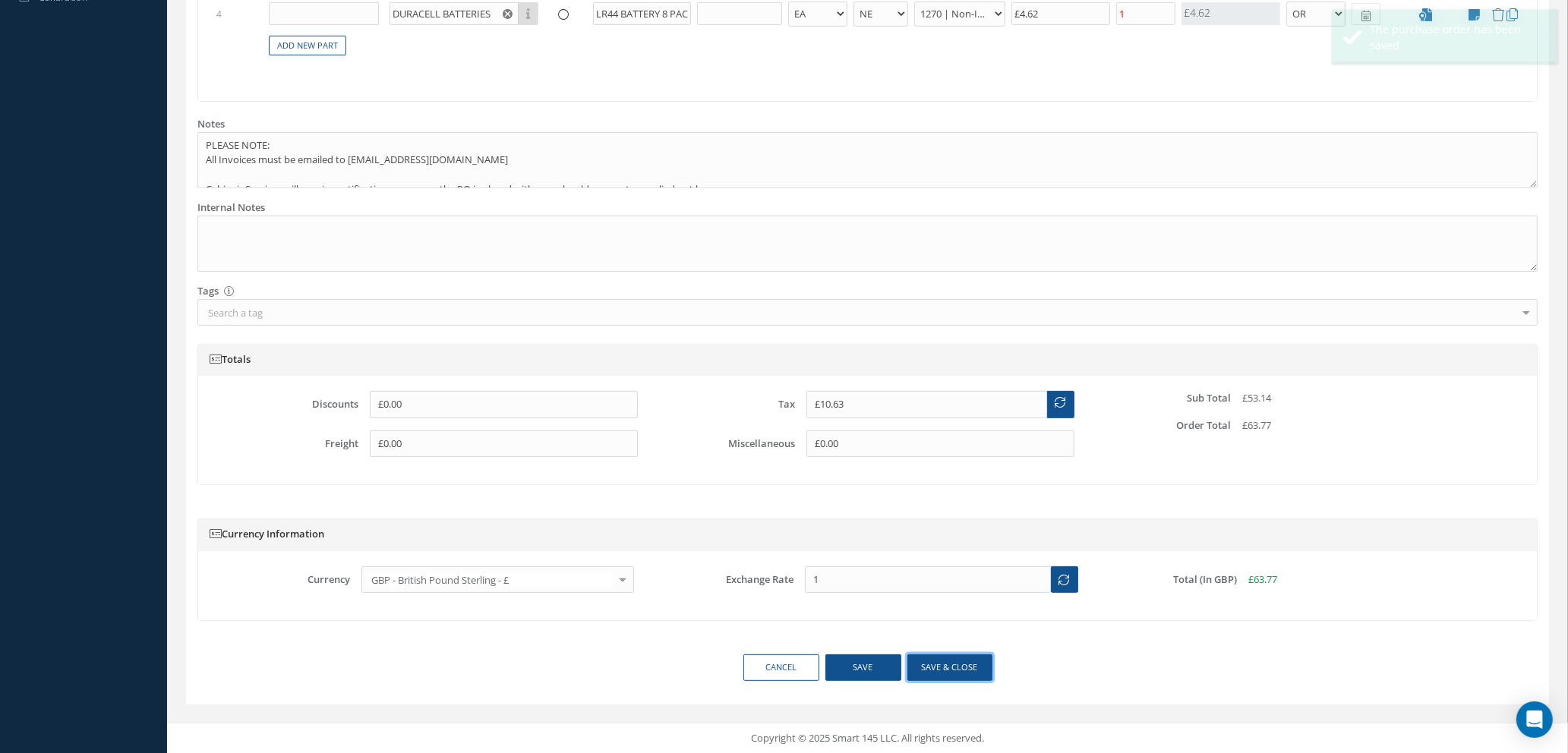
select select "1"
select select "5"
select select "114"
select select "1"
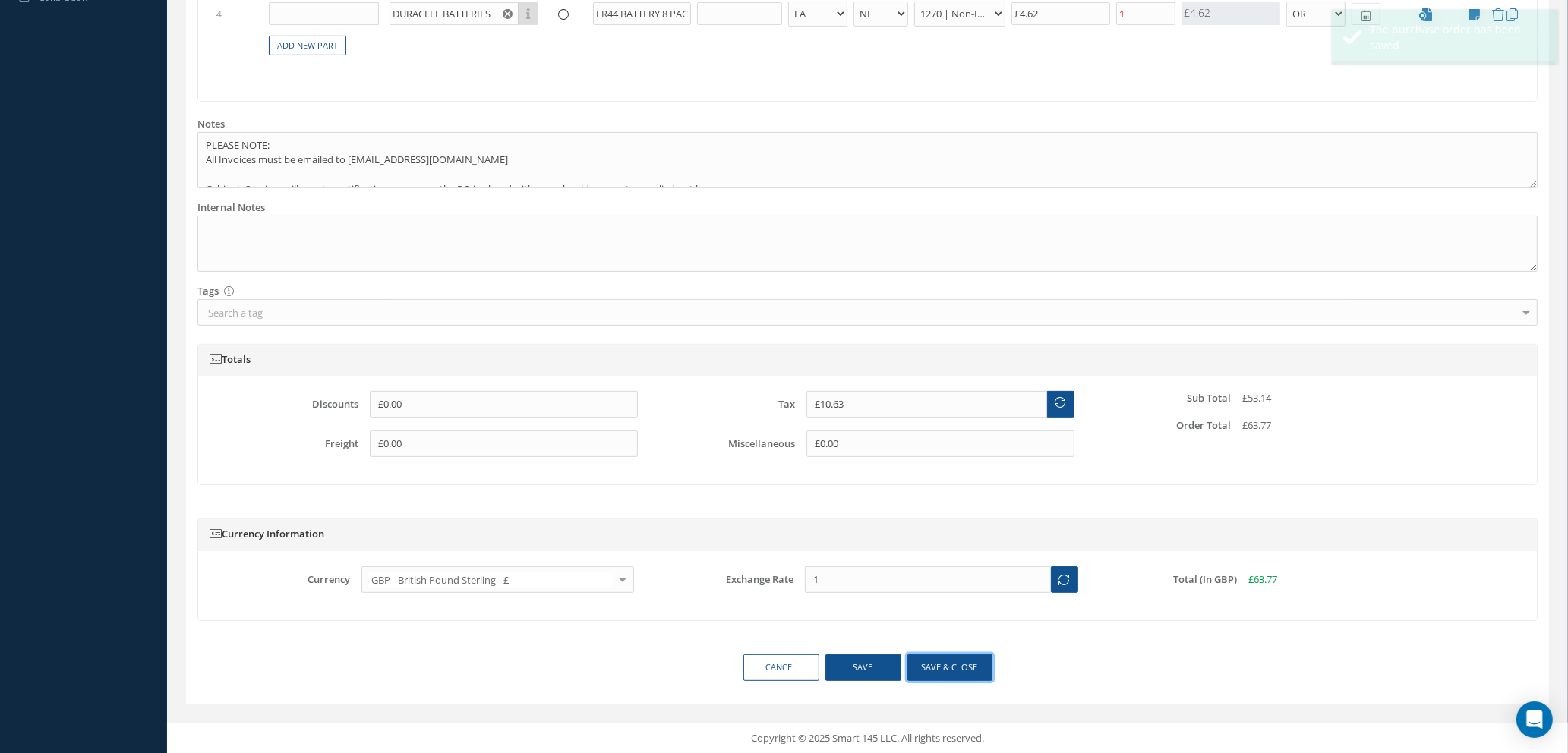
select select "5"
select select "114"
select select "1"
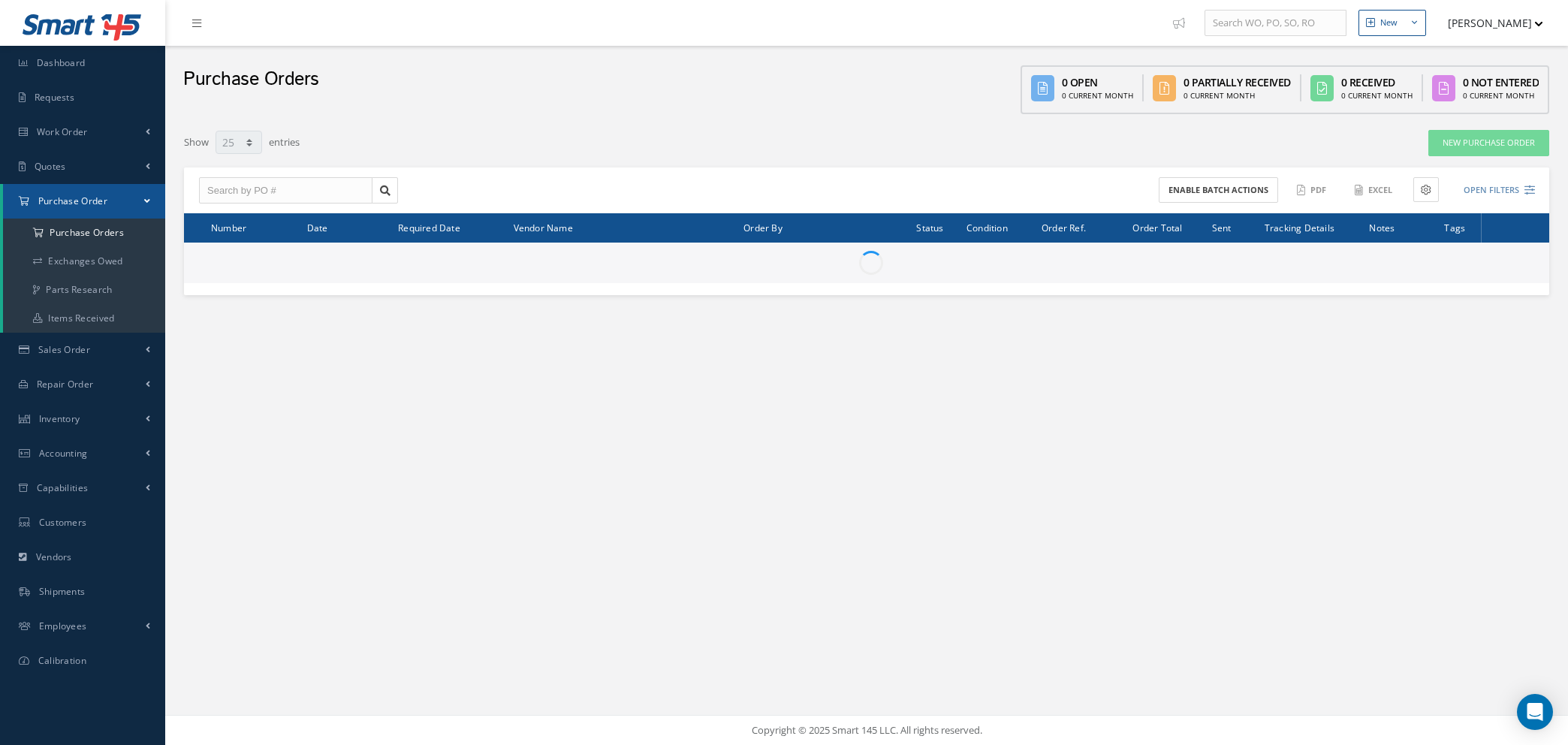
select select "25"
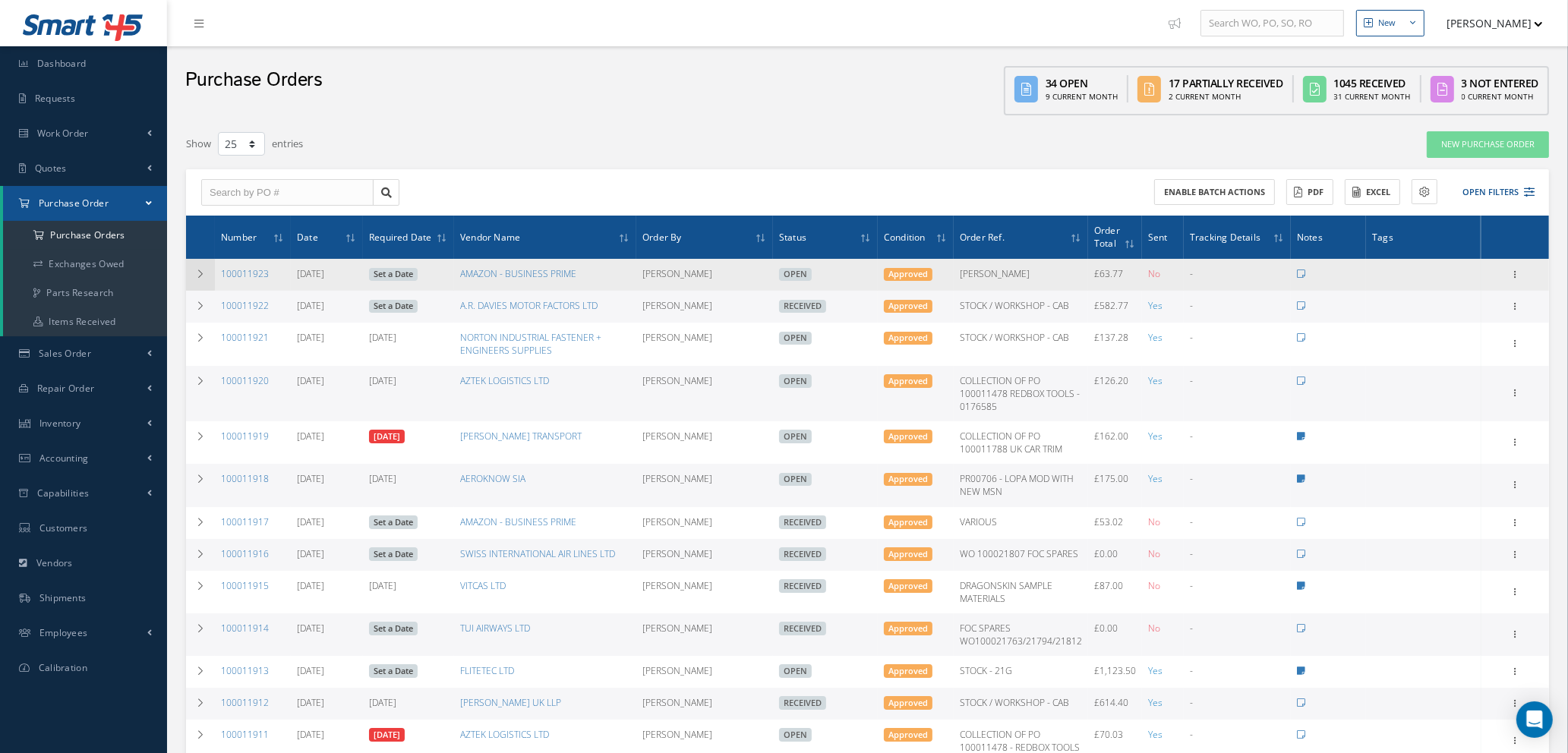
click at [200, 269] on icon at bounding box center [201, 274] width 11 height 9
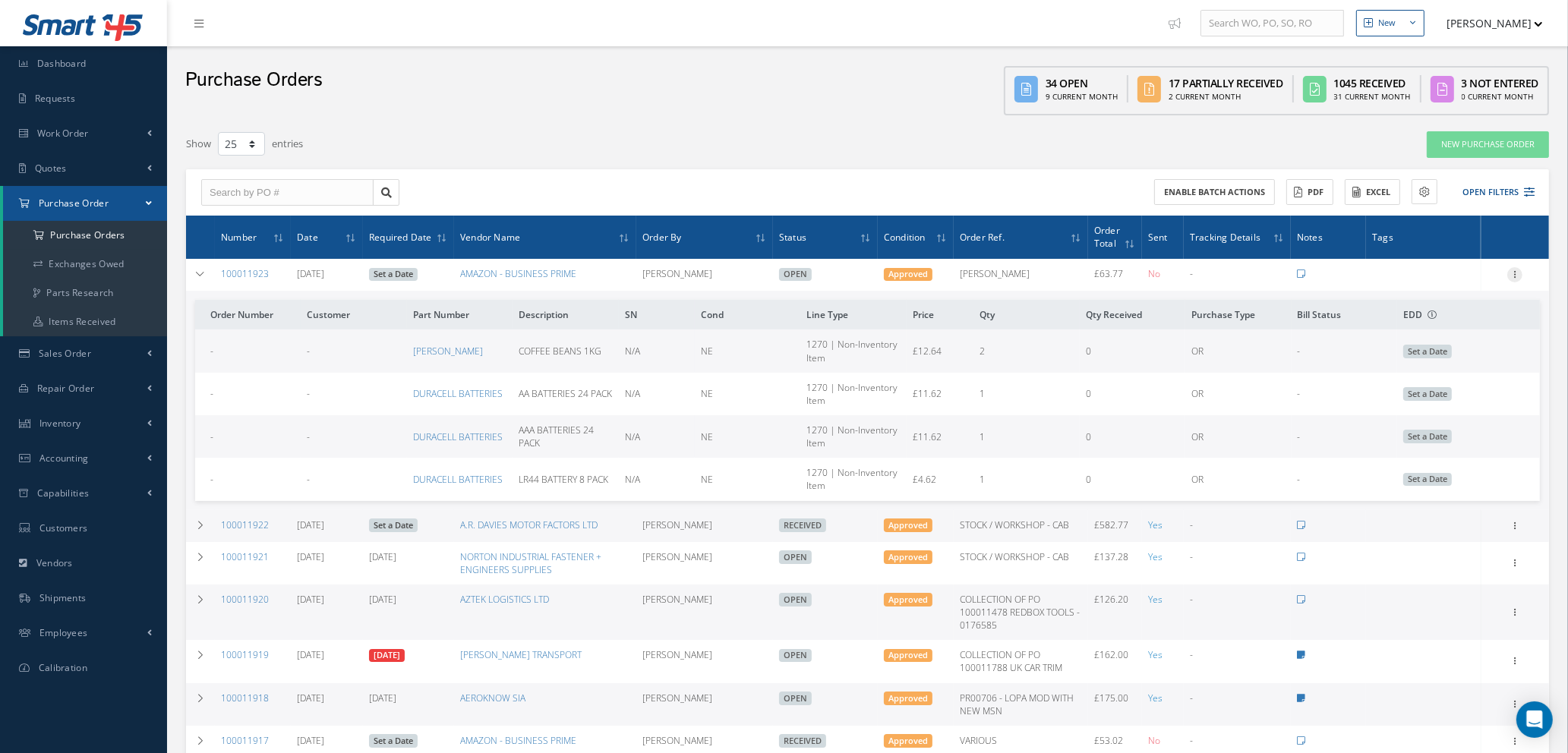
click at [1514, 270] on icon at bounding box center [1514, 273] width 15 height 12
click at [1444, 319] on link "Edit" at bounding box center [1446, 325] width 120 height 20
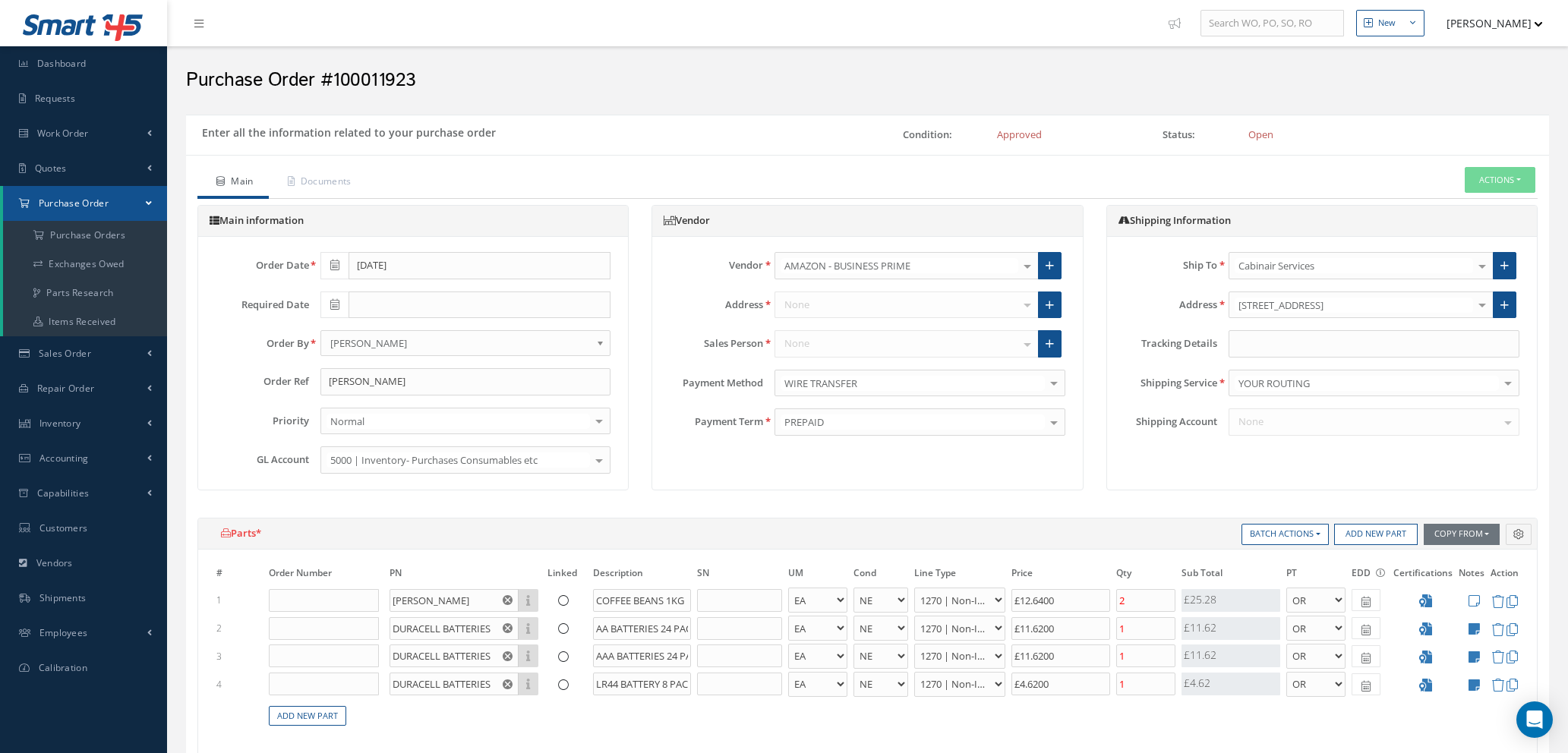
select select "1"
select select "5"
select select "114"
select select "1"
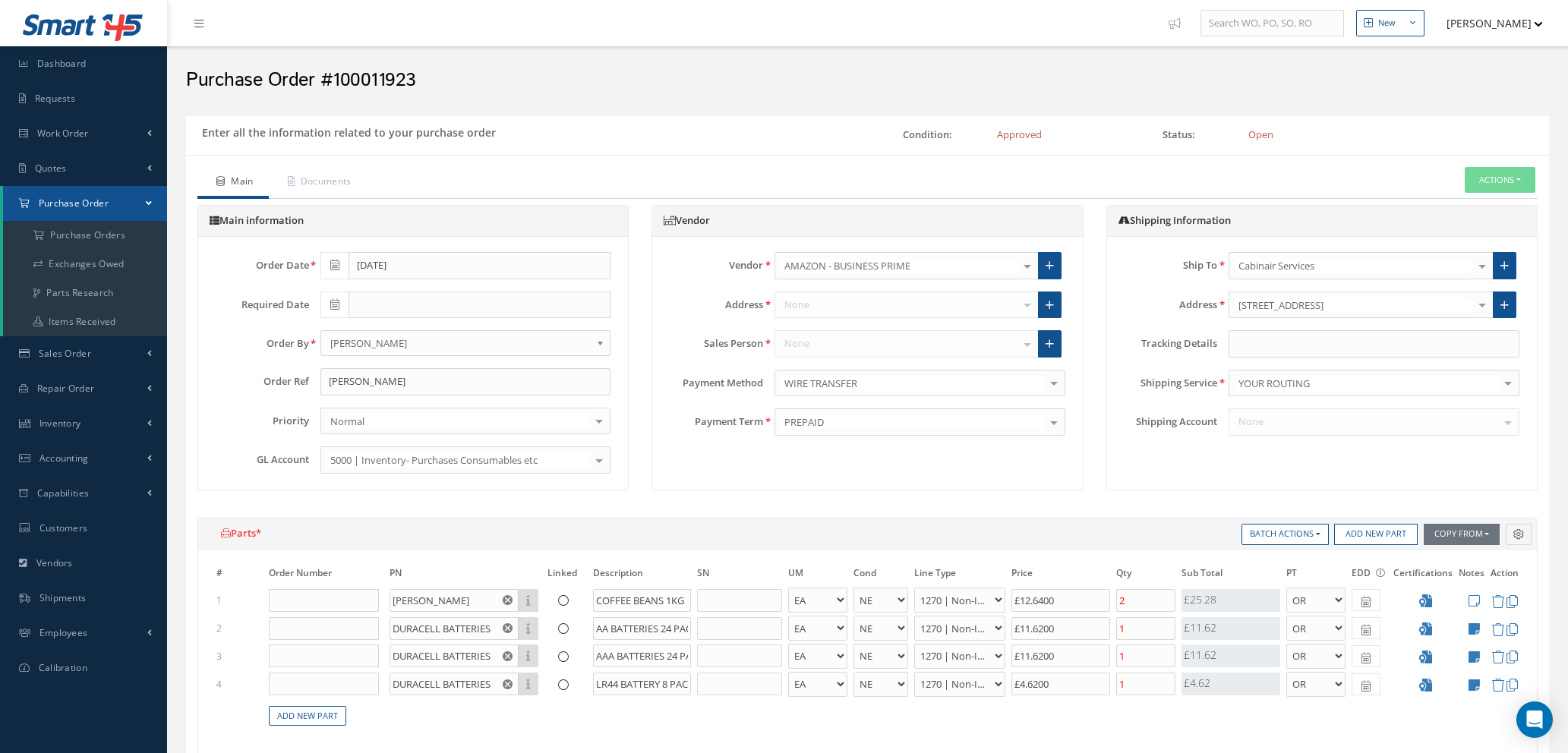
select select "5"
select select "114"
select select "1"
select select "5"
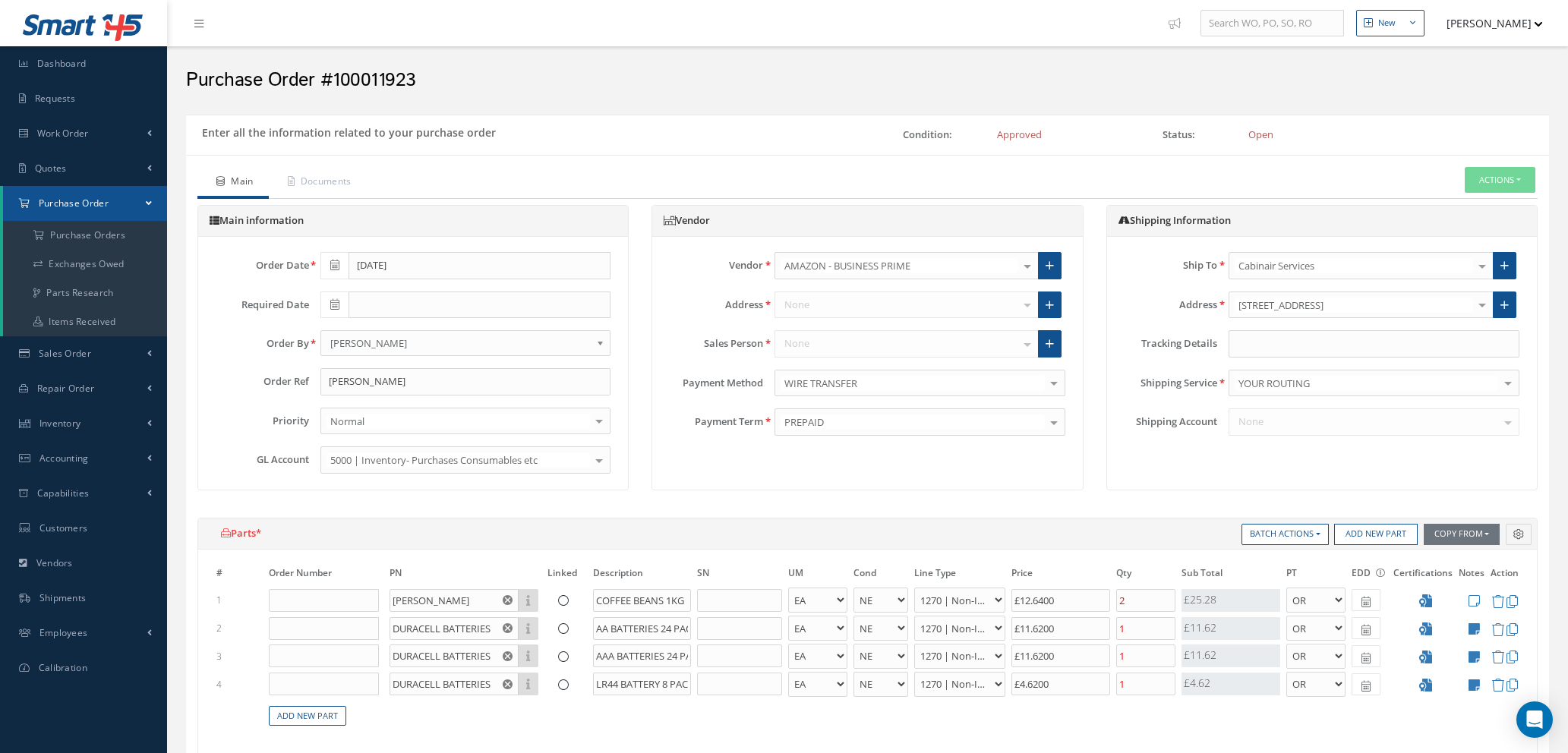
select select "114"
select select "1"
select select "5"
select select "114"
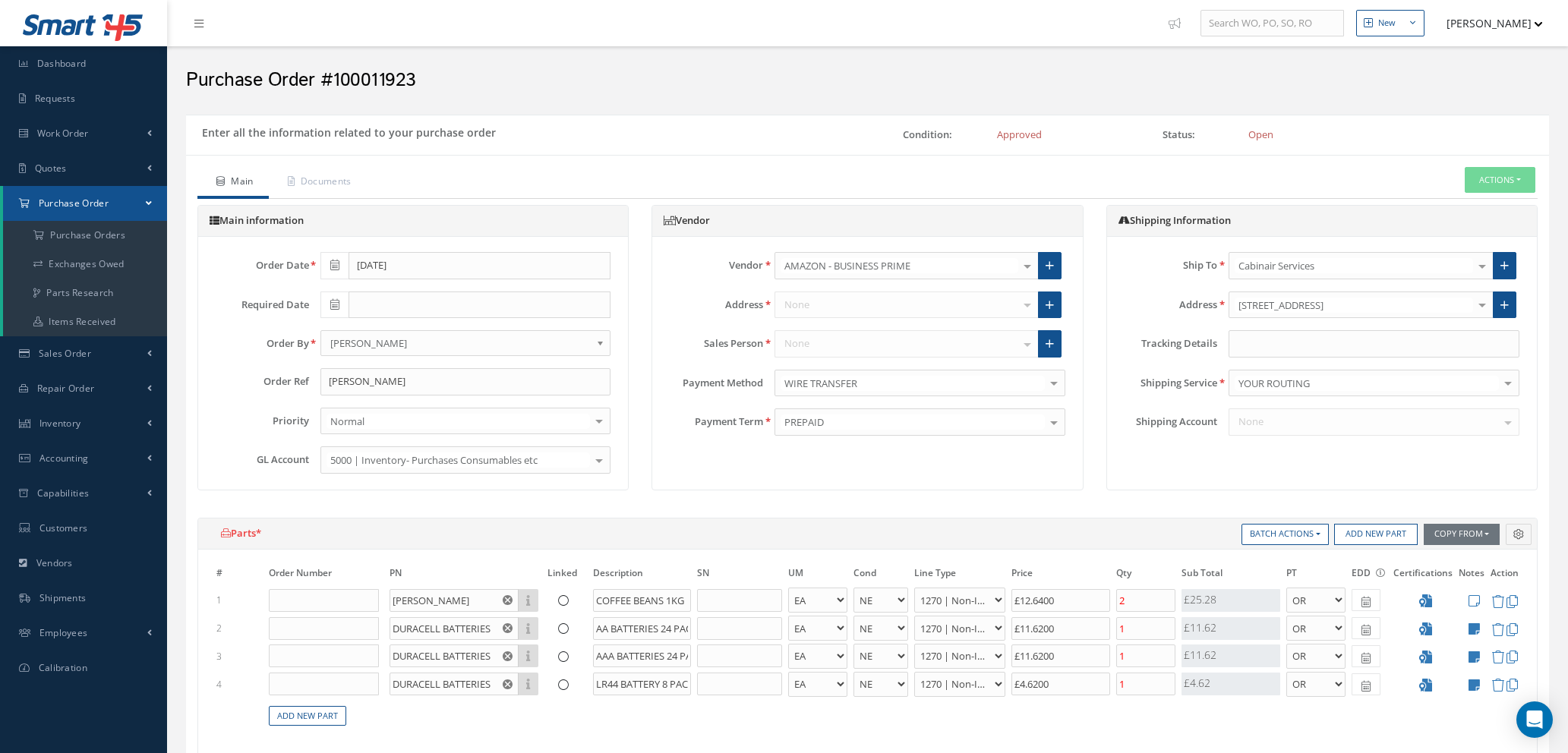
select select "1"
click at [1498, 628] on icon at bounding box center [1498, 630] width 13 height 13
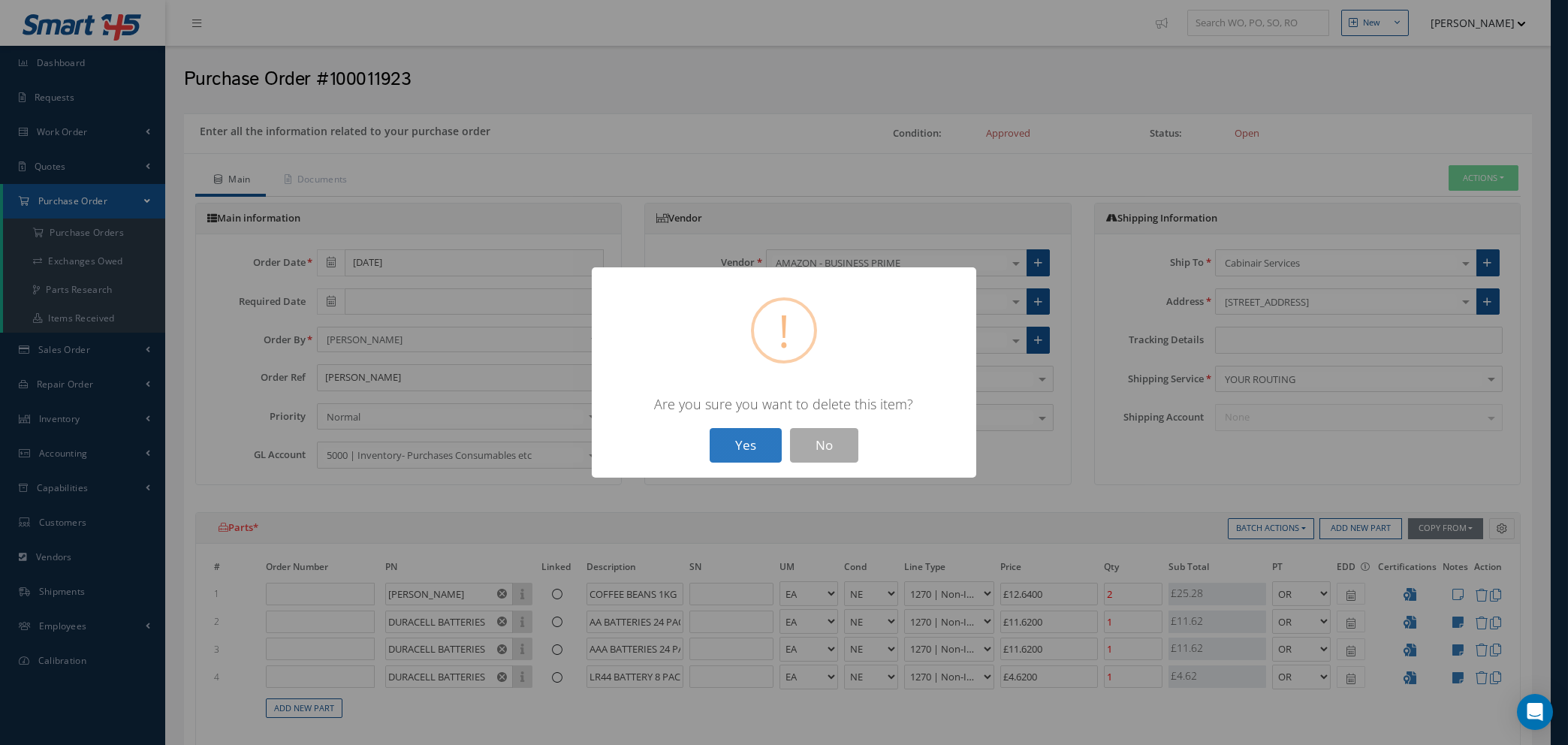
click at [746, 452] on button "Yes" at bounding box center [745, 445] width 72 height 35
type input "£8.3"
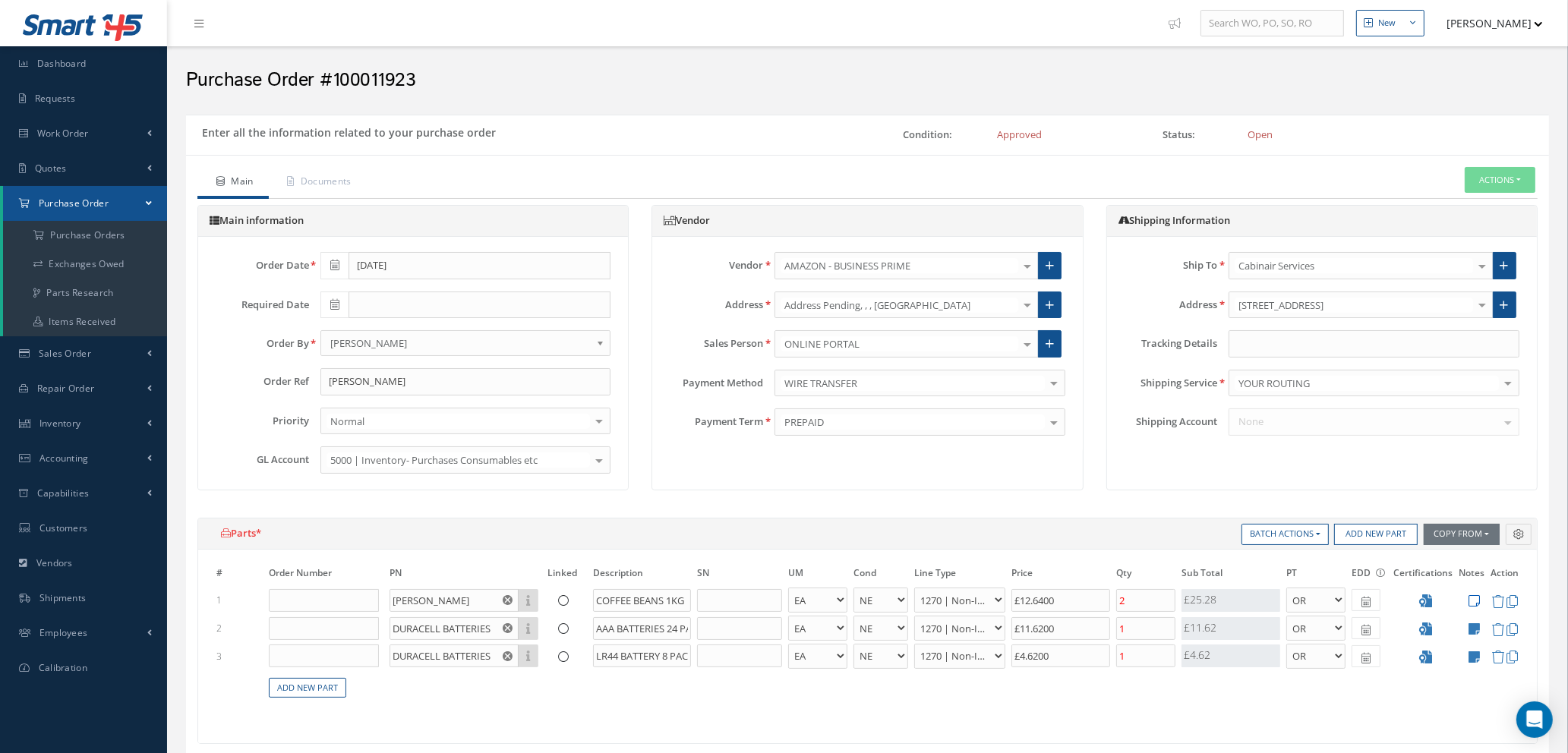
click at [1472, 600] on icon at bounding box center [1475, 601] width 12 height 13
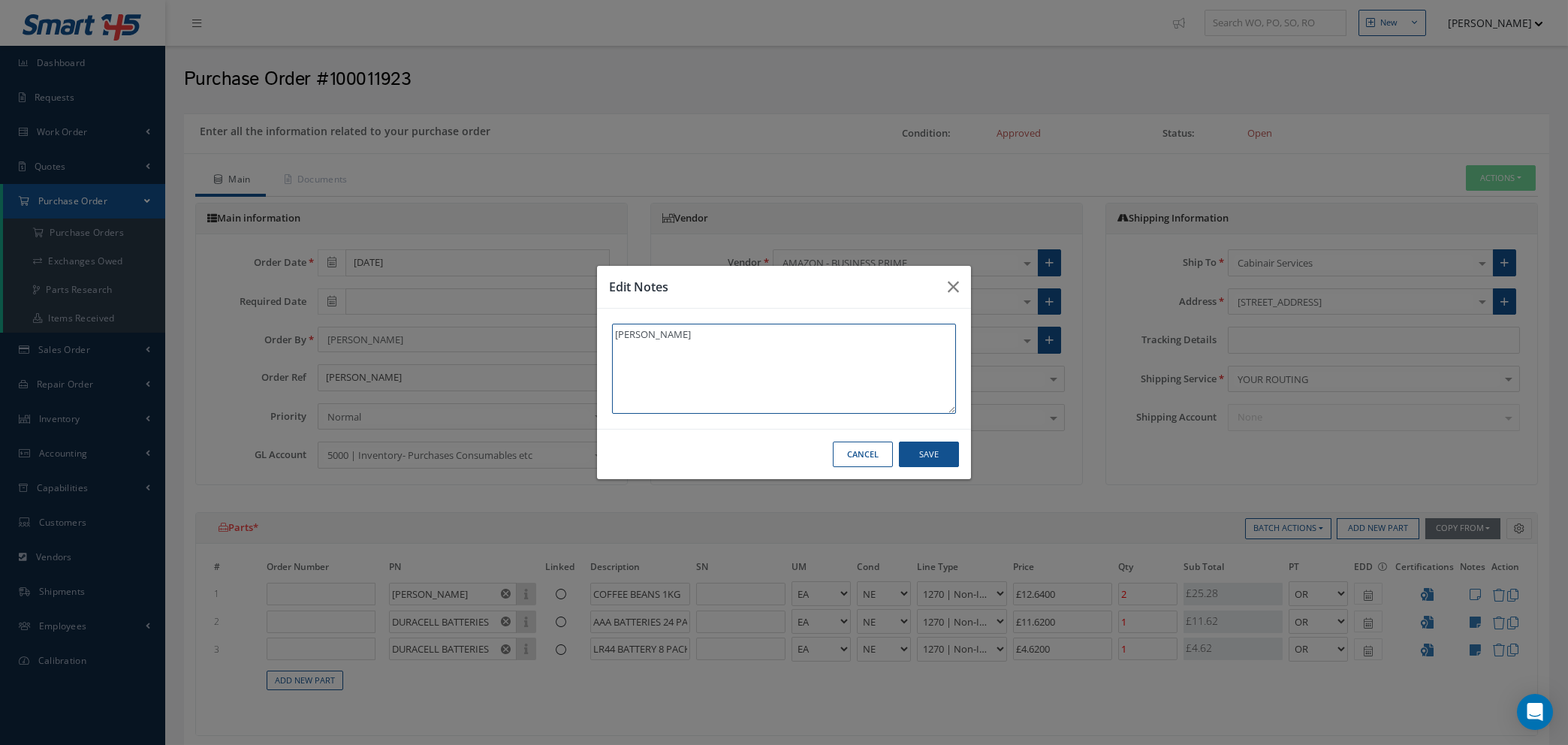
type textarea "TASHA"
click at [925, 448] on button "Save" at bounding box center [928, 454] width 60 height 26
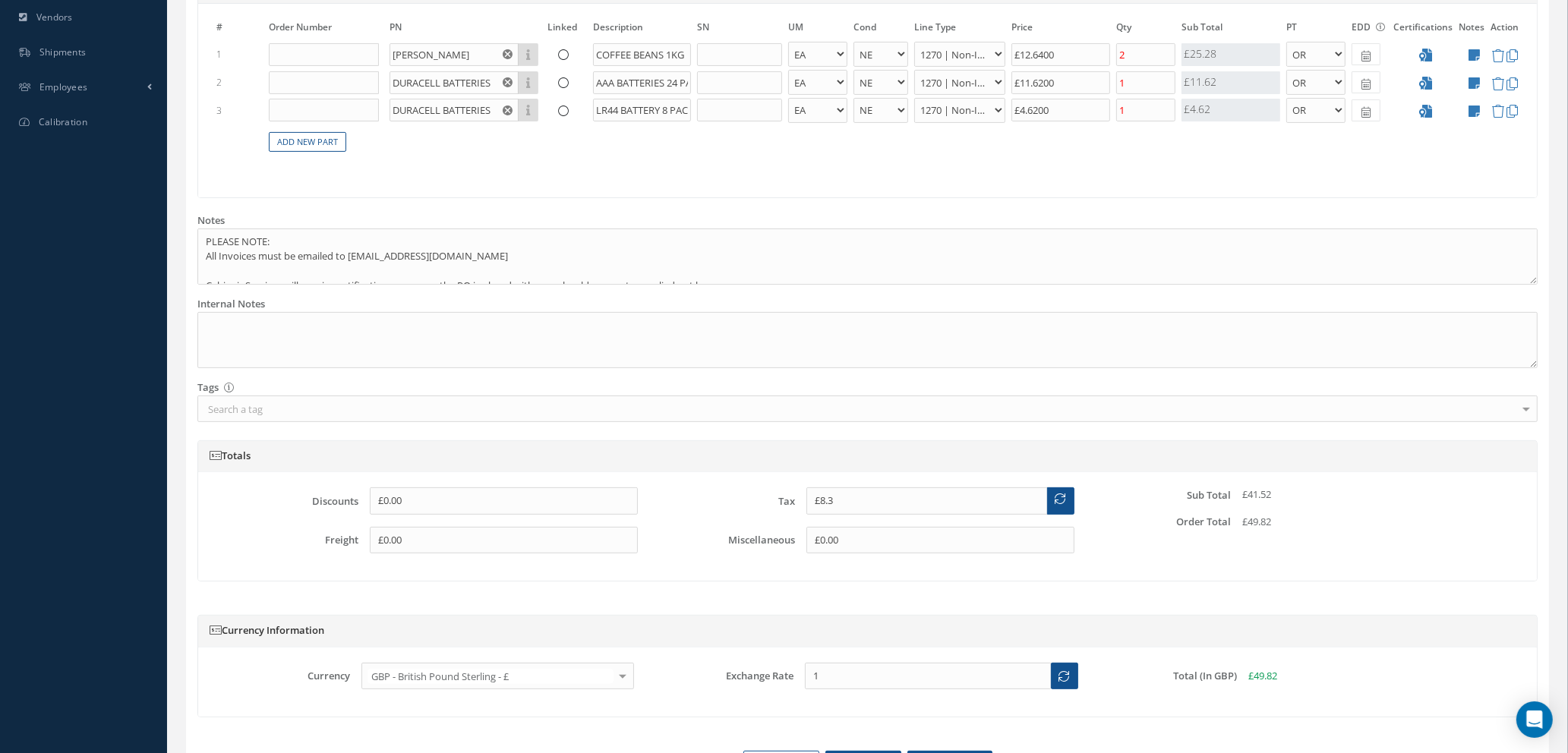
scroll to position [643, 0]
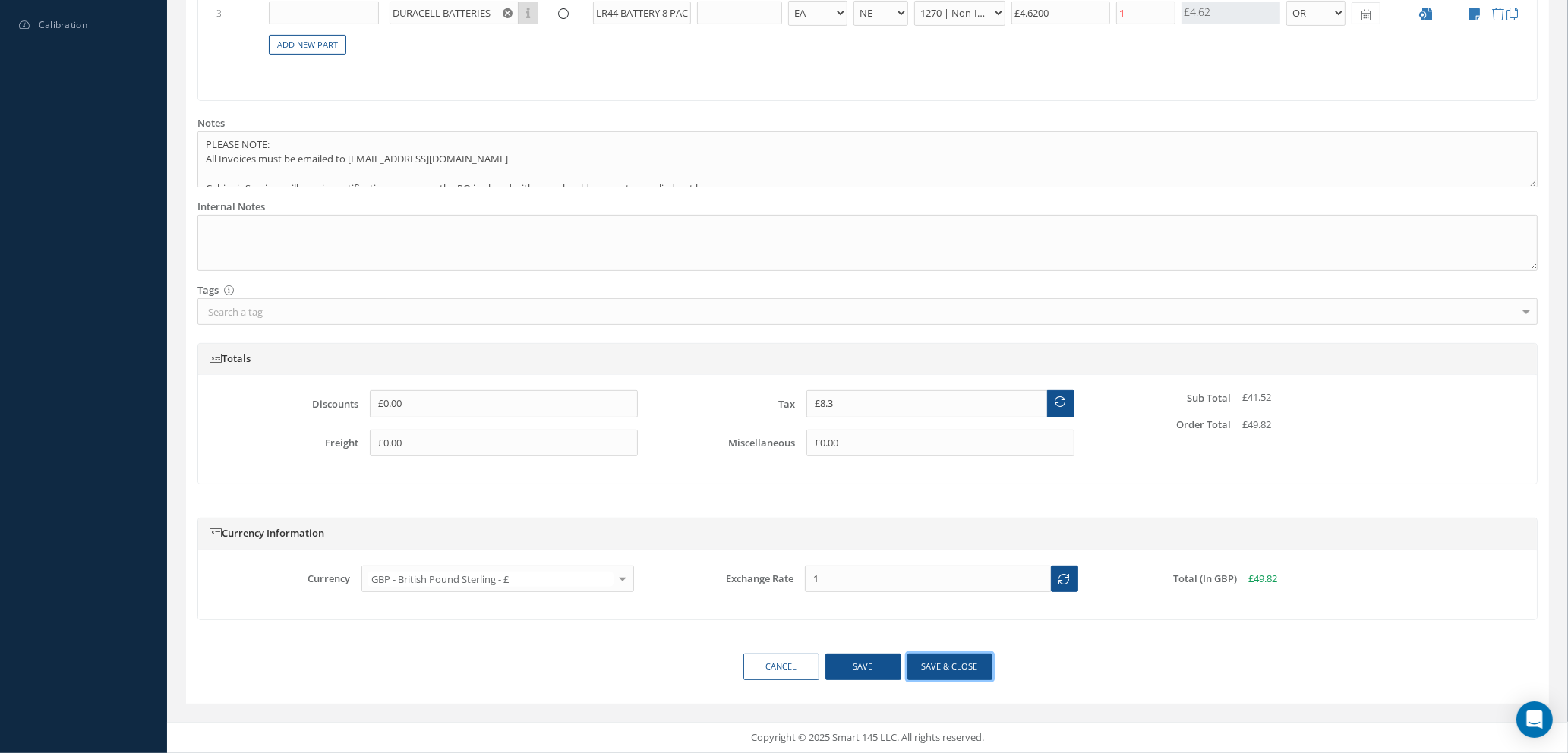
click at [956, 665] on button "Save & close" at bounding box center [950, 667] width 85 height 26
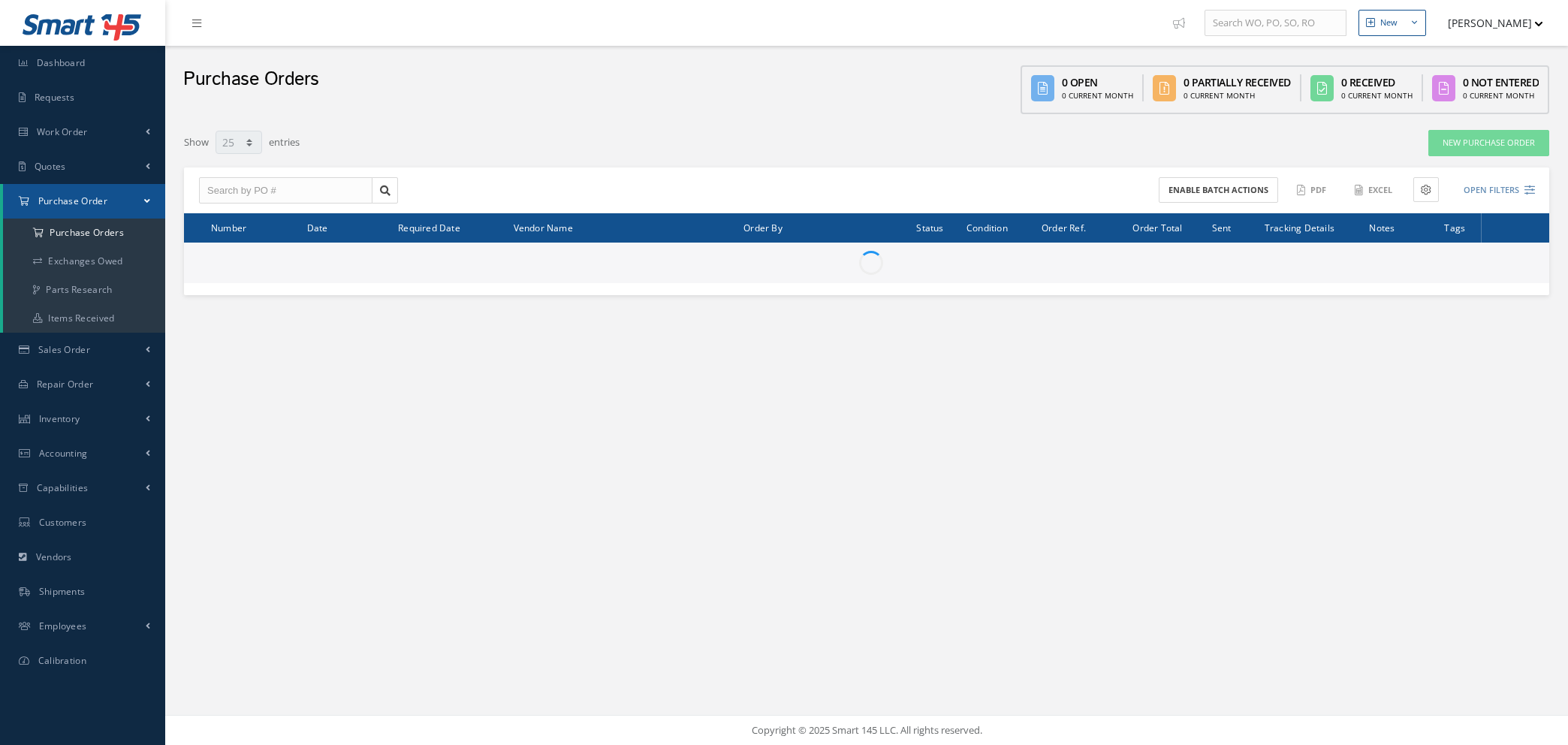
select select "25"
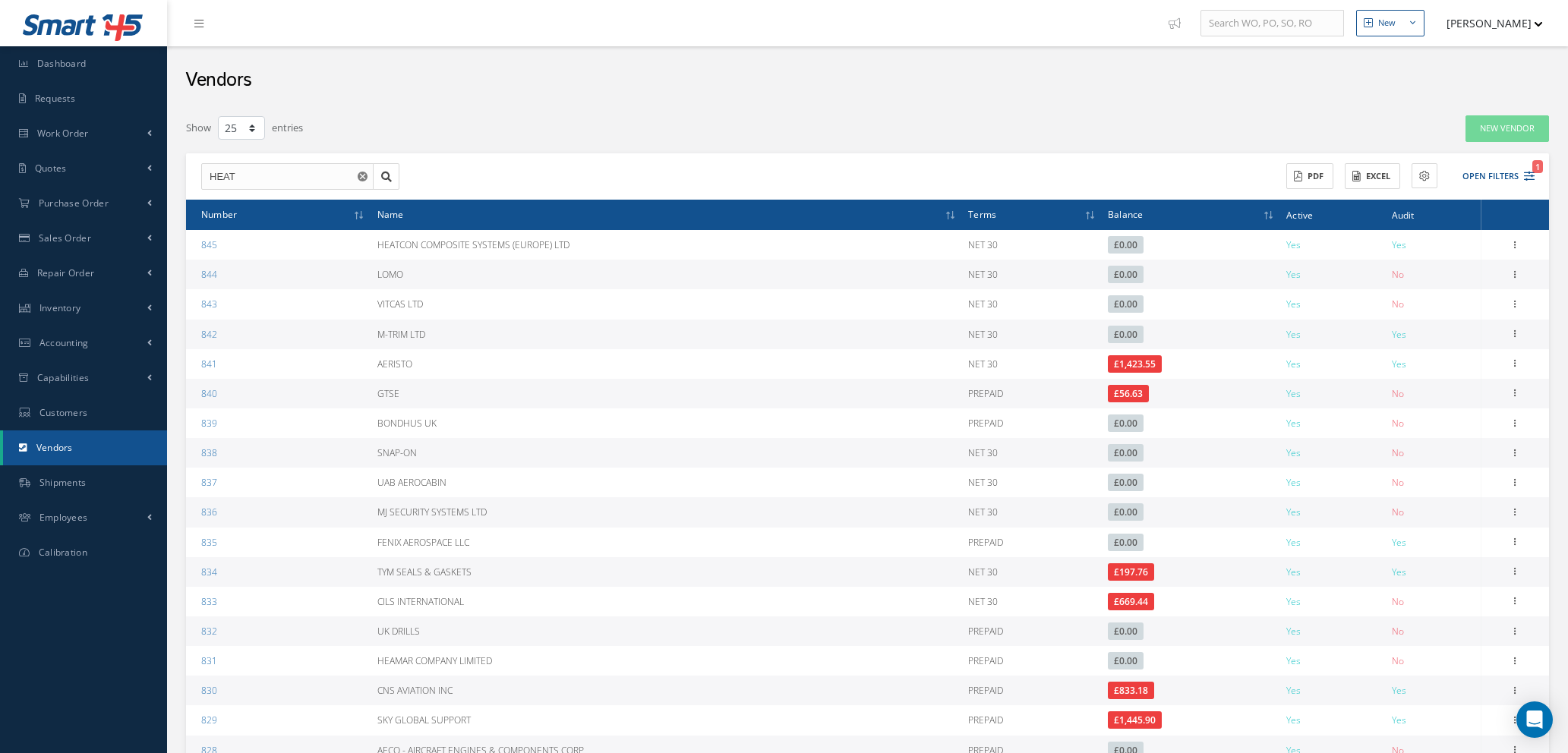
select select "25"
